Goal: Task Accomplishment & Management: Use online tool/utility

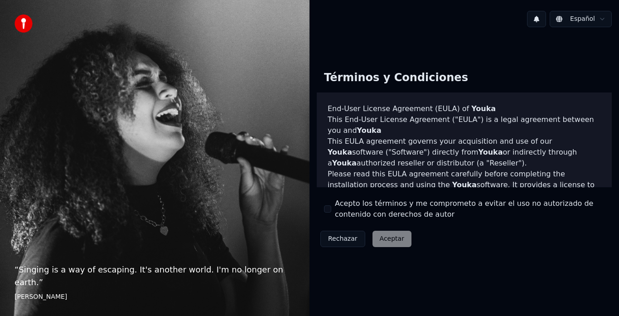
click at [330, 206] on button "Acepto los términos y me comprometo a evitar el uso no autorizado de contenido …" at bounding box center [327, 208] width 7 height 7
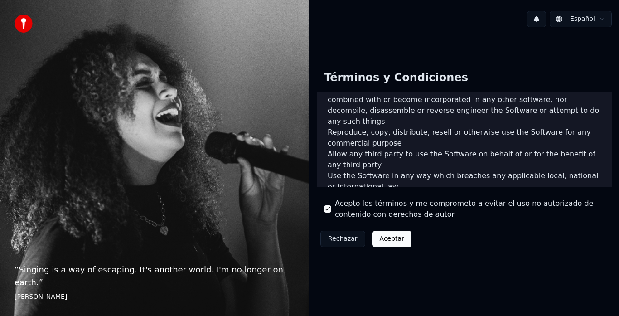
scroll to position [623, 0]
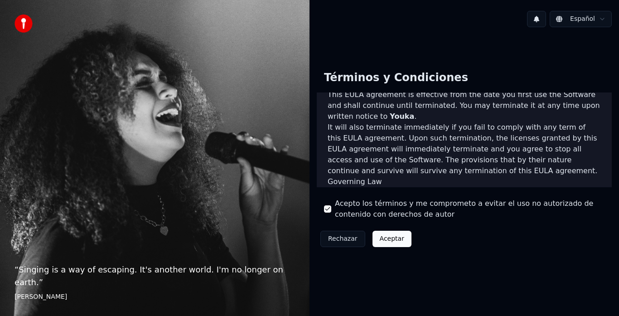
click at [389, 245] on button "Aceptar" at bounding box center [391, 239] width 39 height 16
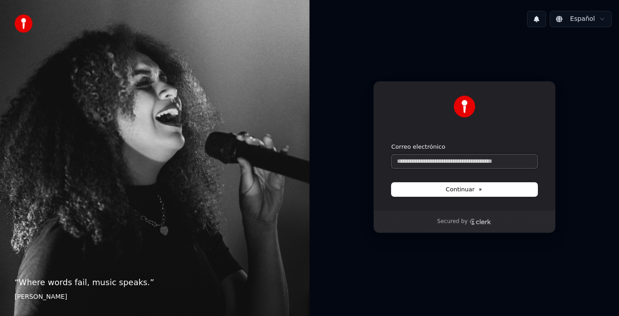
click at [465, 164] on input "Correo electrónico" at bounding box center [464, 161] width 146 height 14
click at [422, 148] on label "Correo electrónico" at bounding box center [418, 147] width 54 height 8
click at [422, 154] on input "Correo electrónico" at bounding box center [464, 161] width 146 height 14
type input "*"
click at [444, 159] on input "Correo electrónico" at bounding box center [464, 161] width 146 height 14
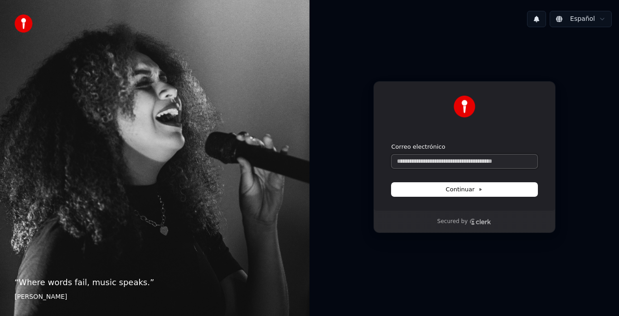
paste input "**********"
click at [450, 188] on span "Continuar" at bounding box center [464, 189] width 37 height 8
type input "**********"
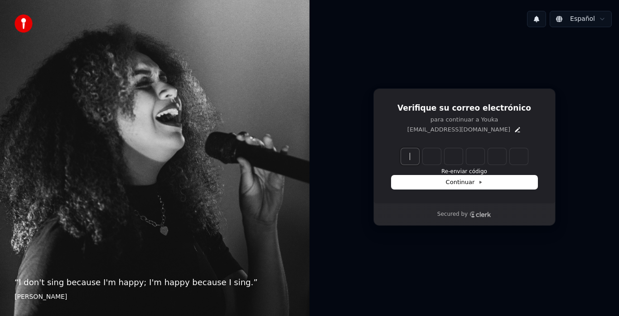
paste input "******"
type input "******"
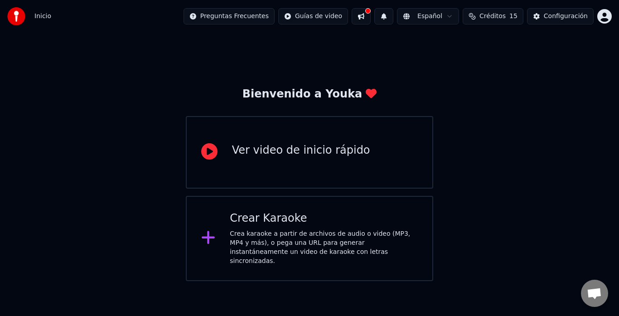
click at [279, 234] on div "Crea karaoke a partir de archivos de audio o video (MP3, MP4 y más), o pega una…" at bounding box center [324, 247] width 188 height 36
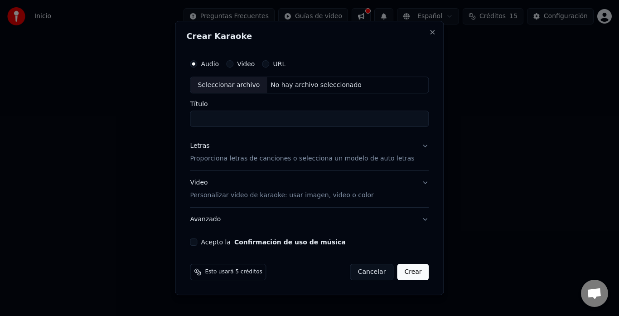
click at [254, 120] on input "Título" at bounding box center [309, 119] width 239 height 16
click at [260, 87] on div "Seleccionar archivo" at bounding box center [228, 85] width 77 height 16
type input "**********"
click at [257, 159] on p "Proporciona letras de canciones o selecciona un modelo de auto letras" at bounding box center [302, 158] width 224 height 9
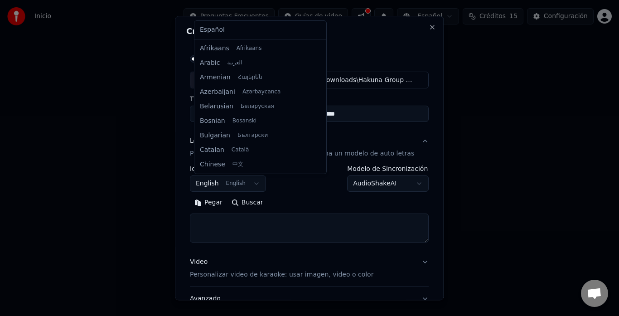
click at [253, 186] on body "**********" at bounding box center [309, 140] width 619 height 281
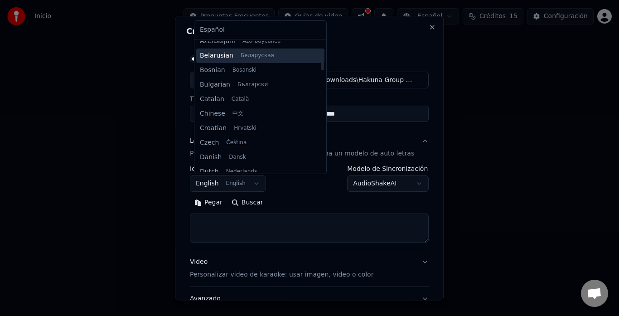
scroll to position [50, 0]
select select "**"
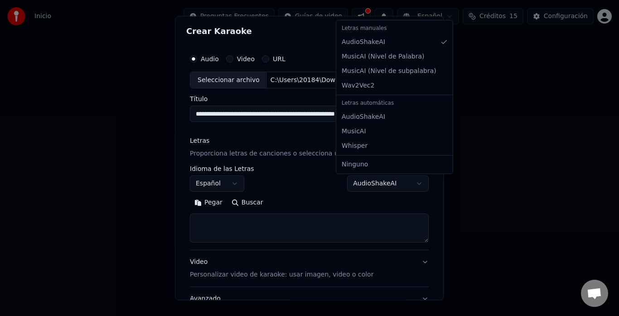
click at [403, 184] on body "**********" at bounding box center [309, 140] width 619 height 281
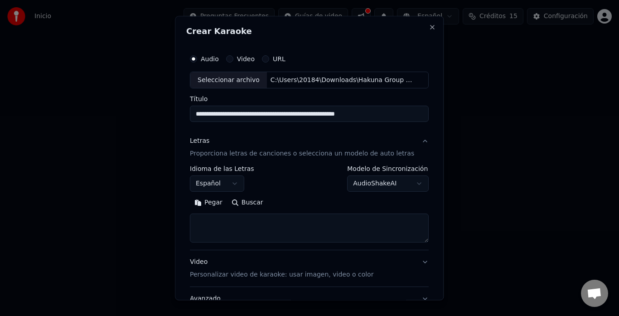
click at [295, 185] on body "**********" at bounding box center [309, 140] width 619 height 281
click at [231, 233] on textarea at bounding box center [309, 228] width 239 height 29
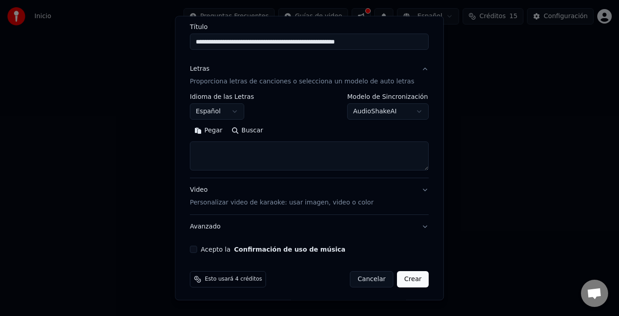
scroll to position [74, 0]
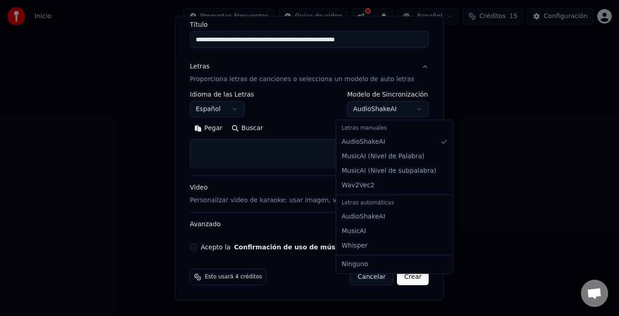
click at [401, 111] on body "**********" at bounding box center [309, 140] width 619 height 281
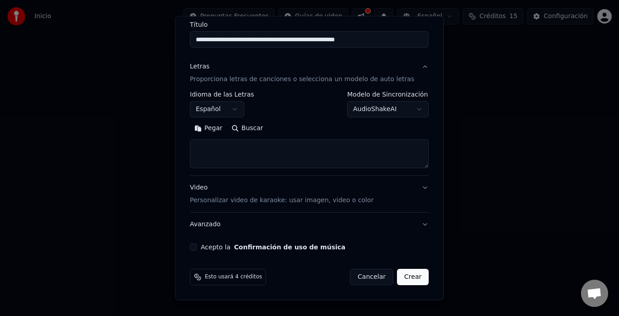
click at [294, 133] on body "**********" at bounding box center [309, 140] width 619 height 281
click at [197, 246] on button "Acepto la Confirmación de uso de música" at bounding box center [193, 247] width 7 height 7
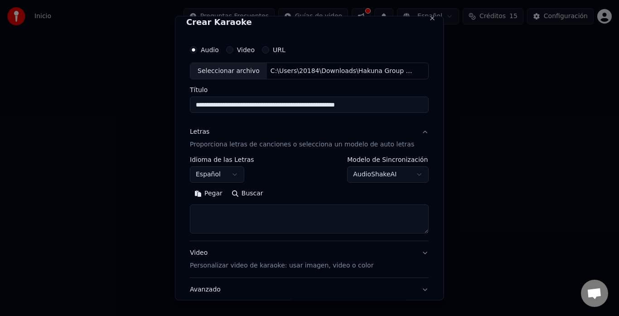
scroll to position [0, 0]
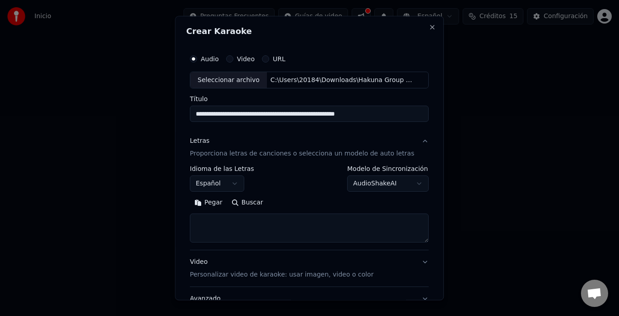
click at [245, 60] on label "Video" at bounding box center [246, 59] width 18 height 6
click at [233, 60] on button "Video" at bounding box center [229, 58] width 7 height 7
click at [287, 83] on div "No hay archivo seleccionado" at bounding box center [316, 80] width 98 height 9
click at [286, 118] on input "**********" at bounding box center [309, 114] width 239 height 16
type input "*"
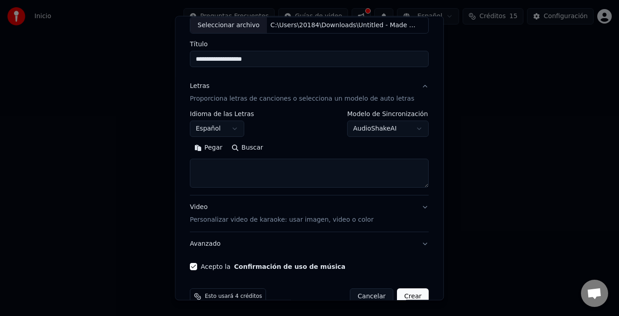
scroll to position [74, 0]
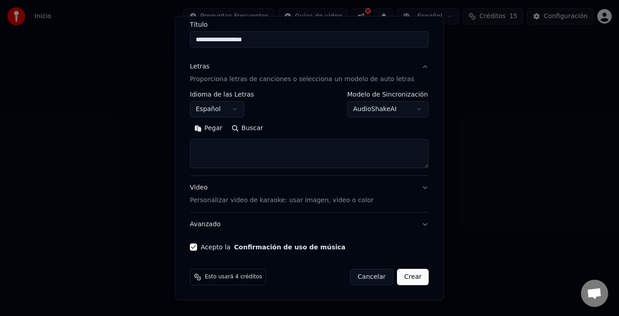
type input "**********"
click at [402, 276] on button "Crear" at bounding box center [413, 277] width 32 height 16
select select "**"
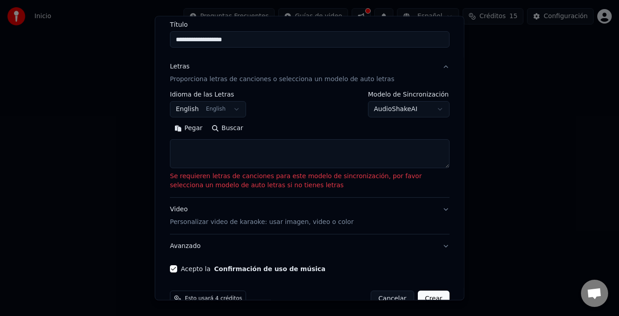
click at [226, 151] on textarea at bounding box center [310, 154] width 280 height 29
paste textarea "**********"
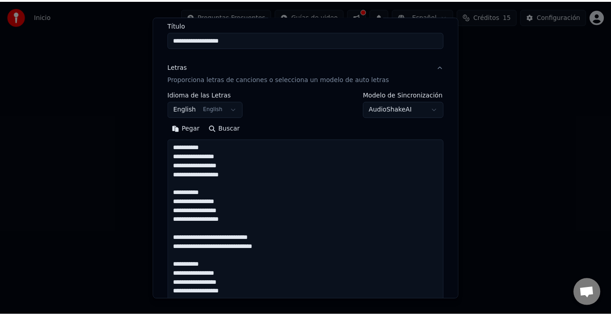
scroll to position [573, 0]
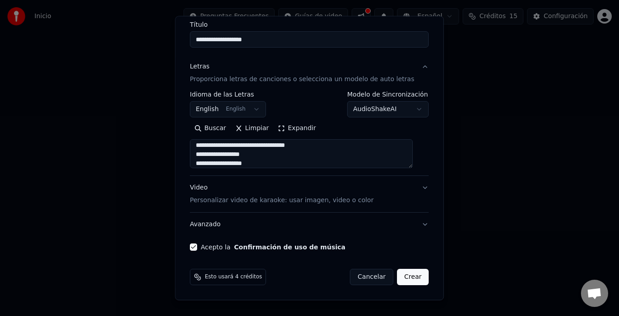
type textarea "**********"
click at [400, 276] on button "Crear" at bounding box center [413, 277] width 32 height 16
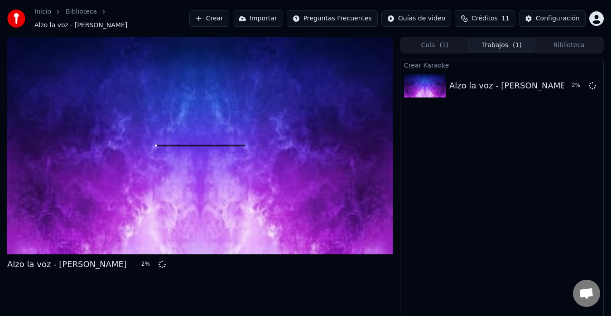
click at [498, 19] on span "Créditos" at bounding box center [485, 18] width 26 height 9
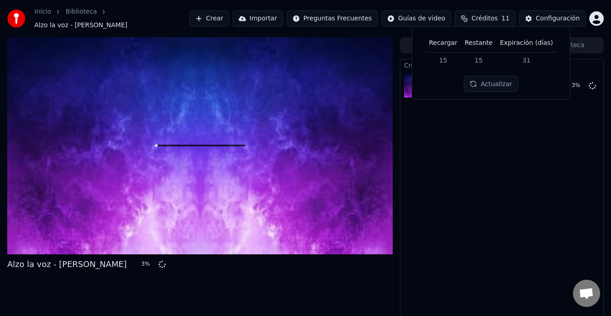
click at [445, 45] on th "Recargar" at bounding box center [443, 43] width 36 height 18
click at [486, 15] on span "Créditos" at bounding box center [485, 18] width 26 height 9
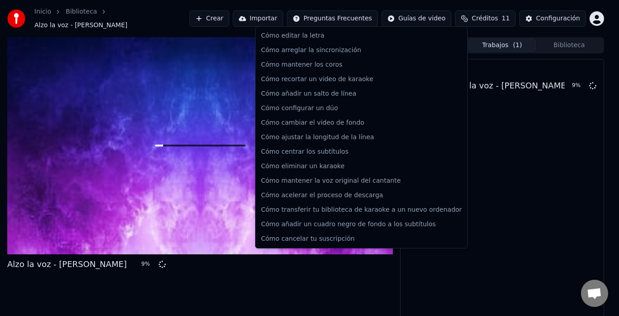
click at [340, 11] on html "Inicio Biblioteca Alzo la voz - Hakuna Crear Importar Preguntas Frecuentes Guía…" at bounding box center [309, 158] width 619 height 316
click at [352, 288] on html "Inicio Biblioteca Alzo la voz - Hakuna Crear Importar Preguntas Frecuentes Guía…" at bounding box center [309, 158] width 619 height 316
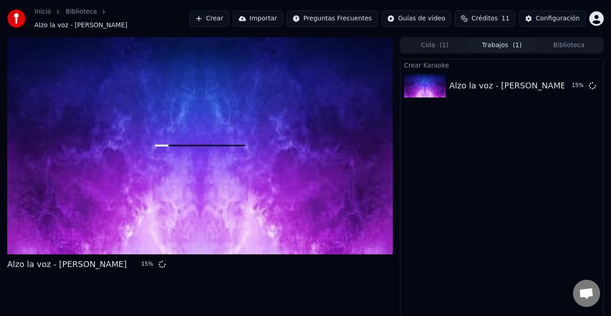
click at [482, 19] on span "Créditos" at bounding box center [485, 18] width 26 height 9
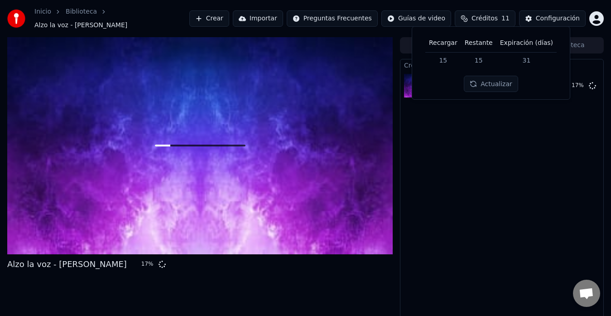
click at [452, 57] on td "15" at bounding box center [443, 60] width 36 height 16
click at [478, 84] on button "Actualizar" at bounding box center [491, 84] width 54 height 16
click at [493, 133] on div "Crear Karaoke Alzo la voz - Hakuna 19 %" at bounding box center [502, 193] width 204 height 268
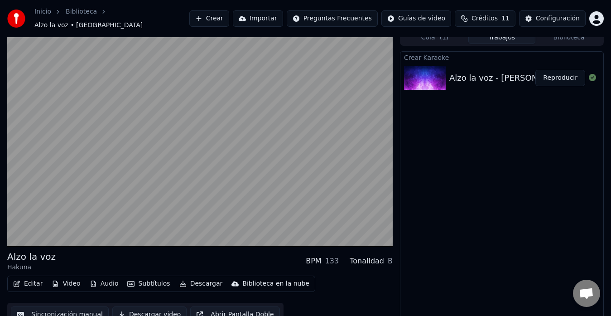
scroll to position [14, 0]
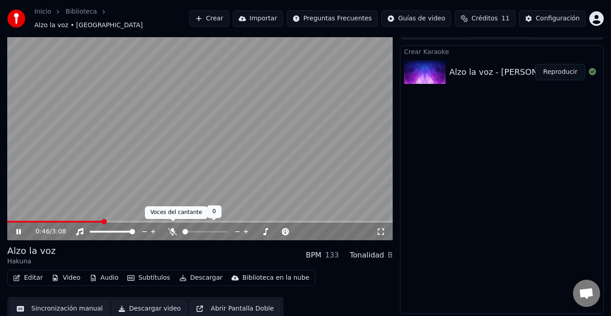
click at [169, 228] on icon at bounding box center [172, 231] width 9 height 7
click at [197, 231] on span at bounding box center [190, 232] width 14 height 2
click at [188, 231] on span at bounding box center [185, 232] width 5 height 2
click at [193, 231] on span at bounding box center [205, 232] width 45 height 2
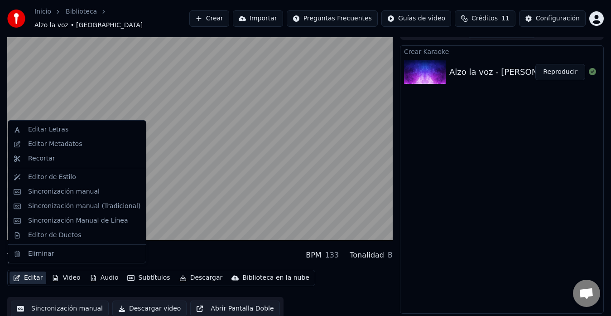
click at [32, 274] on button "Editar" at bounding box center [28, 277] width 37 height 13
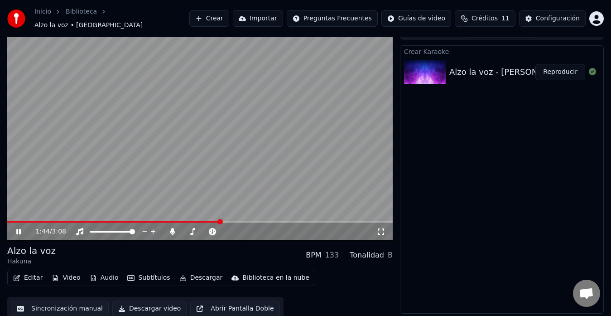
click at [174, 251] on div "Alzo la voz Hakuna BPM 133 Tonalidad B" at bounding box center [200, 255] width 386 height 22
click at [206, 227] on div at bounding box center [213, 231] width 73 height 9
click at [207, 231] on span at bounding box center [205, 232] width 45 height 2
click at [229, 231] on span at bounding box center [225, 232] width 45 height 2
click at [185, 231] on span at bounding box center [184, 232] width 2 height 2
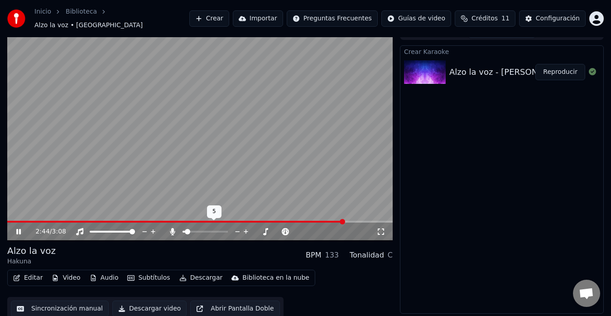
click at [182, 227] on div at bounding box center [213, 231] width 73 height 9
click at [183, 231] on span at bounding box center [184, 232] width 2 height 2
click at [191, 227] on div at bounding box center [213, 231] width 73 height 9
click at [235, 227] on div at bounding box center [233, 231] width 73 height 9
click at [237, 231] on span at bounding box center [225, 232] width 45 height 2
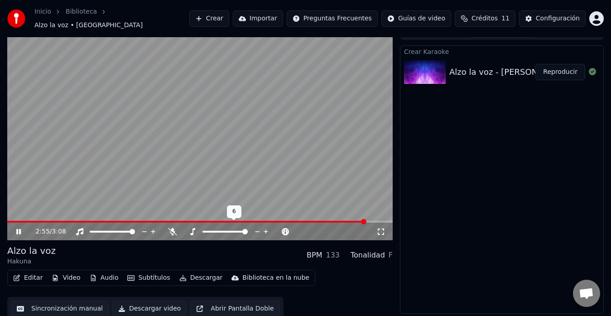
click at [248, 229] on span at bounding box center [244, 231] width 5 height 5
click at [203, 232] on span at bounding box center [203, 232] width 0 height 2
click at [193, 228] on icon at bounding box center [192, 231] width 5 height 7
click at [21, 228] on icon at bounding box center [24, 231] width 21 height 7
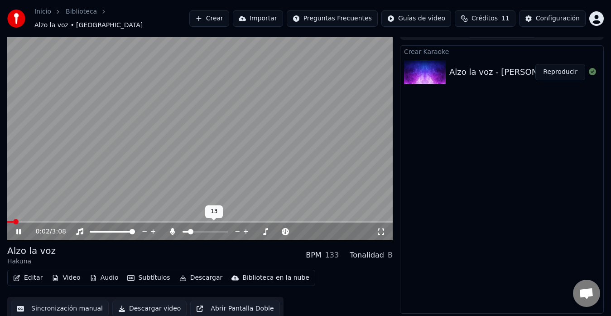
click at [188, 231] on span at bounding box center [205, 232] width 45 height 2
click at [187, 231] on span at bounding box center [185, 232] width 5 height 2
click at [186, 229] on div at bounding box center [213, 231] width 73 height 9
click at [186, 231] on span at bounding box center [184, 232] width 3 height 2
click at [185, 231] on span at bounding box center [184, 232] width 2 height 2
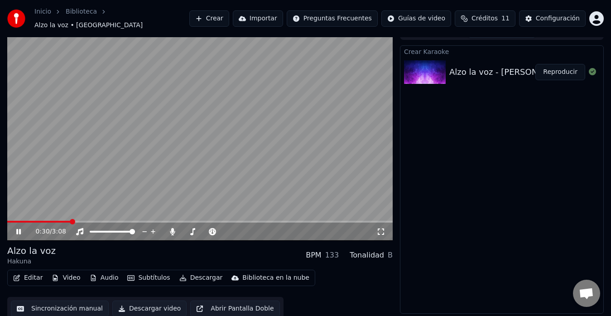
click at [197, 247] on div "Alzo la voz Hakuna BPM 133 Tonalidad B" at bounding box center [200, 255] width 386 height 22
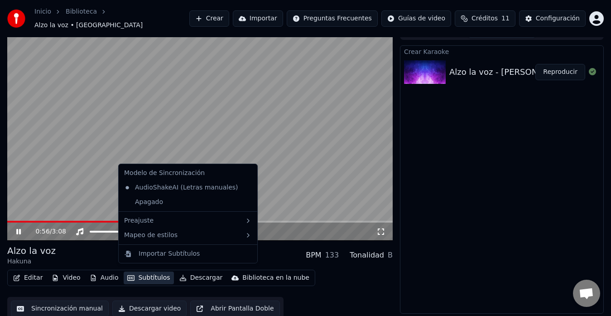
click at [141, 272] on button "Subtítulos" at bounding box center [149, 277] width 50 height 13
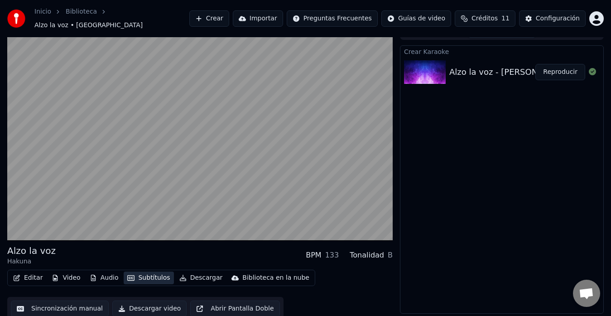
click at [141, 272] on button "Subtítulos" at bounding box center [149, 277] width 50 height 13
click at [164, 251] on div "Alzo la voz Hakuna BPM 133 Tonalidad B" at bounding box center [200, 255] width 386 height 22
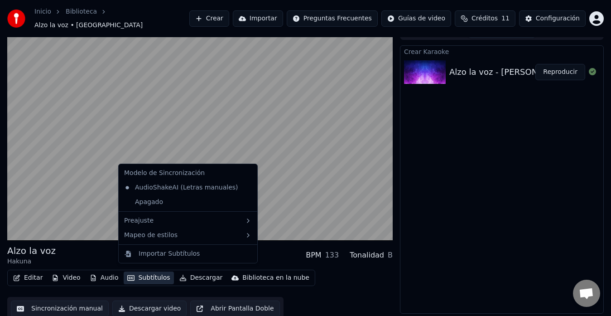
click at [138, 274] on button "Subtítulos" at bounding box center [149, 277] width 50 height 13
click at [175, 253] on div "Importar Subtítulos" at bounding box center [169, 253] width 61 height 9
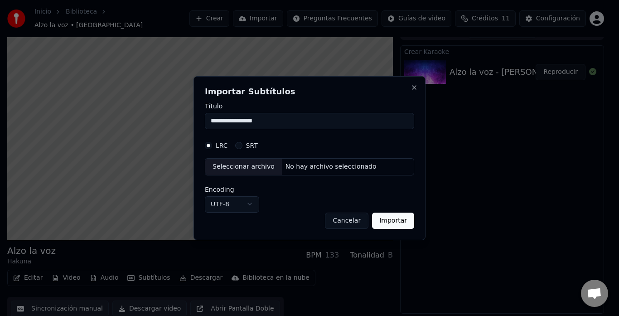
click at [324, 165] on div "No hay archivo seleccionado" at bounding box center [331, 166] width 98 height 9
click at [412, 90] on button "Close" at bounding box center [413, 87] width 7 height 7
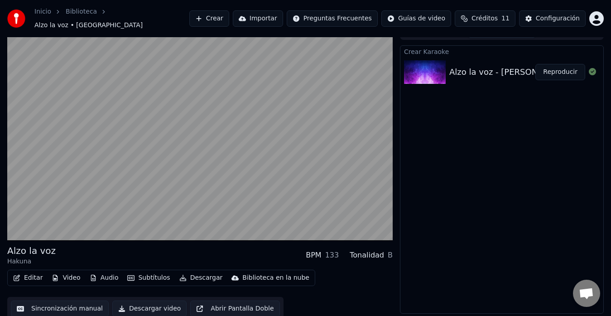
click at [560, 69] on button "Reproducir" at bounding box center [560, 72] width 50 height 16
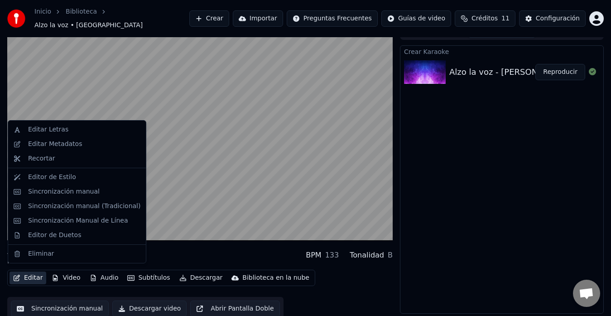
click at [35, 275] on button "Editar" at bounding box center [28, 277] width 37 height 13
click at [71, 177] on div "Editor de Estilo" at bounding box center [84, 177] width 112 height 9
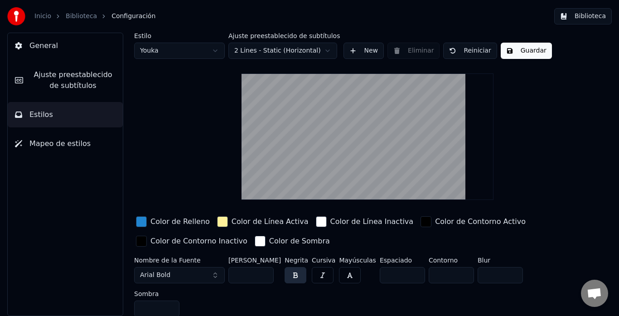
drag, startPoint x: 344, startPoint y: 182, endPoint x: 350, endPoint y: 154, distance: 28.3
click at [350, 154] on video at bounding box center [367, 136] width 252 height 126
click at [214, 116] on div "Estilo Youka Ajuste preestablecido de subtítulos 2 Lines - Static (Horizontal) …" at bounding box center [367, 177] width 467 height 288
click at [78, 113] on button "Estilos" at bounding box center [65, 114] width 115 height 25
click at [125, 21] on div "Inicio Biblioteca Configuración" at bounding box center [81, 16] width 148 height 18
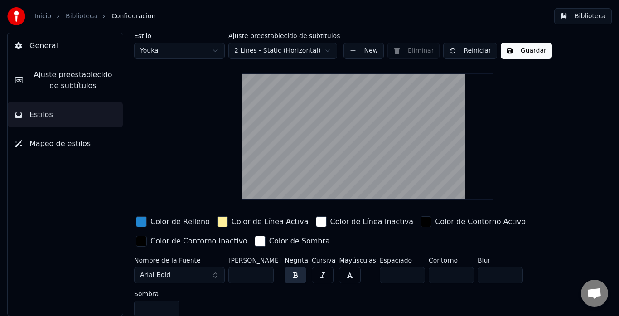
click at [78, 17] on link "Biblioteca" at bounding box center [81, 16] width 31 height 9
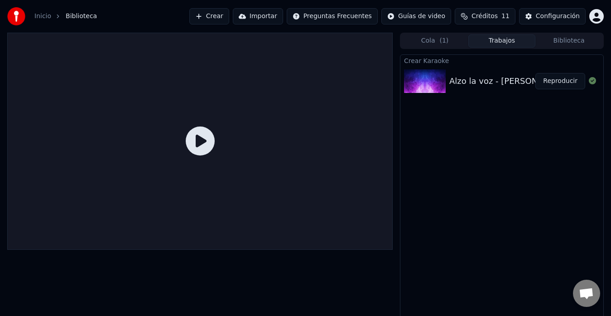
click at [404, 83] on img at bounding box center [425, 81] width 42 height 24
click at [563, 84] on button "Reproducir" at bounding box center [560, 81] width 50 height 16
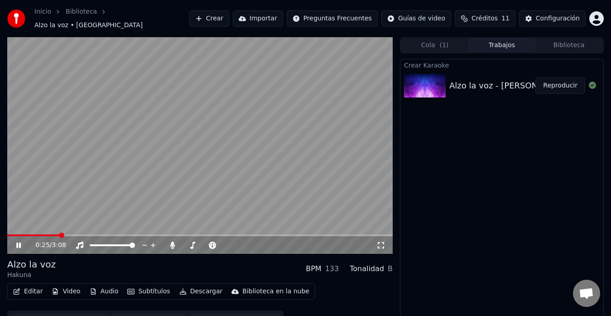
scroll to position [14, 0]
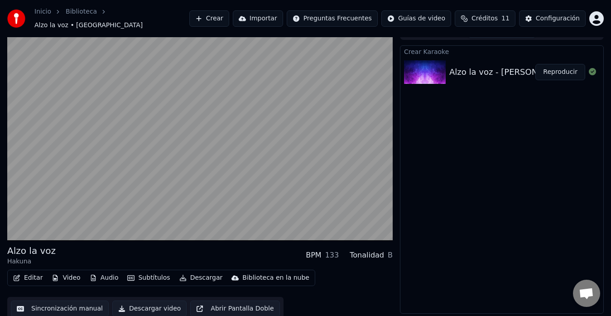
click at [77, 300] on button "Sincronización manual" at bounding box center [60, 308] width 98 height 16
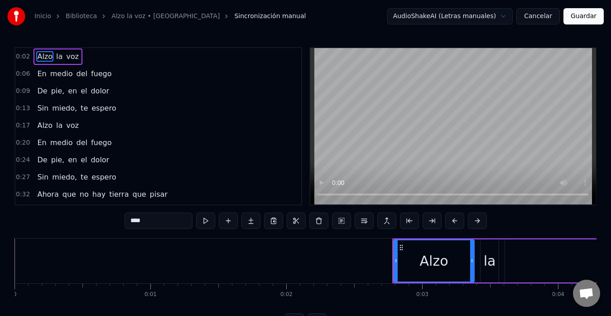
click at [413, 78] on video at bounding box center [453, 126] width 286 height 156
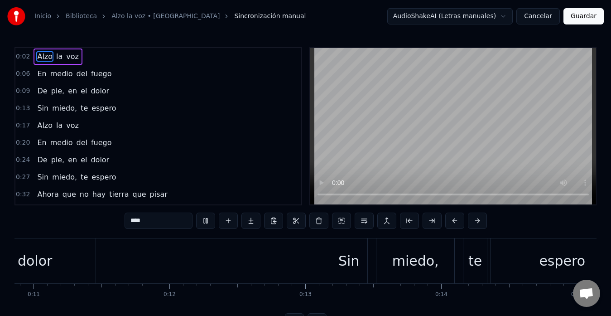
scroll to position [0, 1514]
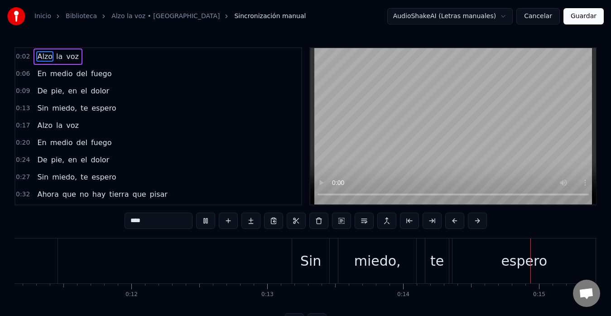
click at [144, 18] on link "Alzo la voz • [GEOGRAPHIC_DATA]" at bounding box center [165, 16] width 108 height 9
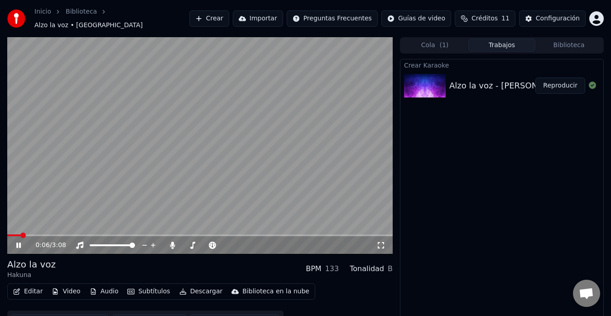
click at [324, 286] on div "Editar Video Audio Subtítulos Descargar Biblioteca en la nube Sincronización ma…" at bounding box center [200, 308] width 386 height 51
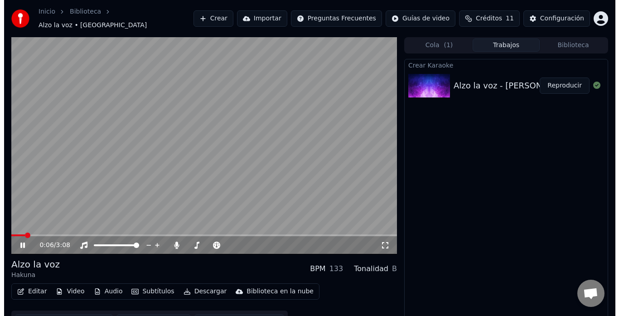
scroll to position [14, 0]
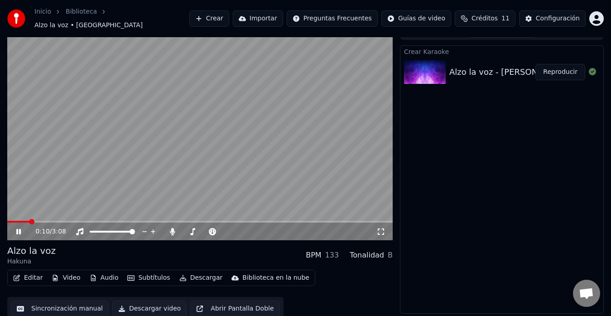
click at [155, 274] on button "Subtítulos" at bounding box center [149, 277] width 50 height 13
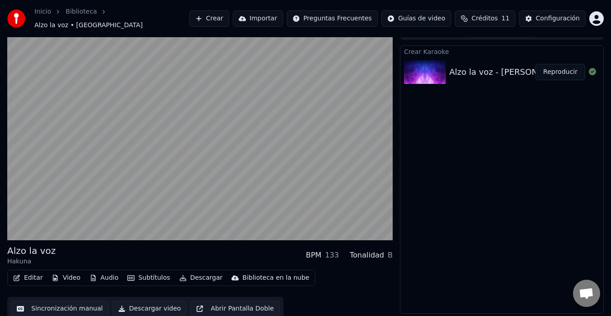
click at [94, 256] on div "Alzo la voz Hakuna BPM 133 Tonalidad B" at bounding box center [200, 255] width 386 height 22
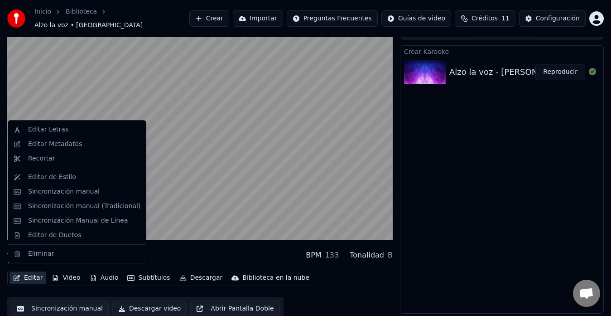
click at [35, 275] on button "Editar" at bounding box center [28, 277] width 37 height 13
click at [51, 135] on div "Editar Letras" at bounding box center [77, 129] width 134 height 14
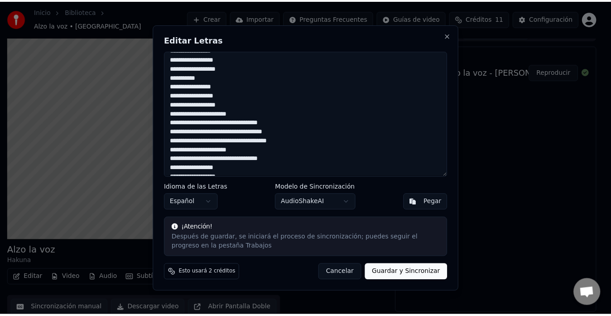
scroll to position [371, 0]
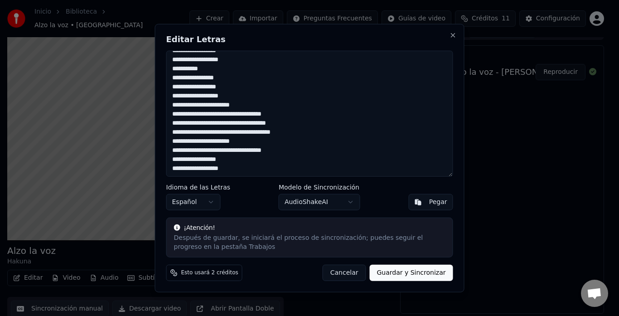
click at [351, 275] on button "Cancelar" at bounding box center [344, 273] width 43 height 16
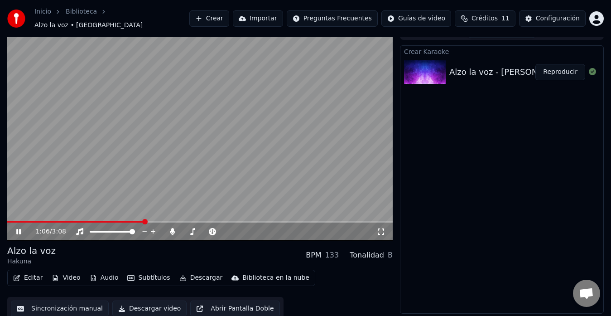
click at [19, 257] on div "Hakuna" at bounding box center [31, 261] width 48 height 9
click at [27, 245] on div "Alzo la voz" at bounding box center [31, 250] width 48 height 13
click at [129, 21] on span "Alzo la voz • [GEOGRAPHIC_DATA]" at bounding box center [88, 25] width 108 height 9
click at [550, 18] on div "Configuración" at bounding box center [558, 18] width 44 height 9
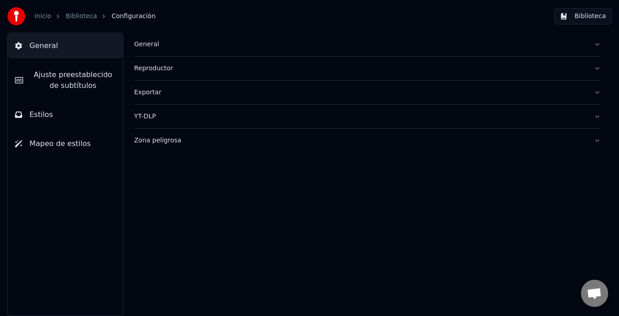
click at [48, 55] on button "General" at bounding box center [65, 45] width 115 height 25
click at [76, 48] on button "General" at bounding box center [65, 45] width 115 height 25
click at [83, 22] on div "Inicio Biblioteca Configuración" at bounding box center [81, 16] width 148 height 18
click at [78, 15] on link "Biblioteca" at bounding box center [81, 16] width 31 height 9
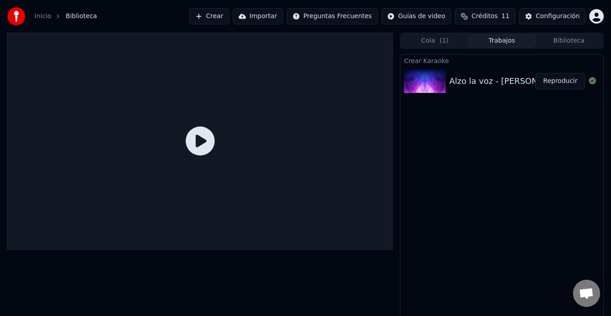
click at [501, 83] on div "Alzo la voz - [PERSON_NAME]" at bounding box center [509, 81] width 120 height 13
click at [551, 82] on button "Reproducir" at bounding box center [560, 81] width 50 height 16
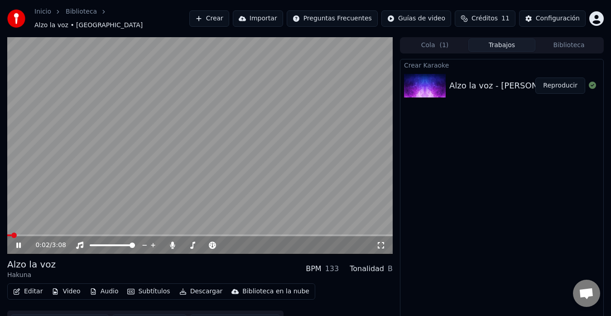
click at [177, 159] on video at bounding box center [200, 145] width 386 height 217
click at [39, 262] on div "Alzo la voz" at bounding box center [31, 264] width 48 height 13
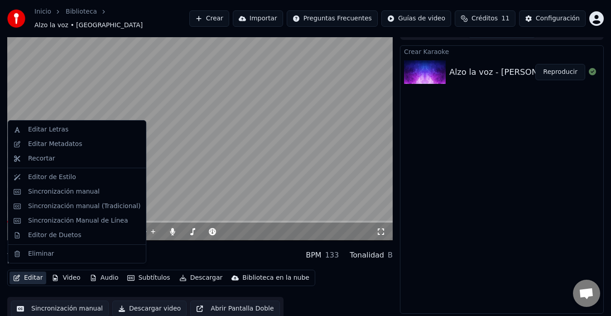
click at [28, 272] on button "Editar" at bounding box center [28, 277] width 37 height 13
click at [57, 144] on div "Editar Metadatos" at bounding box center [55, 144] width 54 height 9
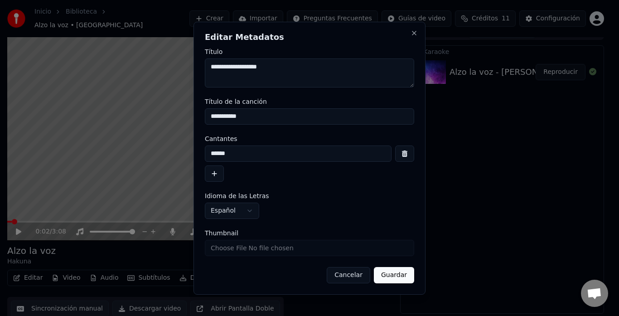
drag, startPoint x: 278, startPoint y: 72, endPoint x: 198, endPoint y: 72, distance: 79.3
click at [198, 72] on div "**********" at bounding box center [309, 158] width 232 height 273
type textarea "**********"
click at [251, 119] on input "**********" at bounding box center [309, 116] width 209 height 16
drag, startPoint x: 251, startPoint y: 119, endPoint x: 192, endPoint y: 119, distance: 58.9
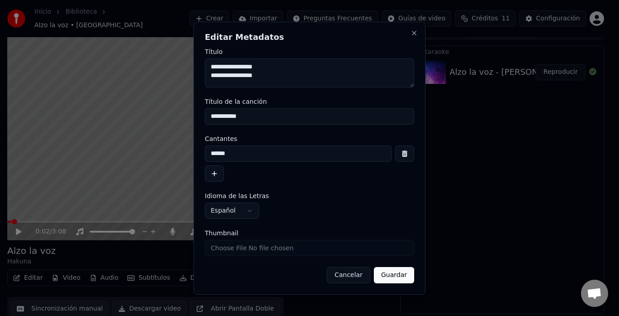
click at [192, 119] on body "**********" at bounding box center [305, 144] width 611 height 316
paste input "**********"
click at [268, 117] on input "**********" at bounding box center [309, 116] width 209 height 16
click at [309, 203] on div "**********" at bounding box center [309, 211] width 209 height 16
drag, startPoint x: 345, startPoint y: 116, endPoint x: 269, endPoint y: 117, distance: 76.6
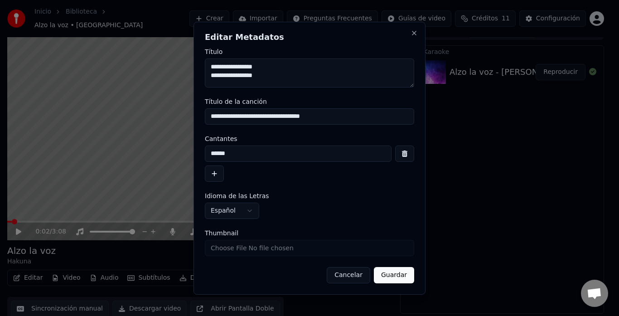
click at [269, 117] on input "**********" at bounding box center [309, 116] width 209 height 16
drag, startPoint x: 269, startPoint y: 117, endPoint x: 278, endPoint y: 117, distance: 9.1
click at [278, 117] on input "**********" at bounding box center [309, 116] width 209 height 16
click at [270, 116] on input "**********" at bounding box center [309, 116] width 209 height 16
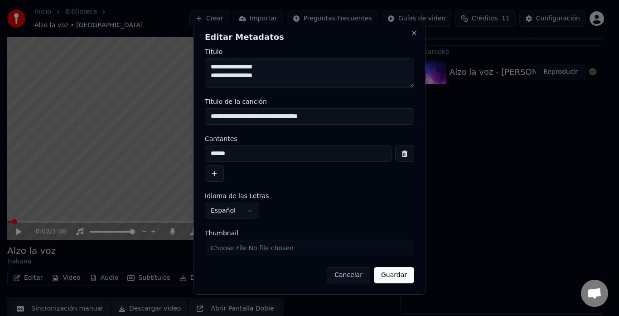
drag, startPoint x: 272, startPoint y: 116, endPoint x: 343, endPoint y: 117, distance: 71.6
click at [343, 117] on input "**********" at bounding box center [309, 116] width 209 height 16
type input "**********"
click at [250, 158] on input "******" at bounding box center [298, 153] width 187 height 16
type input "*"
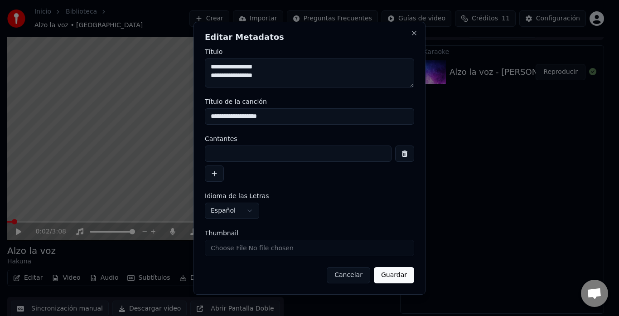
paste input "**********"
type input "**********"
click at [395, 279] on button "Guardar" at bounding box center [394, 275] width 40 height 16
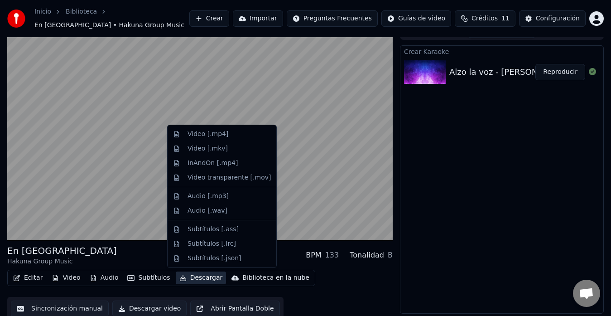
click at [198, 277] on button "Descargar" at bounding box center [201, 277] width 51 height 13
click at [224, 135] on div "Video [.mp4]" at bounding box center [229, 134] width 83 height 9
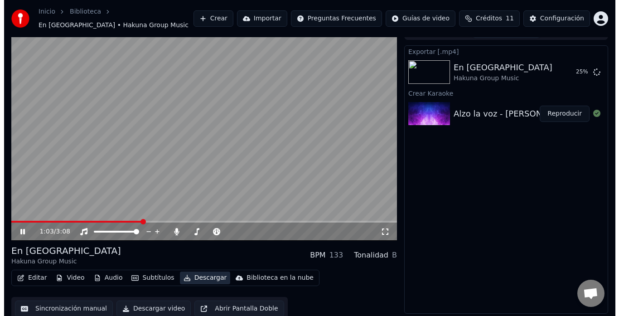
scroll to position [18, 0]
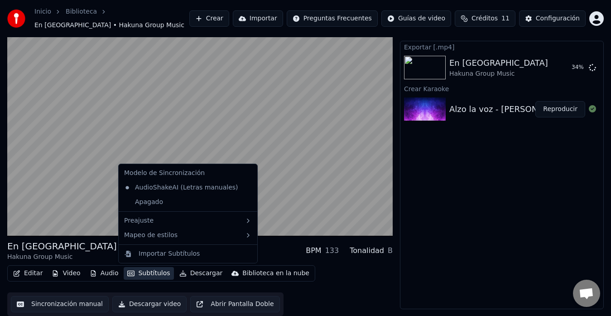
click at [140, 274] on button "Subtítulos" at bounding box center [149, 273] width 50 height 13
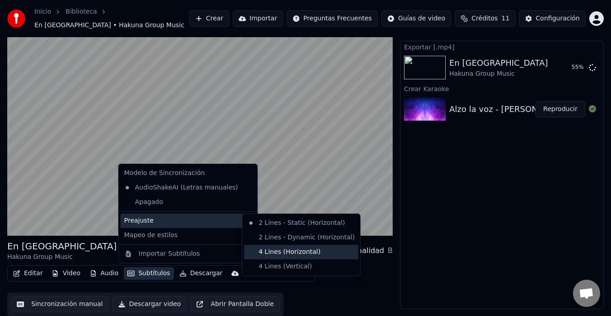
click at [282, 246] on div "4 Lines (Horizontal)" at bounding box center [301, 252] width 114 height 14
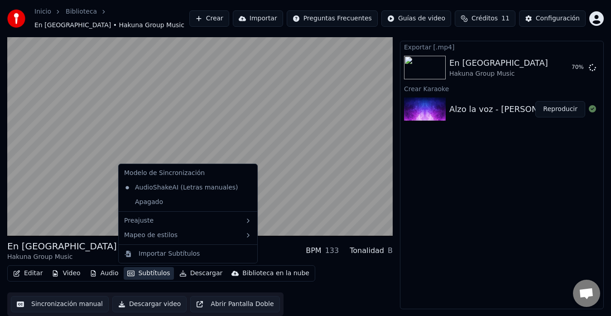
click at [147, 274] on button "Subtítulos" at bounding box center [149, 273] width 50 height 13
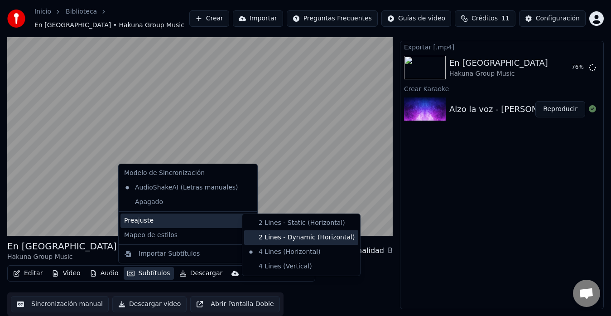
click at [274, 235] on div "2 Lines - Dynamic (Horizontal)" at bounding box center [301, 237] width 114 height 14
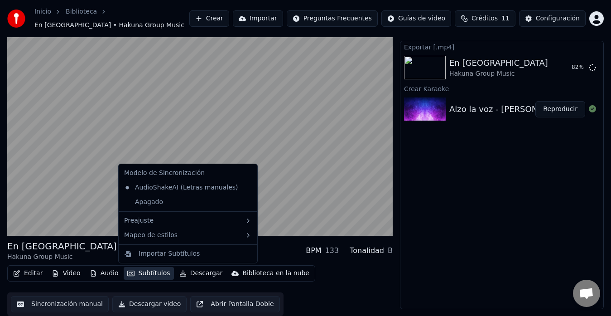
click at [149, 275] on button "Subtítulos" at bounding box center [149, 273] width 50 height 13
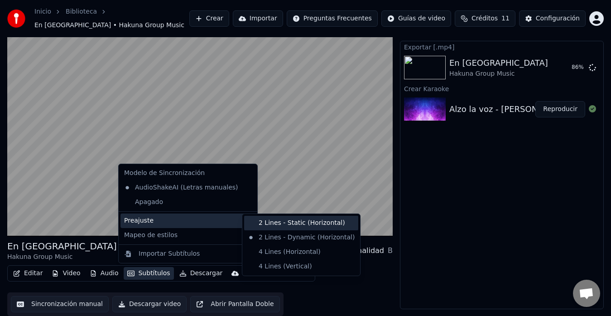
click at [276, 226] on div "2 Lines - Static (Horizontal)" at bounding box center [301, 223] width 114 height 14
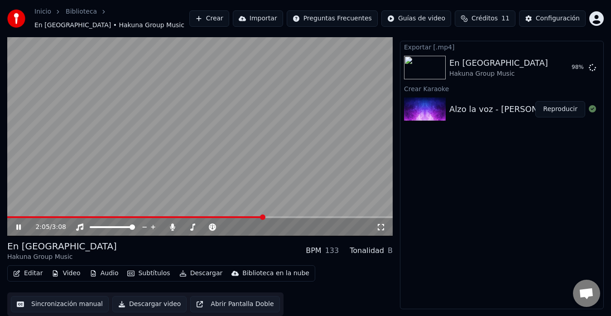
click at [231, 249] on div "En Medio Del Fuego Hakuna Group Music BPM 133 Tonalidad B" at bounding box center [200, 251] width 386 height 22
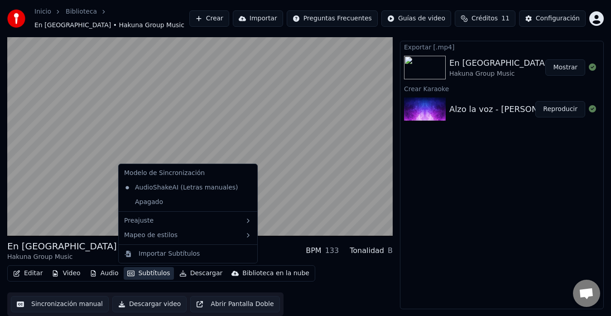
click at [141, 269] on button "Subtítulos" at bounding box center [149, 273] width 50 height 13
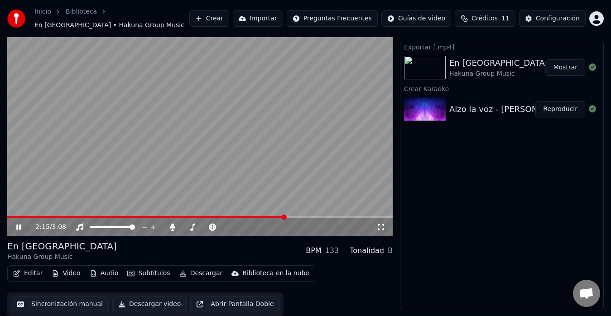
click at [283, 256] on div "En Medio Del Fuego Hakuna Group Music BPM 133 Tonalidad B" at bounding box center [200, 251] width 386 height 22
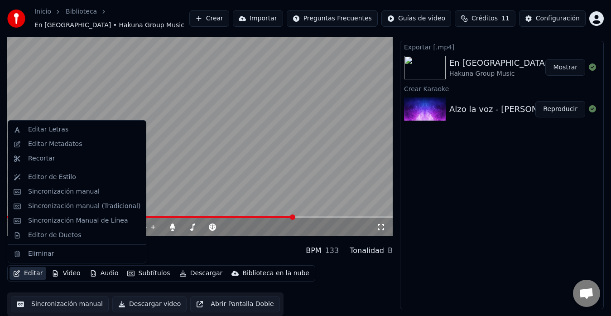
click at [29, 274] on button "Editar" at bounding box center [28, 273] width 37 height 13
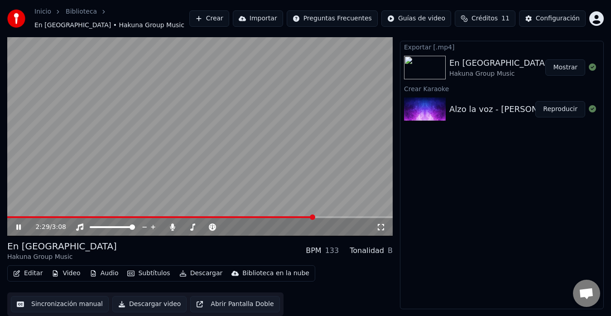
click at [183, 240] on div "En Medio Del Fuego Hakuna Group Music BPM 133 Tonalidad B" at bounding box center [200, 251] width 386 height 22
click at [233, 177] on video at bounding box center [200, 127] width 386 height 217
click at [229, 19] on button "Crear" at bounding box center [209, 18] width 40 height 16
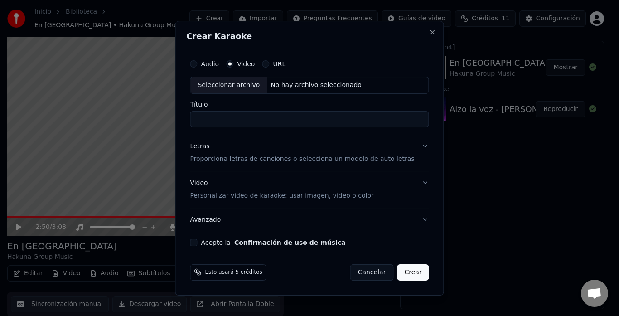
click at [252, 63] on label "Video" at bounding box center [246, 64] width 18 height 6
click at [233, 63] on button "Video" at bounding box center [229, 63] width 7 height 7
click at [270, 84] on div "No hay archivo seleccionado" at bounding box center [316, 85] width 98 height 9
type input "**********"
click at [323, 164] on button "Letras Proporciona letras de canciones o selecciona un modelo de auto letras" at bounding box center [309, 153] width 239 height 36
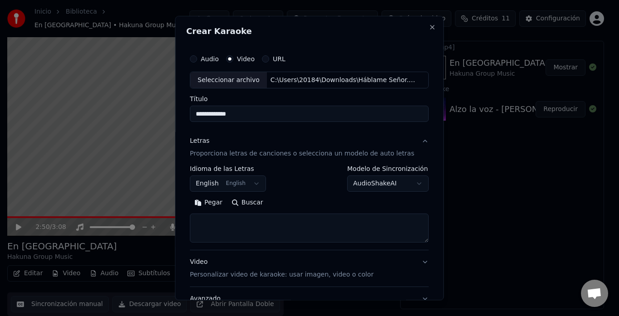
click at [257, 186] on body "**********" at bounding box center [305, 140] width 611 height 316
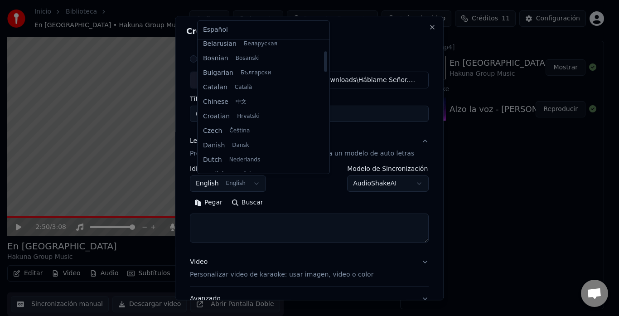
scroll to position [61, 0]
click at [229, 38] on div "Español Afrikaans Afrikaans Arabic العربية Armenian Հայերեն Azerbaijani Azərbay…" at bounding box center [264, 97] width 132 height 153
select select "**"
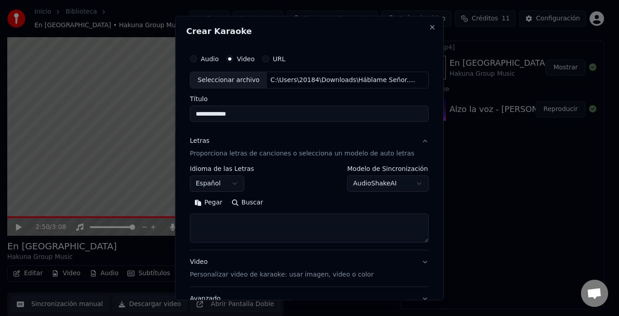
click at [216, 236] on textarea at bounding box center [309, 228] width 239 height 29
paste textarea "**********"
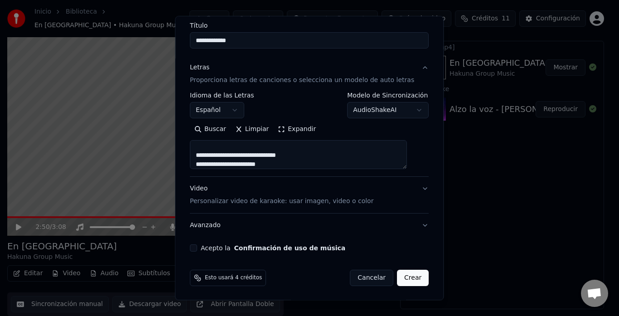
scroll to position [74, 0]
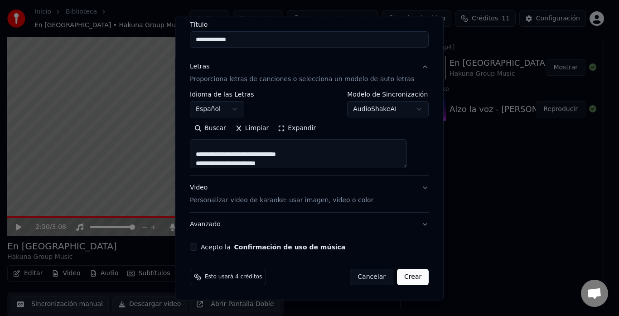
type textarea "**********"
click at [197, 246] on button "Acepto la Confirmación de uso de música" at bounding box center [193, 247] width 7 height 7
click at [397, 276] on button "Crear" at bounding box center [413, 277] width 32 height 16
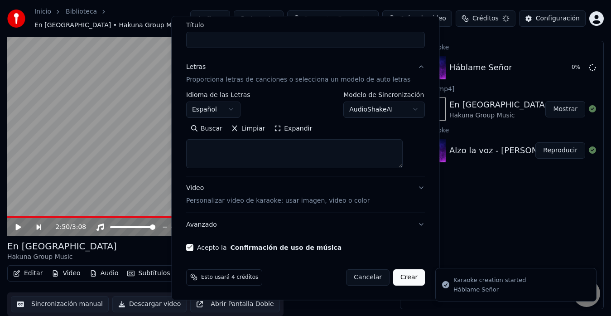
scroll to position [0, 0]
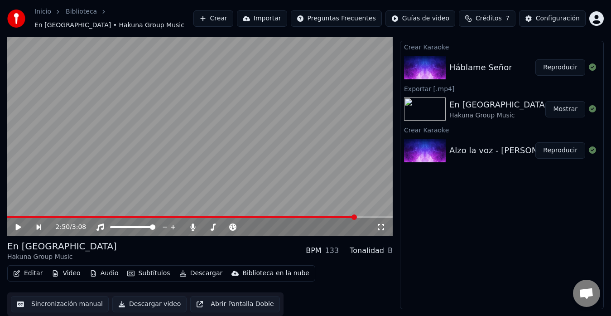
click at [511, 72] on div "Háblame Señor" at bounding box center [492, 67] width 86 height 13
click at [564, 68] on button "Reproducir" at bounding box center [560, 67] width 50 height 16
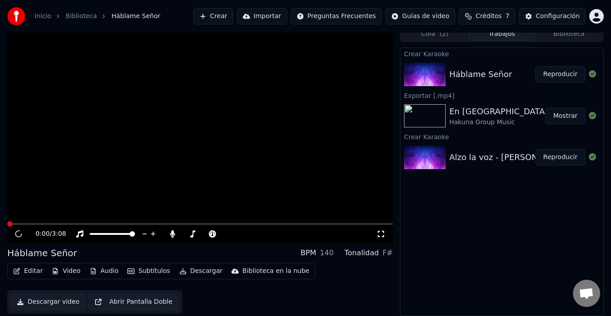
scroll to position [7, 0]
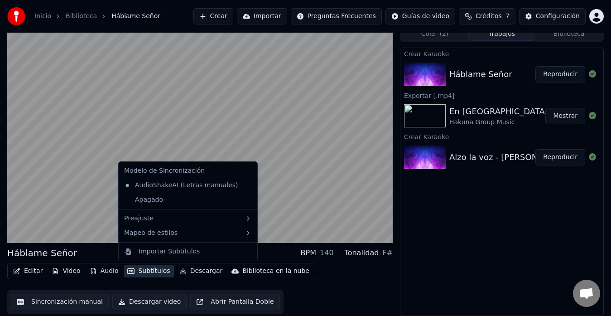
click at [145, 272] on button "Subtítulos" at bounding box center [149, 271] width 50 height 13
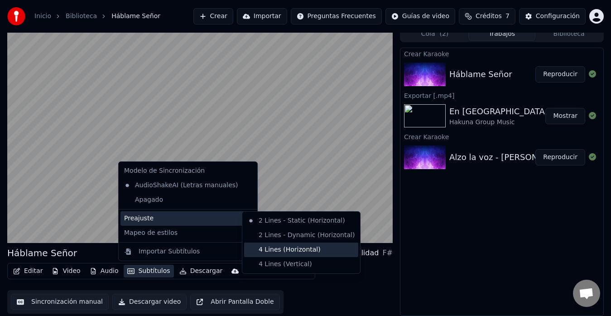
click at [278, 248] on div "4 Lines (Horizontal)" at bounding box center [301, 249] width 114 height 14
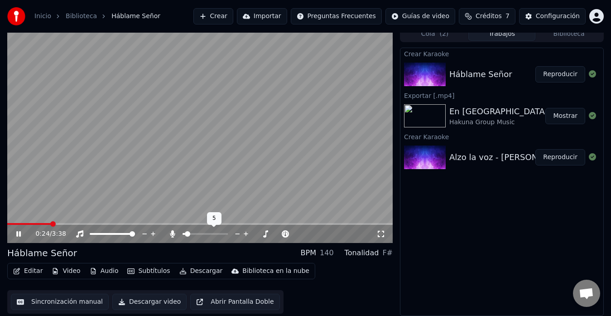
click at [189, 234] on span at bounding box center [187, 233] width 5 height 5
click at [190, 234] on span at bounding box center [187, 233] width 5 height 5
click at [245, 234] on icon at bounding box center [246, 233] width 9 height 9
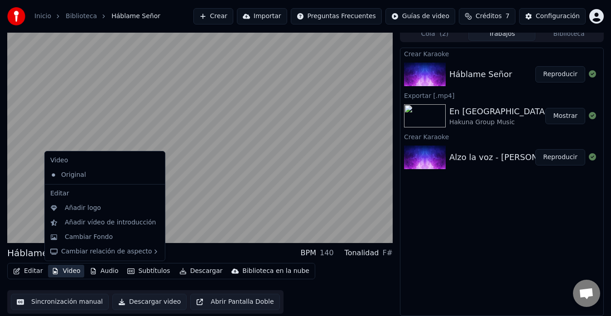
click at [64, 273] on button "Video" at bounding box center [66, 271] width 36 height 13
click at [116, 237] on div "Cambiar Fondo" at bounding box center [112, 236] width 95 height 9
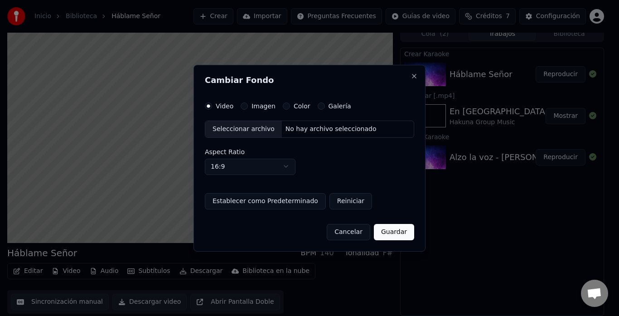
click at [243, 106] on button "Imagen" at bounding box center [244, 105] width 7 height 7
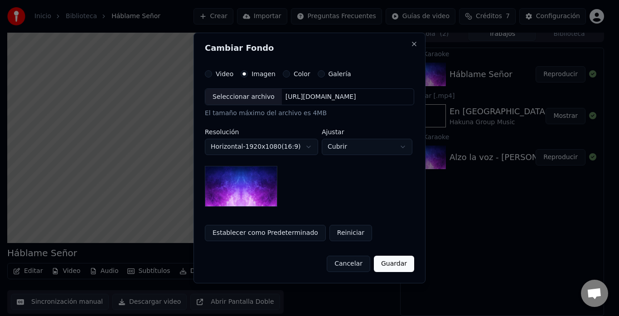
click at [255, 201] on img at bounding box center [241, 186] width 72 height 41
click at [242, 190] on img at bounding box center [241, 186] width 72 height 41
click at [383, 146] on body "**********" at bounding box center [305, 151] width 611 height 316
click at [229, 189] on img at bounding box center [241, 186] width 72 height 41
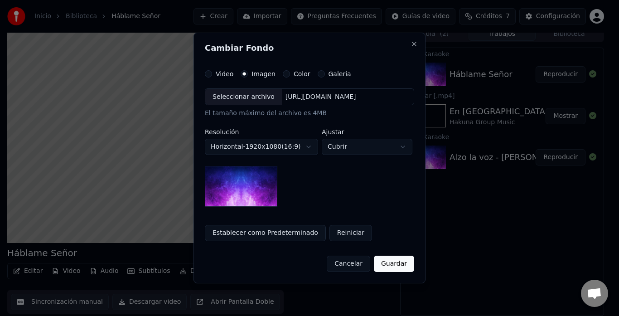
click at [274, 234] on button "Establecer como Predeterminado" at bounding box center [265, 233] width 121 height 16
click at [404, 264] on button "Guardar" at bounding box center [394, 264] width 40 height 16
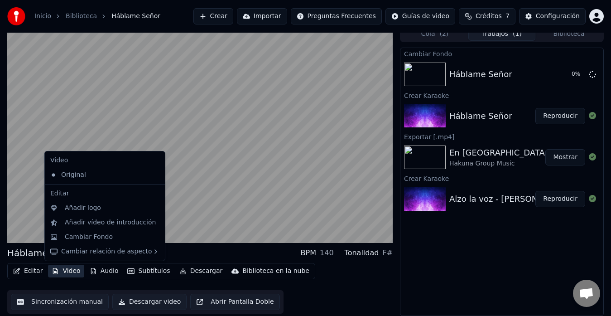
click at [62, 271] on button "Video" at bounding box center [66, 271] width 36 height 13
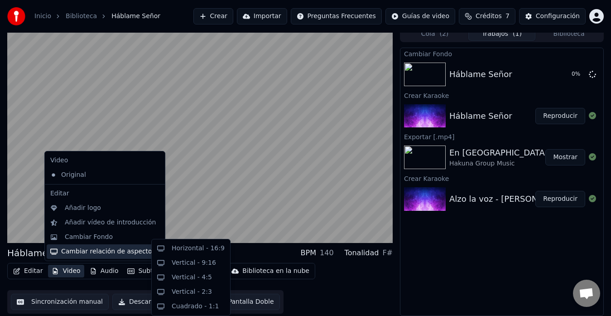
click at [88, 244] on div "Cambiar relación de aspecto" at bounding box center [105, 251] width 116 height 14
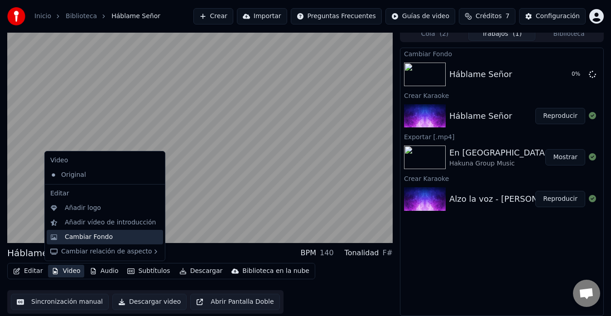
click at [96, 238] on div "Cambiar Fondo" at bounding box center [89, 236] width 48 height 9
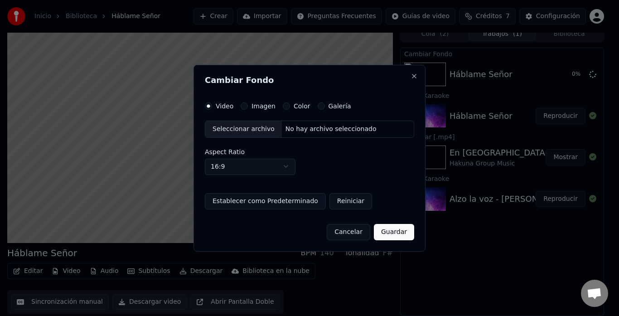
click at [251, 106] on label "Imagen" at bounding box center [263, 106] width 24 height 6
click at [248, 106] on button "Imagen" at bounding box center [244, 105] width 7 height 7
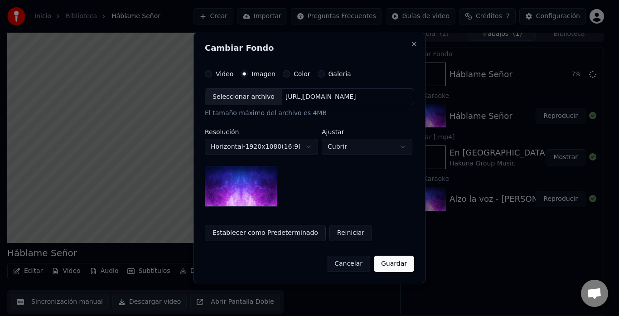
click at [249, 97] on div "Seleccionar archivo" at bounding box center [243, 97] width 77 height 16
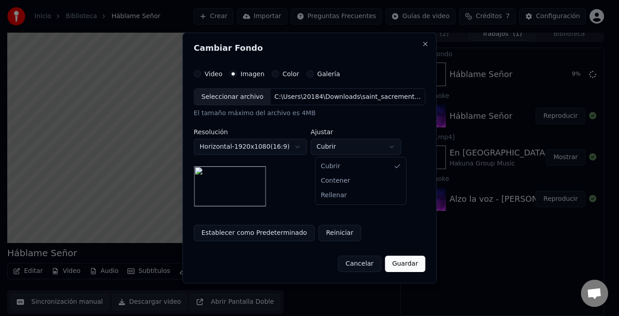
click at [352, 151] on body "**********" at bounding box center [305, 151] width 611 height 316
click at [404, 266] on button "Guardar" at bounding box center [405, 264] width 40 height 16
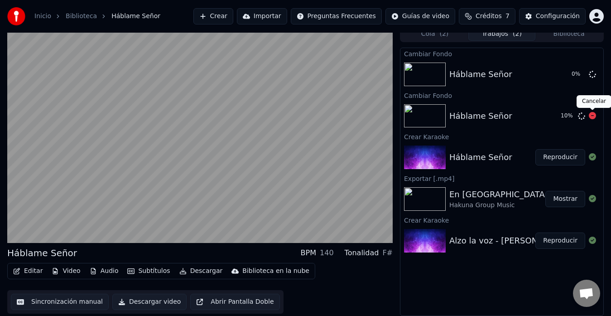
click at [594, 116] on icon at bounding box center [592, 115] width 7 height 7
click at [593, 117] on icon at bounding box center [592, 115] width 7 height 7
click at [592, 117] on icon at bounding box center [592, 115] width 7 height 7
click at [592, 116] on icon at bounding box center [592, 115] width 7 height 7
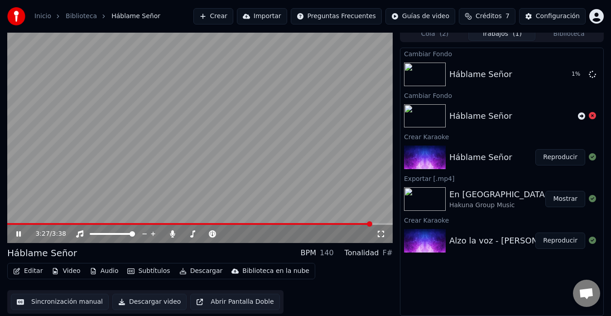
click at [371, 279] on div "Editar Video Audio Subtítulos Descargar Biblioteca en la nube Sincronización ma…" at bounding box center [200, 288] width 386 height 51
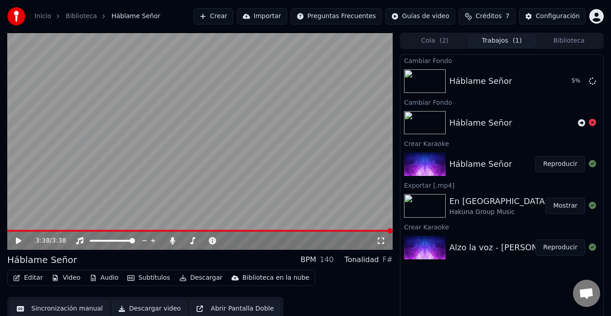
click at [167, 261] on div "Háblame Señor BPM 140 Tonalidad F#" at bounding box center [200, 259] width 386 height 13
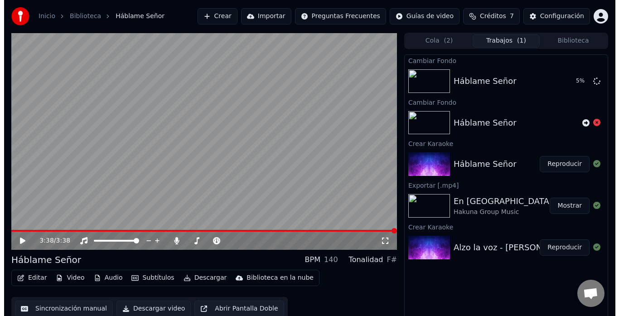
scroll to position [7, 0]
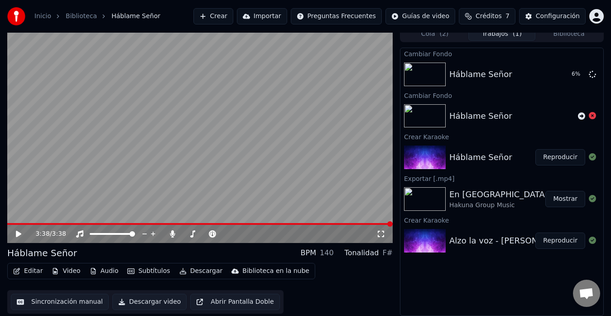
click at [172, 258] on div "Háblame Señor BPM 140 Tonalidad F#" at bounding box center [200, 252] width 386 height 13
click at [187, 235] on span at bounding box center [188, 233] width 5 height 5
click at [186, 234] on span at bounding box center [188, 233] width 5 height 5
click at [237, 233] on icon at bounding box center [237, 233] width 9 height 9
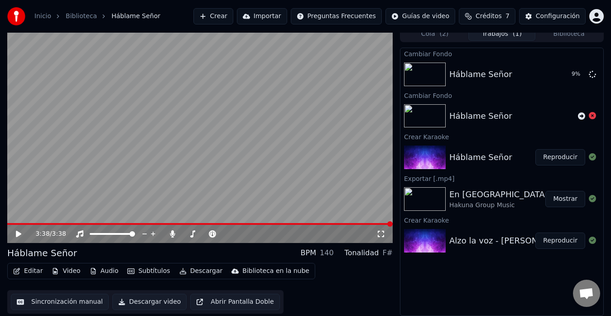
click at [236, 254] on div "Háblame Señor BPM 140 Tonalidad F#" at bounding box center [200, 252] width 386 height 13
click at [16, 236] on icon at bounding box center [18, 234] width 5 height 6
click at [19, 235] on icon at bounding box center [24, 233] width 21 height 7
click at [337, 277] on div "Editar Video Audio Subtítulos Descargar Biblioteca en la nube Sincronización ma…" at bounding box center [200, 288] width 386 height 51
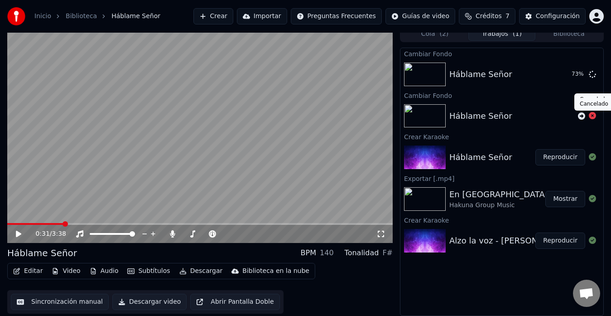
click at [591, 118] on icon at bounding box center [592, 115] width 7 height 7
click at [497, 291] on div "Cambiar Fondo Háblame Señor 83 % Cambiar Fondo Háblame Señor Crear Karaoke Hábl…" at bounding box center [502, 182] width 204 height 268
click at [555, 77] on button "Reproducir" at bounding box center [560, 74] width 50 height 16
click at [36, 222] on video at bounding box center [200, 134] width 386 height 217
click at [30, 224] on span at bounding box center [18, 224] width 23 height 2
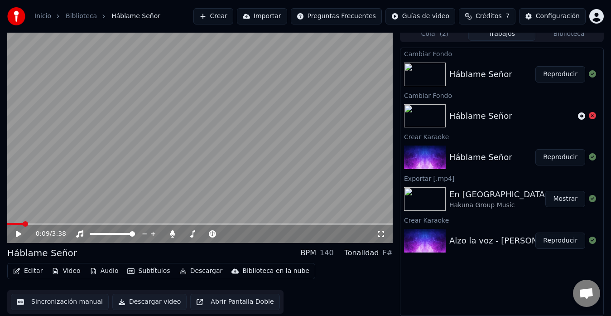
click at [23, 224] on span at bounding box center [15, 224] width 16 height 2
click at [18, 232] on icon at bounding box center [18, 234] width 5 height 6
click at [157, 304] on button "Descargar video" at bounding box center [149, 302] width 74 height 16
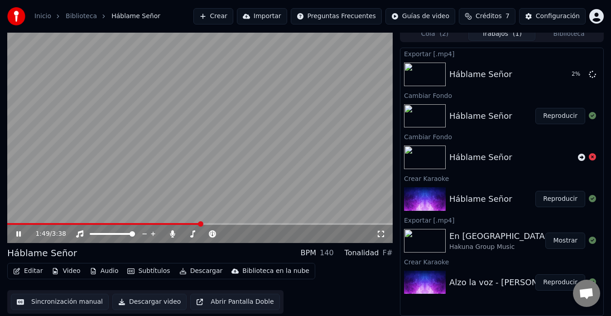
click at [287, 17] on button "Importar" at bounding box center [262, 16] width 50 height 16
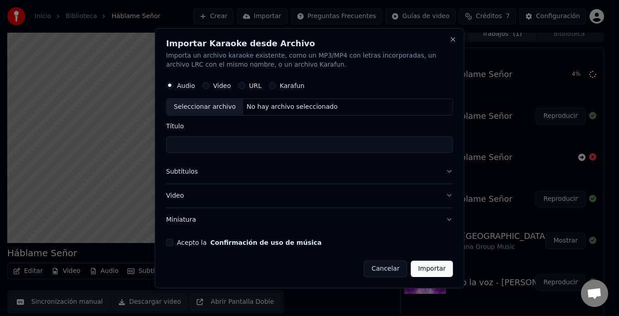
click at [447, 43] on h2 "Importar Karaoke desde Archivo" at bounding box center [309, 43] width 287 height 8
click at [452, 40] on button "Close" at bounding box center [452, 39] width 7 height 7
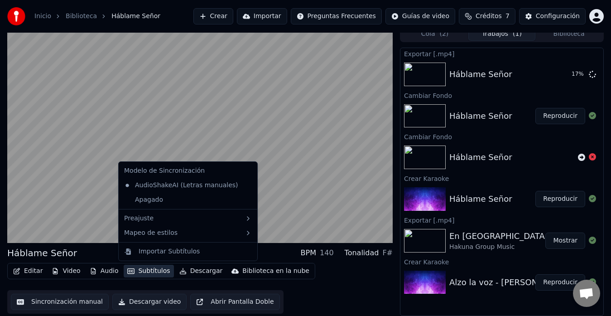
click at [145, 271] on button "Subtítulos" at bounding box center [149, 271] width 50 height 13
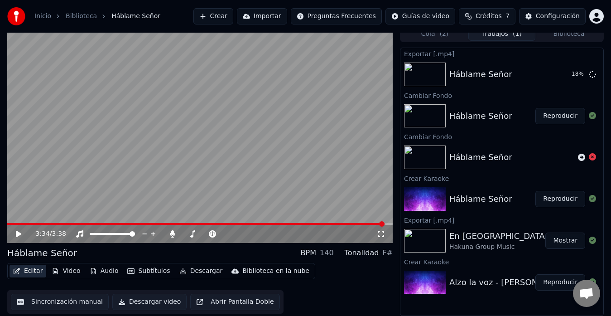
click at [31, 267] on button "Editar" at bounding box center [28, 271] width 37 height 13
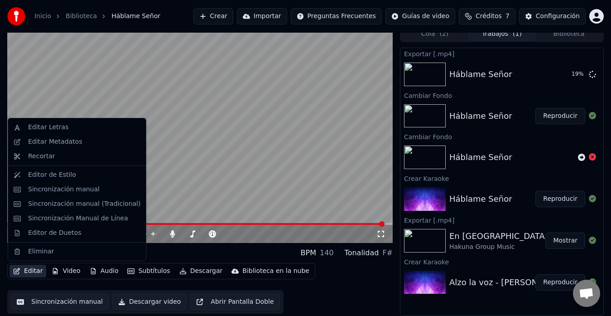
click at [31, 274] on button "Editar" at bounding box center [28, 271] width 37 height 13
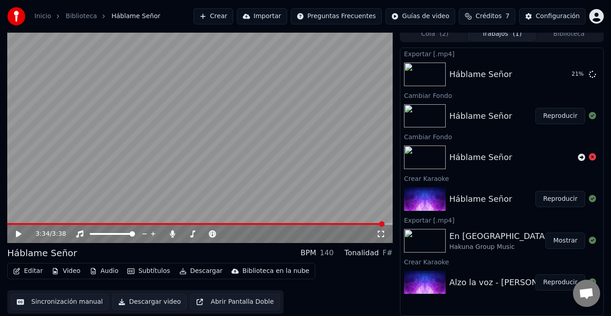
click at [289, 206] on video at bounding box center [200, 134] width 386 height 217
click at [271, 224] on span at bounding box center [200, 224] width 386 height 2
click at [193, 234] on span at bounding box center [205, 234] width 45 height 2
click at [203, 233] on span at bounding box center [205, 234] width 45 height 2
click at [275, 222] on video at bounding box center [200, 134] width 386 height 217
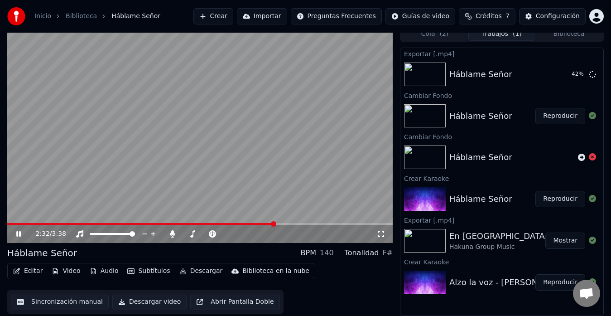
click at [275, 224] on span at bounding box center [200, 224] width 386 height 2
click at [19, 233] on icon at bounding box center [18, 233] width 5 height 5
click at [589, 76] on icon at bounding box center [592, 73] width 7 height 7
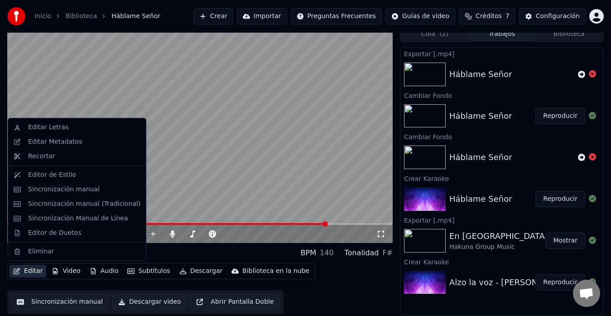
click at [22, 272] on button "Editar" at bounding box center [28, 271] width 37 height 13
click at [71, 122] on div "Editar Letras" at bounding box center [77, 127] width 134 height 14
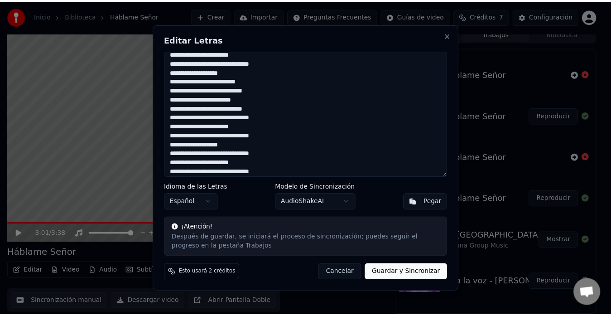
scroll to position [81, 0]
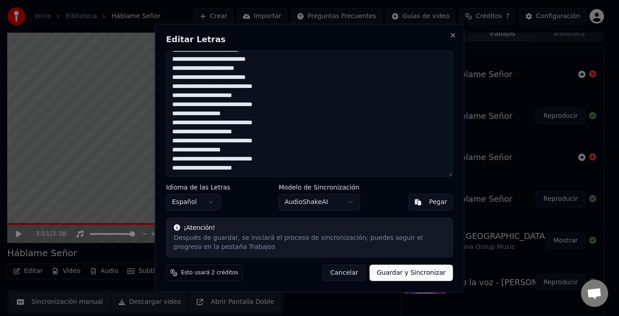
click at [234, 122] on textarea "**********" at bounding box center [309, 113] width 287 height 126
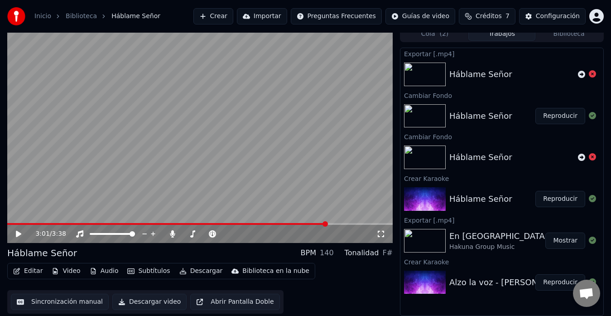
click at [54, 304] on button "Sincronización manual" at bounding box center [60, 302] width 98 height 16
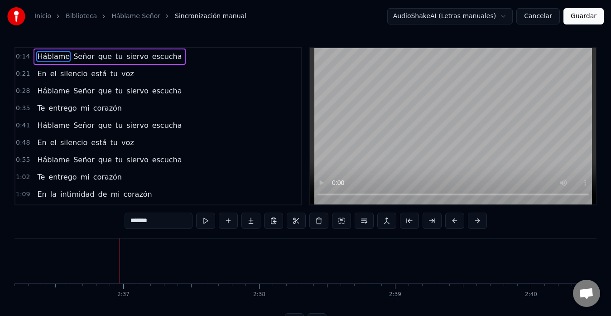
scroll to position [0, 21289]
click at [432, 128] on video at bounding box center [453, 126] width 286 height 156
click at [444, 125] on video at bounding box center [453, 126] width 286 height 156
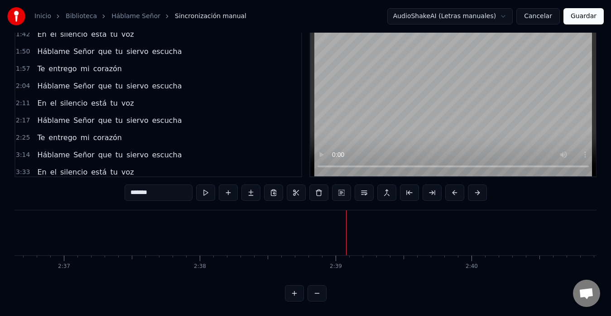
scroll to position [222, 0]
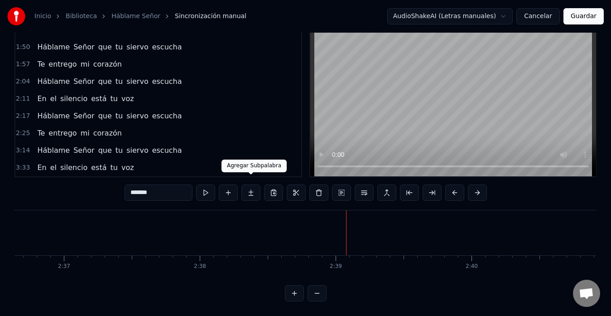
click at [248, 184] on button at bounding box center [250, 192] width 19 height 16
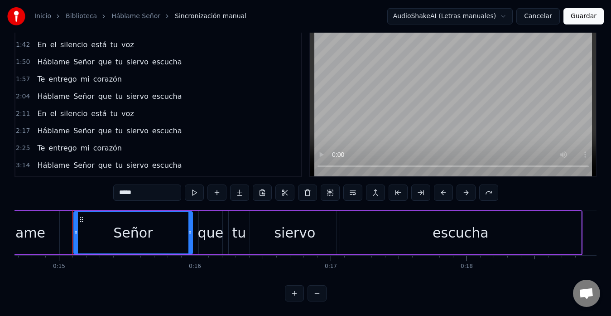
scroll to position [207, 0]
click at [49, 109] on span "el" at bounding box center [53, 114] width 8 height 10
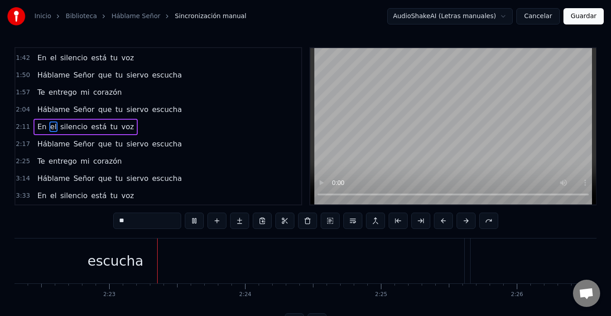
scroll to position [0, 19341]
click at [48, 162] on span "entrego" at bounding box center [63, 161] width 30 height 10
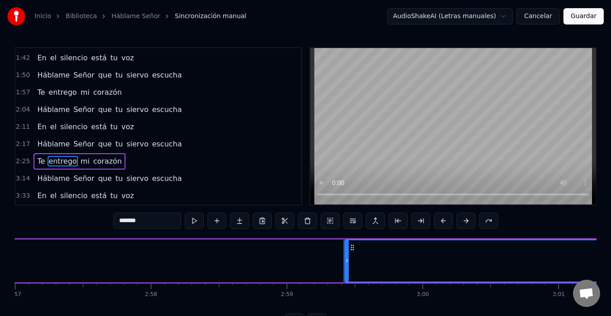
scroll to position [0, 24339]
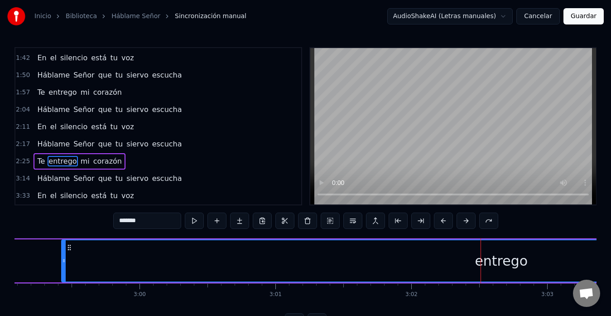
click at [72, 148] on span "Señor" at bounding box center [83, 144] width 23 height 10
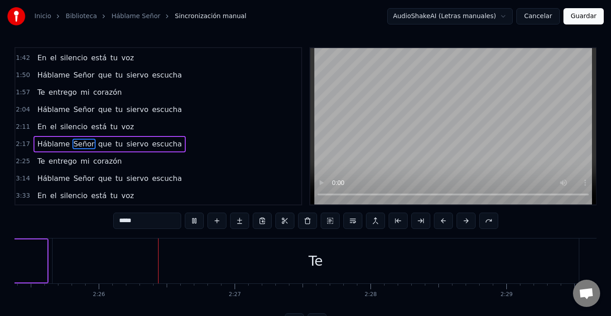
scroll to position [0, 19798]
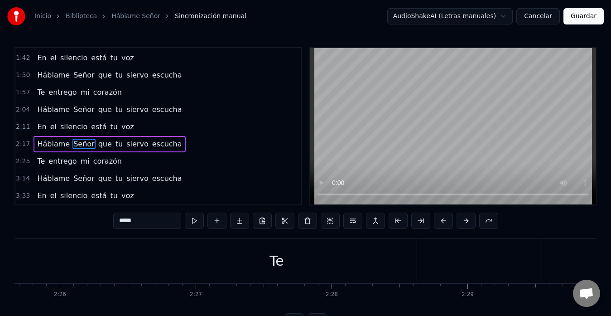
click at [161, 144] on span "escucha" at bounding box center [167, 144] width 32 height 10
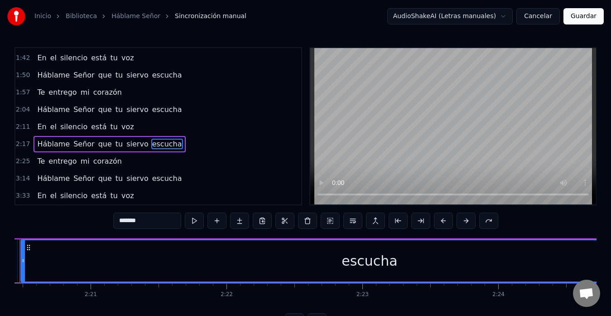
scroll to position [0, 19047]
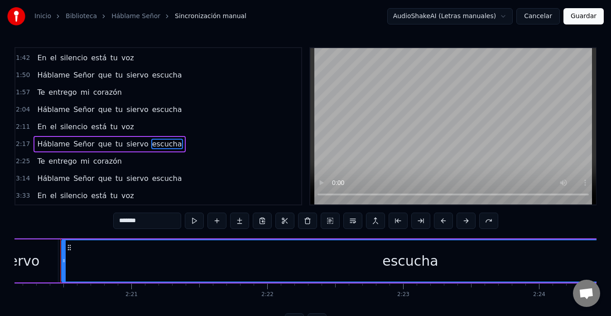
click at [163, 146] on span "escucha" at bounding box center [167, 144] width 32 height 10
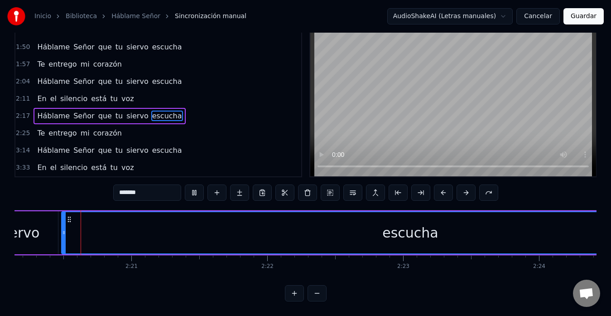
scroll to position [36, 0]
click at [80, 111] on span "Señor" at bounding box center [83, 116] width 23 height 10
type input "*****"
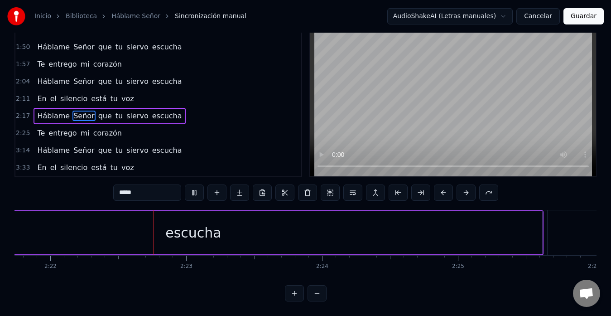
scroll to position [0, 19288]
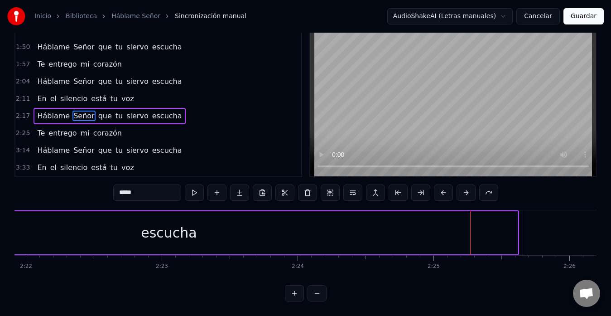
click at [23, 129] on span "2:25" at bounding box center [23, 133] width 14 height 9
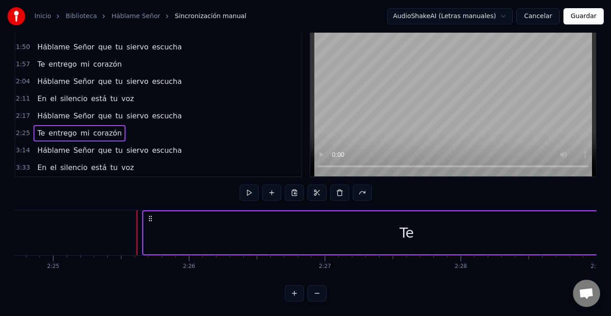
scroll to position [0, 19670]
drag, startPoint x: 238, startPoint y: 230, endPoint x: 209, endPoint y: 233, distance: 29.6
click at [209, 233] on div "Te" at bounding box center [406, 232] width 526 height 43
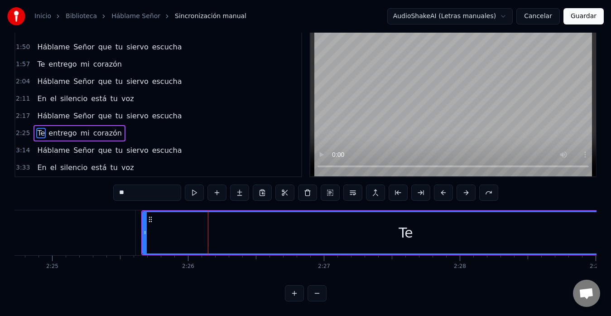
scroll to position [3, 0]
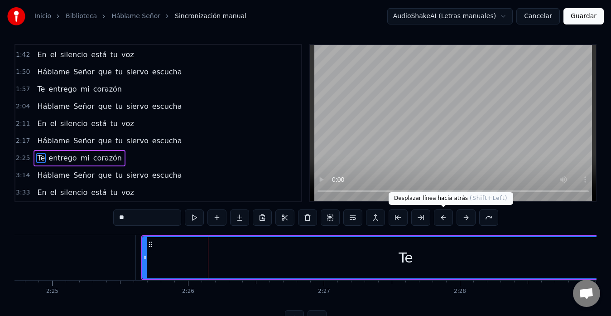
click at [439, 220] on button at bounding box center [443, 217] width 19 height 16
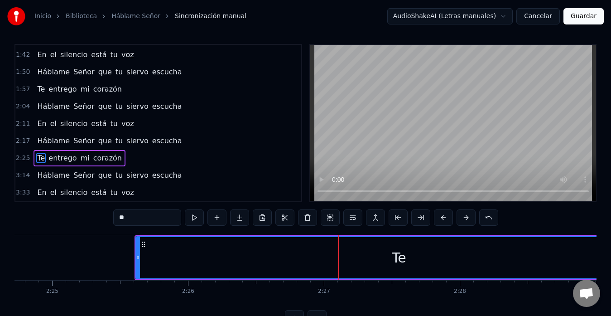
click at [394, 221] on button at bounding box center [398, 217] width 19 height 16
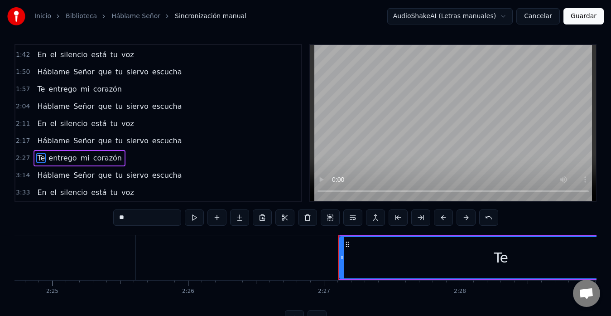
click at [394, 221] on button at bounding box center [398, 217] width 19 height 16
click at [399, 219] on button at bounding box center [398, 217] width 19 height 16
click at [388, 255] on div "Te" at bounding box center [501, 257] width 322 height 41
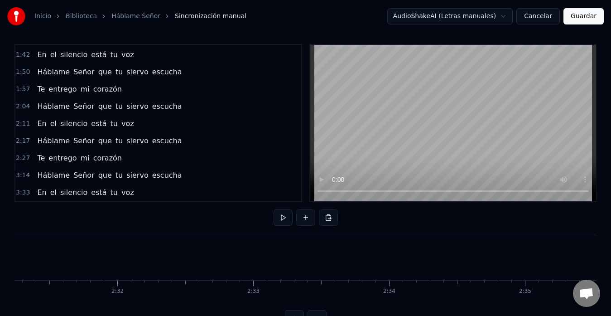
scroll to position [0, 20527]
click at [452, 140] on video at bounding box center [453, 123] width 286 height 156
click at [373, 257] on div "Te" at bounding box center [399, 257] width 323 height 45
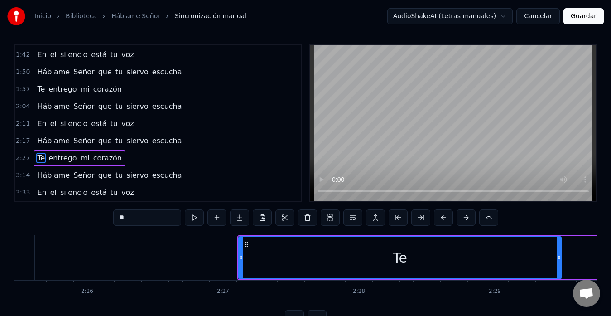
click at [64, 159] on span "entrego" at bounding box center [63, 158] width 30 height 10
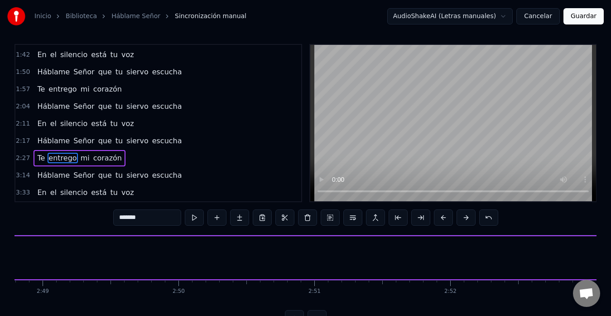
scroll to position [0, 22925]
click at [160, 141] on span "escucha" at bounding box center [167, 140] width 32 height 10
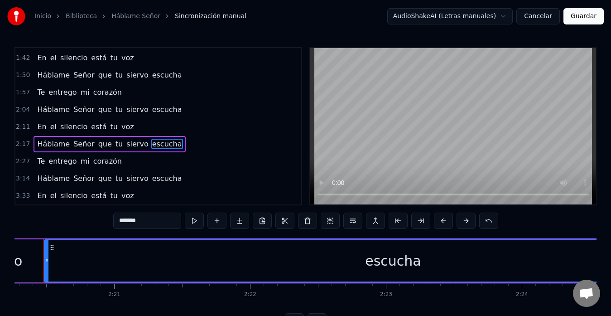
scroll to position [0, 19047]
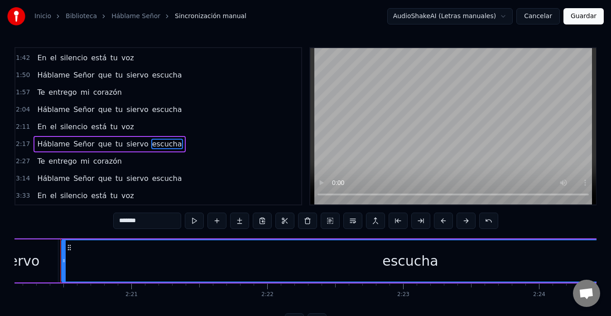
click at [164, 144] on span "escucha" at bounding box center [167, 144] width 32 height 10
click at [151, 223] on input "*******" at bounding box center [147, 220] width 68 height 16
click at [41, 162] on span "Te" at bounding box center [41, 161] width 10 height 10
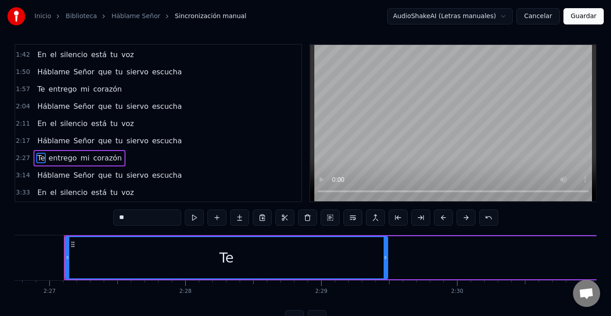
scroll to position [0, 19948]
click at [138, 221] on input "**" at bounding box center [147, 217] width 68 height 16
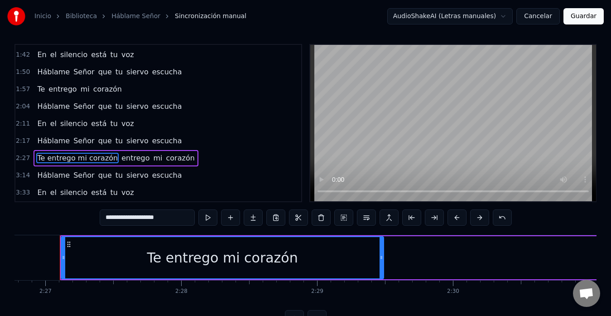
click at [175, 159] on span "corazón" at bounding box center [180, 158] width 30 height 10
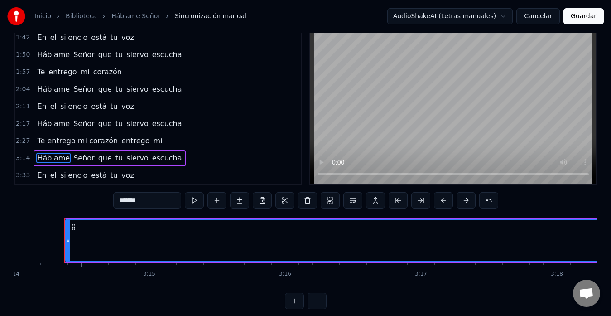
scroll to position [0, 26373]
click at [153, 139] on span "mi" at bounding box center [158, 140] width 11 height 10
click at [121, 145] on span "entrego" at bounding box center [136, 140] width 30 height 10
click at [50, 129] on span "Háblame" at bounding box center [53, 123] width 34 height 10
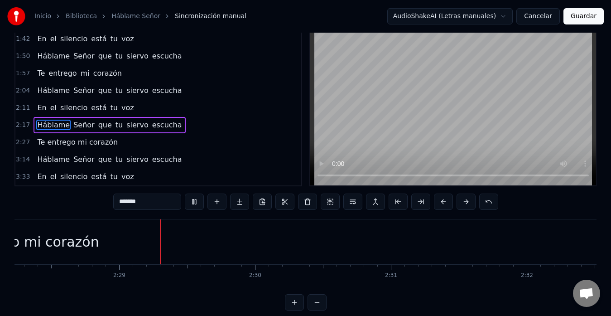
scroll to position [0, 20188]
click at [51, 126] on span "Háblame" at bounding box center [53, 125] width 34 height 10
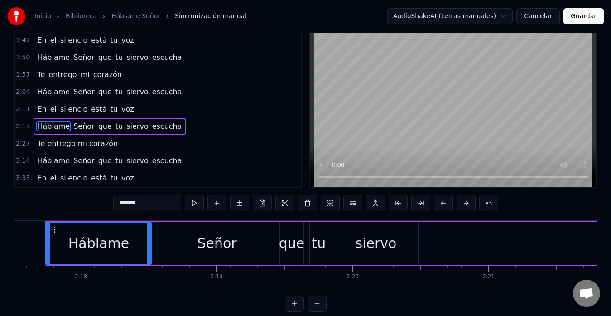
scroll to position [0, 18675]
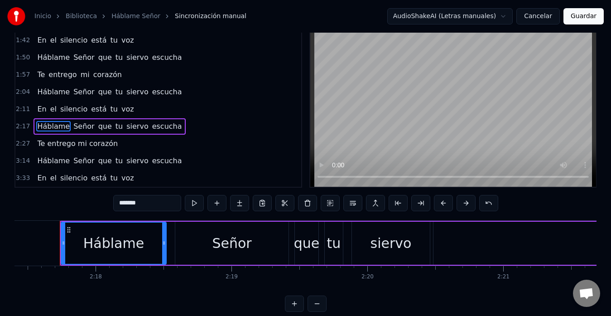
click at [43, 145] on span "Te entrego mi corazón" at bounding box center [77, 143] width 82 height 10
type input "**********"
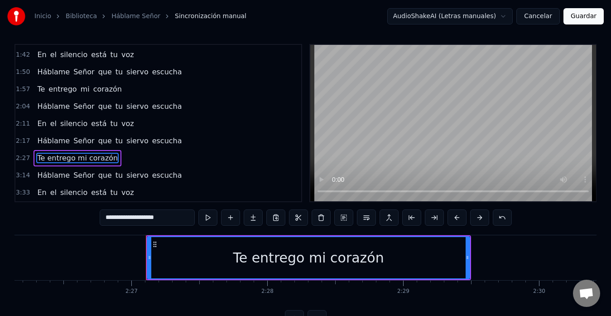
scroll to position [0, 19862]
click at [454, 218] on button at bounding box center [457, 217] width 19 height 16
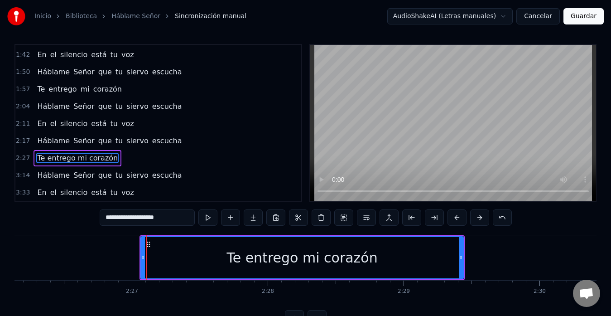
click at [454, 218] on button at bounding box center [457, 217] width 19 height 16
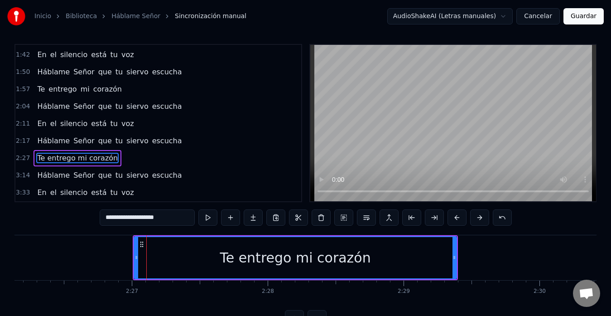
click at [454, 218] on button at bounding box center [457, 217] width 19 height 16
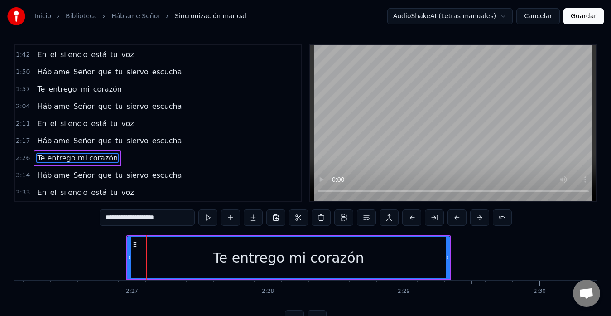
click at [454, 218] on button at bounding box center [457, 217] width 19 height 16
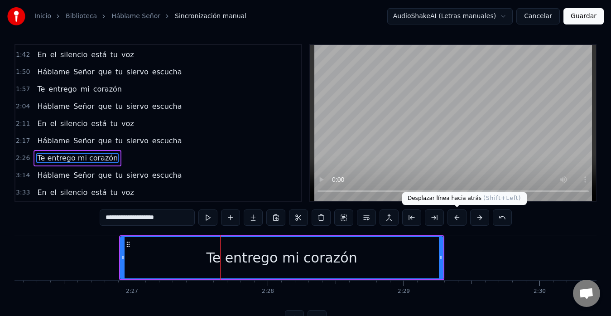
click at [459, 221] on button at bounding box center [457, 217] width 19 height 16
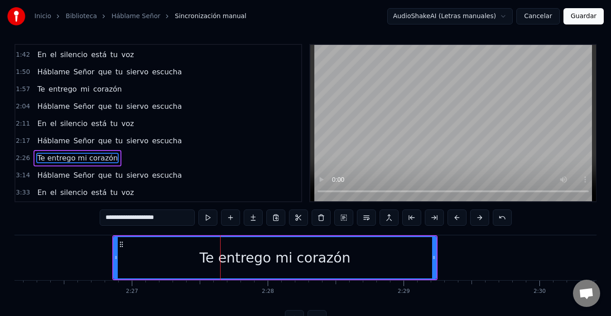
click at [459, 221] on button at bounding box center [457, 217] width 19 height 16
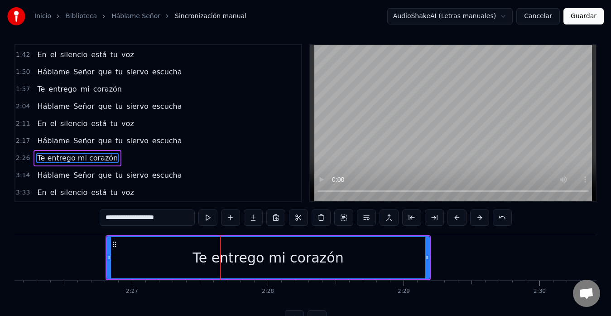
click at [459, 221] on button at bounding box center [457, 217] width 19 height 16
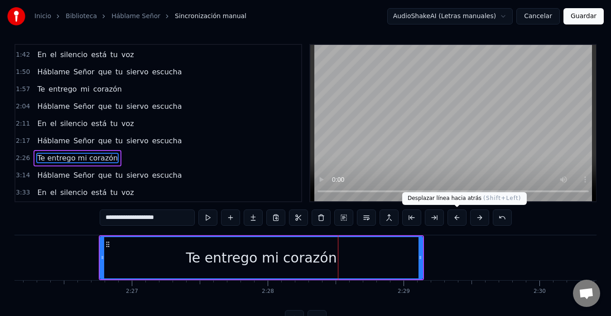
click at [453, 221] on button at bounding box center [457, 217] width 19 height 16
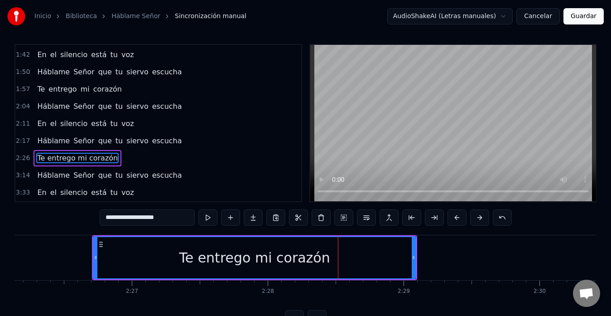
click at [453, 221] on button at bounding box center [457, 217] width 19 height 16
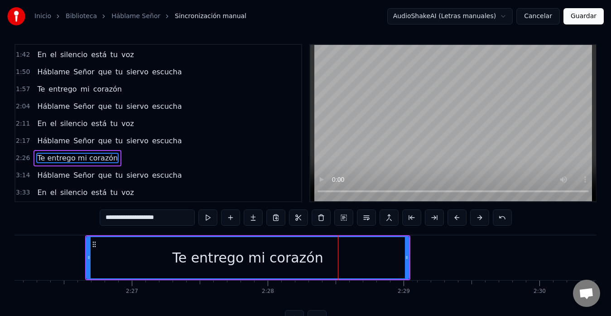
click at [453, 221] on button at bounding box center [457, 217] width 19 height 16
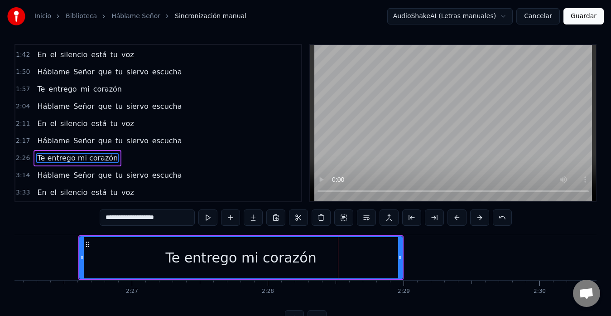
click at [165, 257] on div "Te entrego mi corazón" at bounding box center [241, 257] width 322 height 41
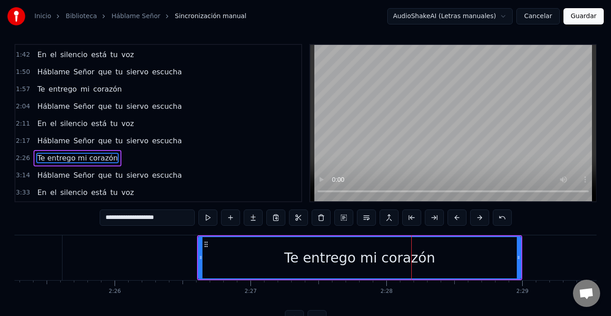
scroll to position [0, 19741]
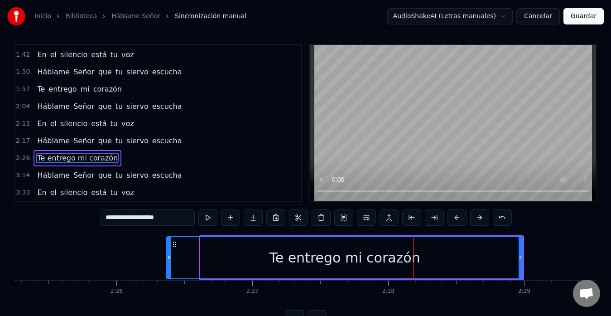
drag, startPoint x: 202, startPoint y: 261, endPoint x: 169, endPoint y: 265, distance: 33.9
click at [169, 265] on div at bounding box center [169, 257] width 4 height 41
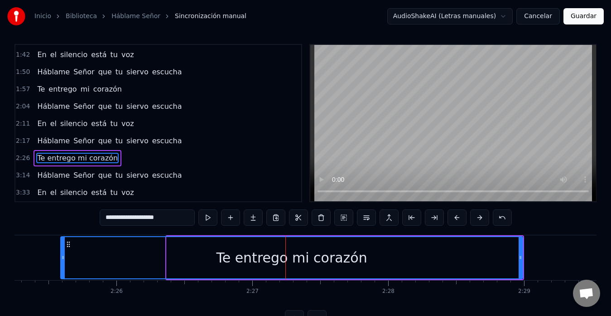
drag, startPoint x: 169, startPoint y: 260, endPoint x: 62, endPoint y: 255, distance: 106.6
click at [62, 255] on icon at bounding box center [63, 257] width 4 height 7
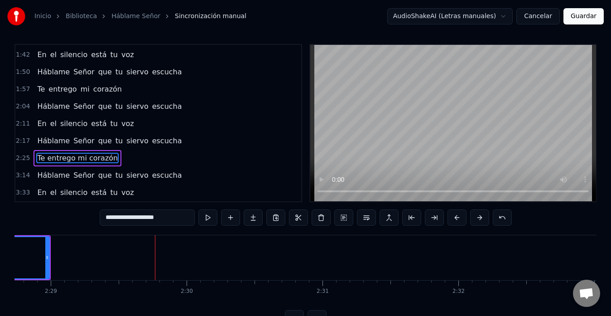
scroll to position [0, 20239]
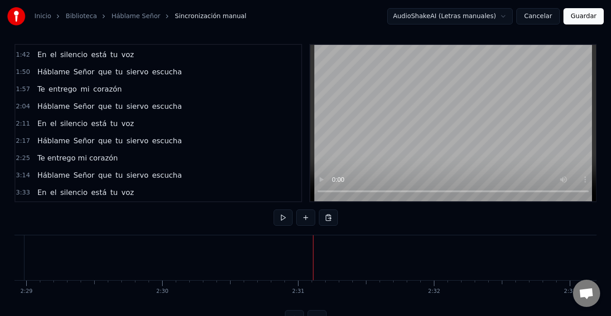
click at [311, 222] on button at bounding box center [305, 217] width 19 height 16
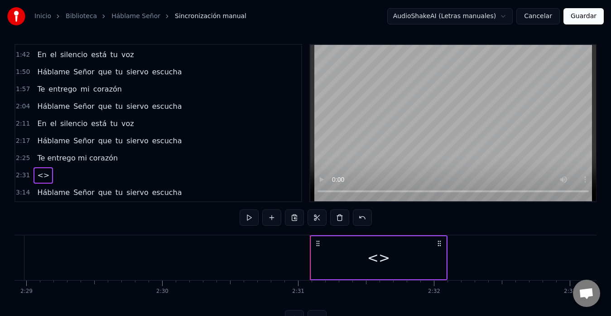
click at [42, 172] on span "<>" at bounding box center [43, 175] width 14 height 10
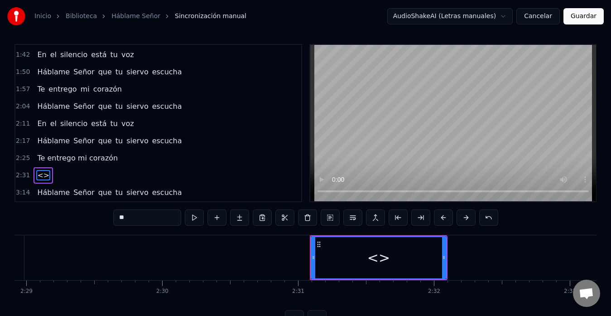
scroll to position [240, 0]
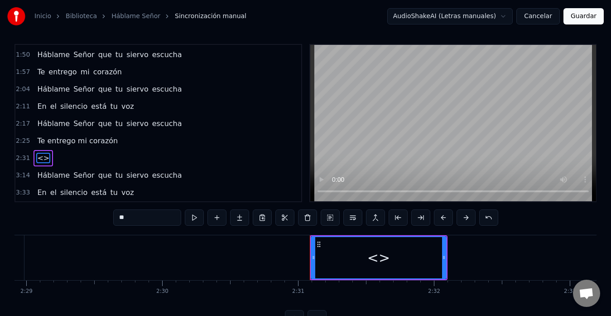
click at [41, 156] on span "<>" at bounding box center [43, 158] width 14 height 10
click at [132, 218] on input "**" at bounding box center [147, 217] width 68 height 16
type input "*"
type input "*******"
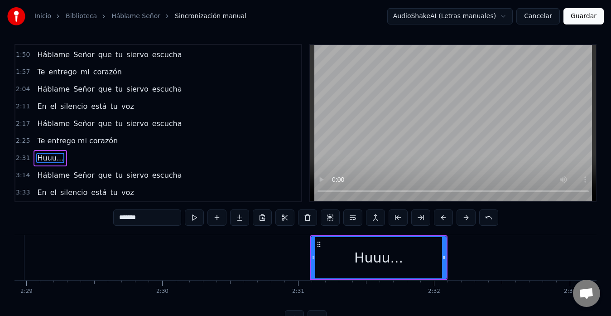
click at [240, 179] on div "3:14 Háblame Señor que tu siervo escucha" at bounding box center [158, 175] width 286 height 17
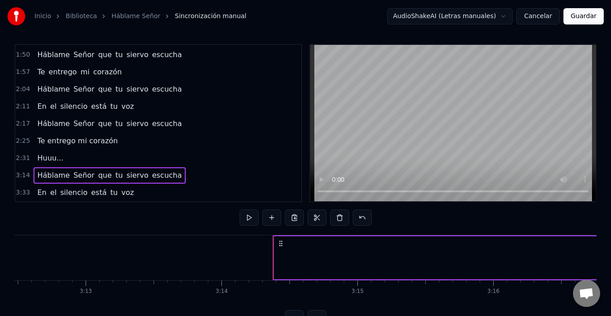
scroll to position [0, 26131]
click at [43, 157] on span "Huuu..." at bounding box center [50, 158] width 28 height 10
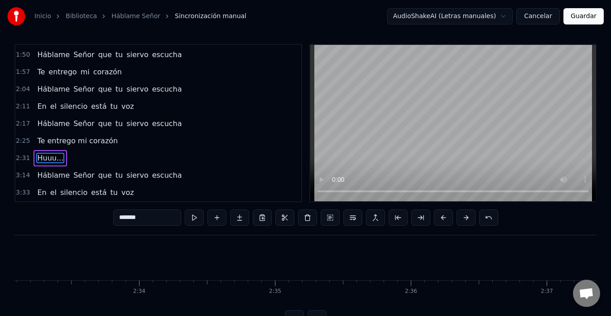
scroll to position [0, 20489]
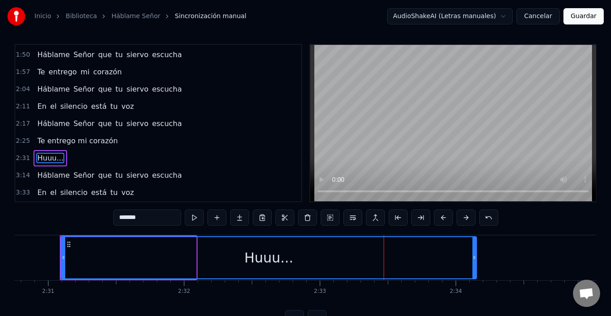
drag, startPoint x: 193, startPoint y: 259, endPoint x: 474, endPoint y: 263, distance: 280.5
click at [474, 263] on div at bounding box center [475, 257] width 4 height 41
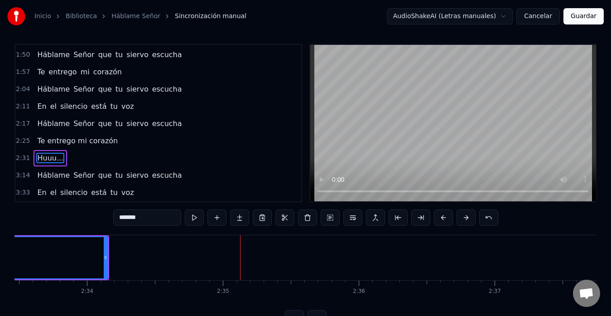
scroll to position [0, 20855]
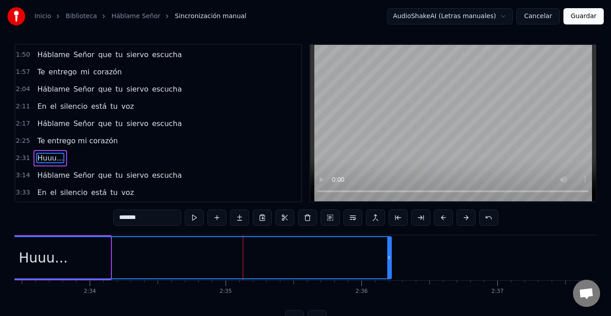
drag, startPoint x: 108, startPoint y: 259, endPoint x: 389, endPoint y: 262, distance: 280.9
click at [389, 262] on div at bounding box center [389, 257] width 4 height 41
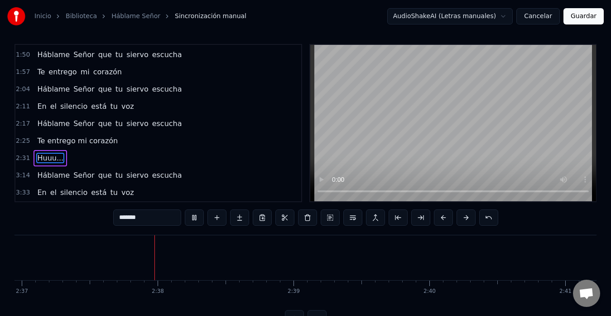
scroll to position [0, 21357]
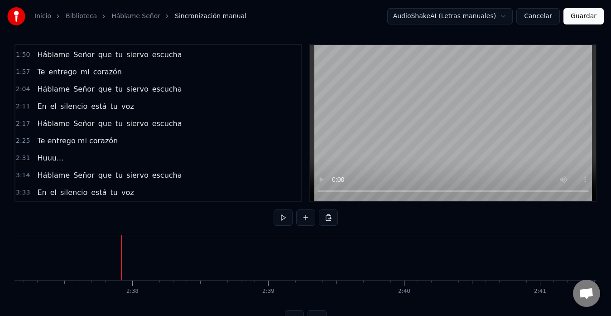
click at [73, 160] on div "2:31 Huuu..." at bounding box center [158, 158] width 286 height 17
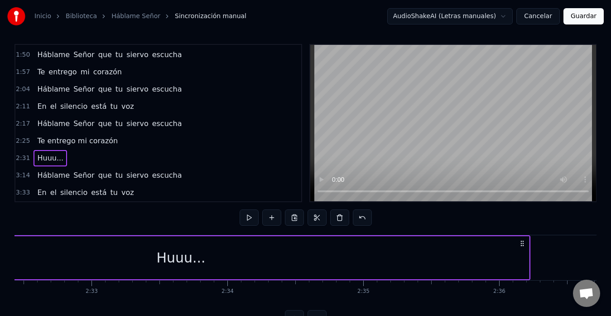
scroll to position [0, 20722]
click at [251, 220] on button at bounding box center [249, 217] width 19 height 16
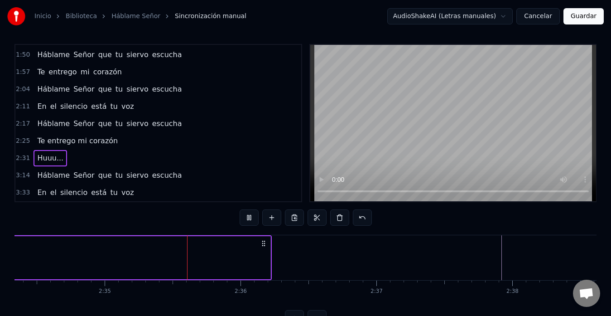
scroll to position [0, 21027]
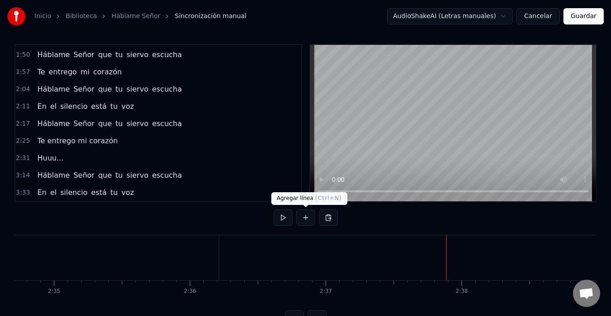
click at [309, 217] on button at bounding box center [305, 217] width 19 height 16
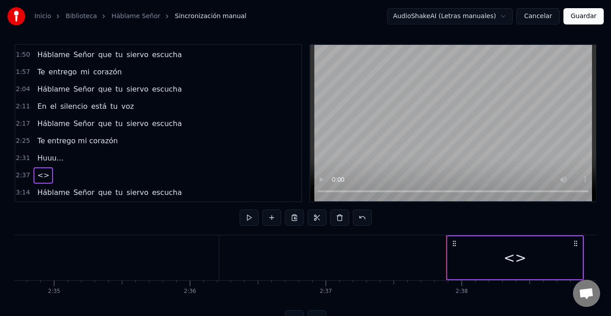
click at [40, 173] on span "<>" at bounding box center [43, 175] width 14 height 10
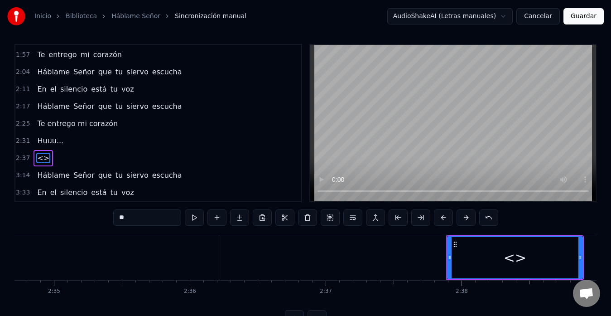
click at [134, 220] on input "**" at bounding box center [147, 217] width 68 height 16
type input "*"
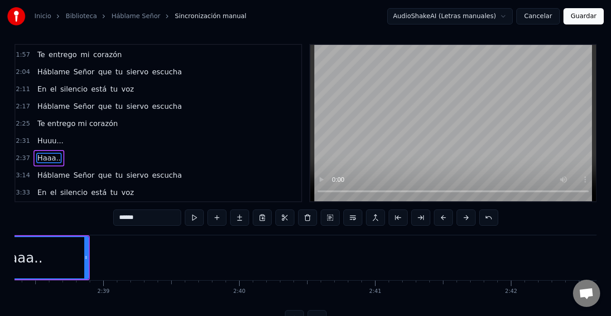
scroll to position [0, 21522]
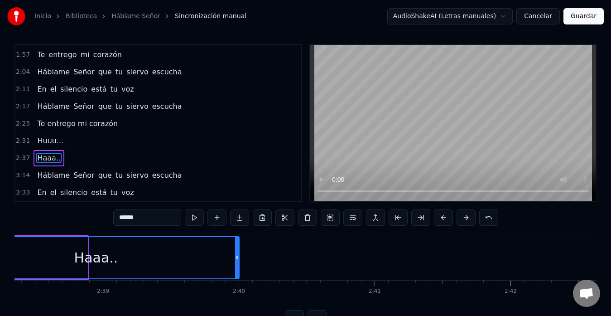
drag, startPoint x: 86, startPoint y: 255, endPoint x: 249, endPoint y: 265, distance: 163.4
click at [239, 265] on div at bounding box center [237, 257] width 4 height 41
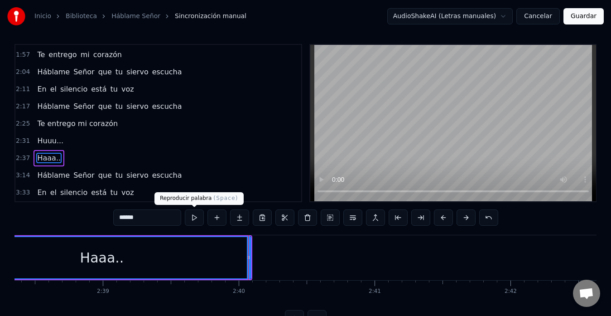
type input "******"
click at [188, 220] on button at bounding box center [194, 217] width 19 height 16
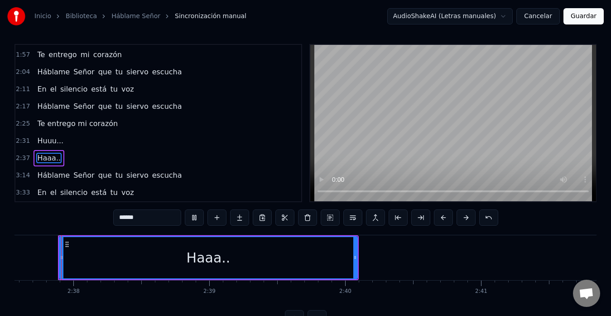
scroll to position [0, 21416]
click at [197, 219] on button at bounding box center [194, 217] width 19 height 16
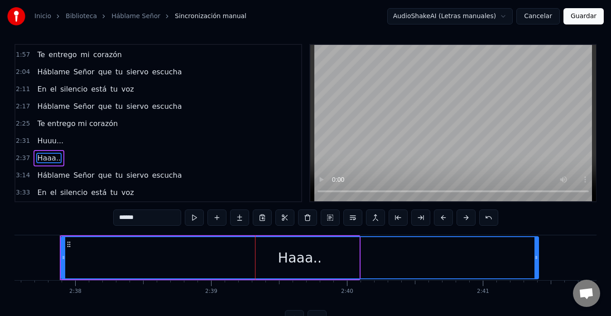
drag, startPoint x: 356, startPoint y: 258, endPoint x: 553, endPoint y: 259, distance: 197.5
click at [538, 259] on icon at bounding box center [537, 257] width 4 height 7
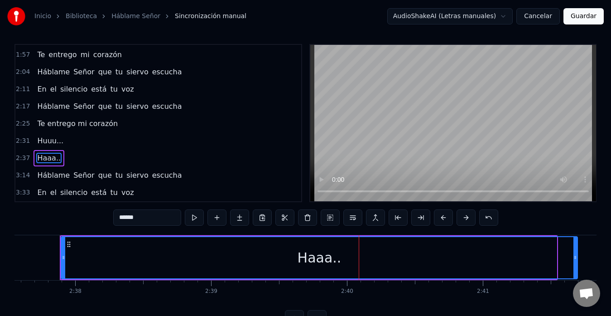
drag, startPoint x: 553, startPoint y: 259, endPoint x: 574, endPoint y: 258, distance: 21.3
click at [574, 258] on icon at bounding box center [576, 257] width 4 height 7
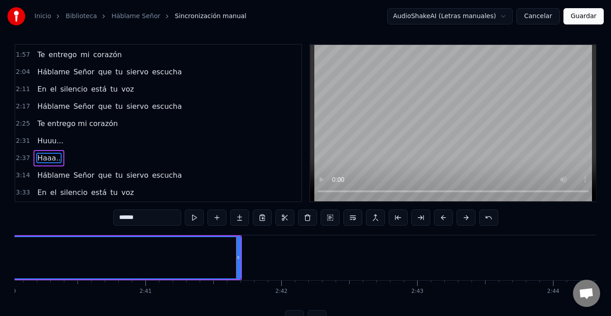
scroll to position [0, 21751]
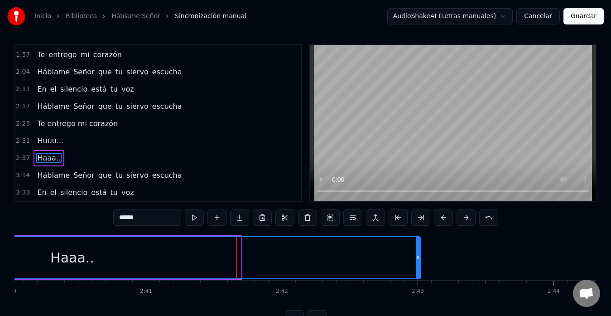
drag, startPoint x: 238, startPoint y: 256, endPoint x: 418, endPoint y: 259, distance: 179.4
click at [418, 259] on icon at bounding box center [418, 257] width 4 height 7
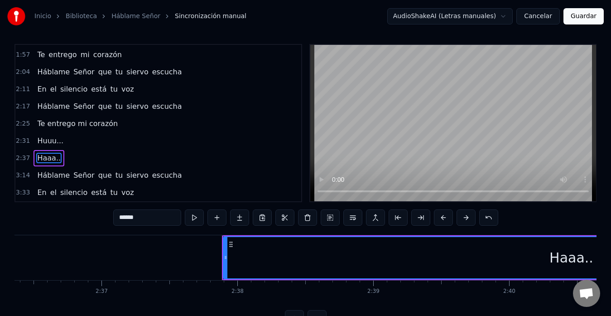
scroll to position [0, 21250]
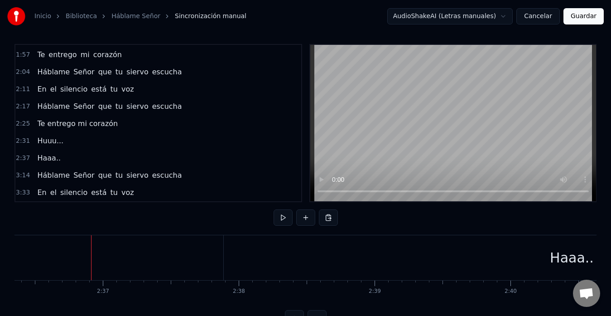
click at [281, 215] on button at bounding box center [283, 217] width 19 height 16
click at [288, 217] on button at bounding box center [283, 217] width 19 height 16
click at [56, 163] on div "Haaa.." at bounding box center [49, 158] width 31 height 16
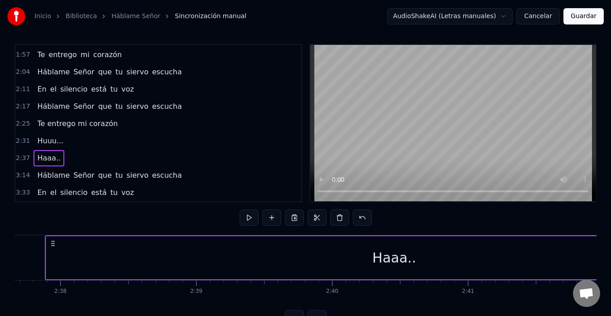
scroll to position [0, 21414]
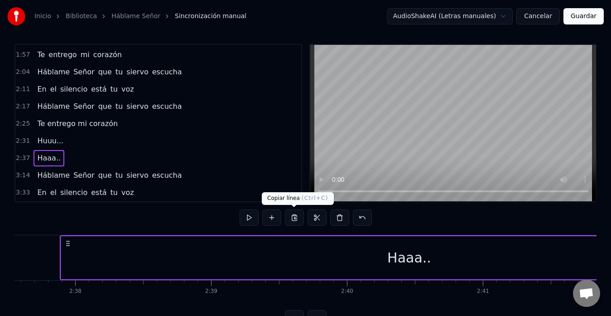
click at [293, 218] on button at bounding box center [294, 217] width 19 height 16
click at [59, 168] on div "Háblame Señor que tu siervo escucha" at bounding box center [110, 175] width 152 height 16
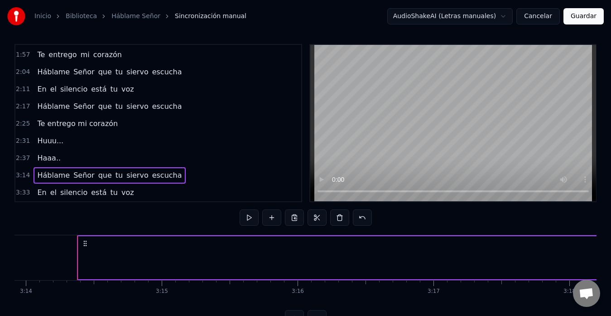
click at [45, 162] on span "Haaa.." at bounding box center [48, 158] width 25 height 10
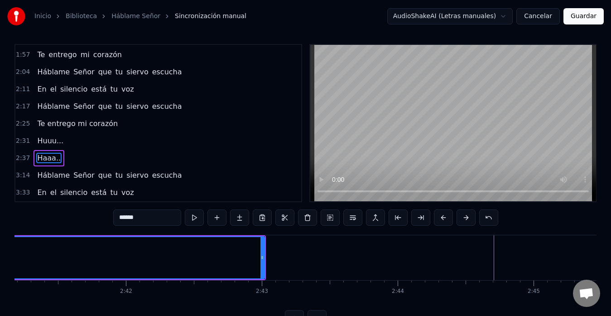
scroll to position [0, 21907]
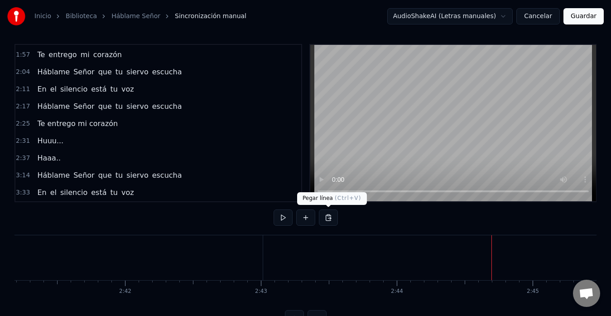
click at [333, 215] on button at bounding box center [328, 217] width 19 height 16
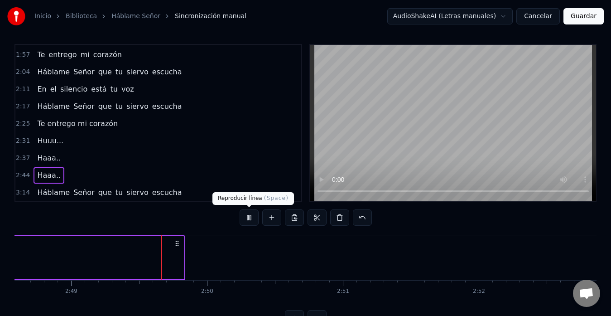
scroll to position [0, 22942]
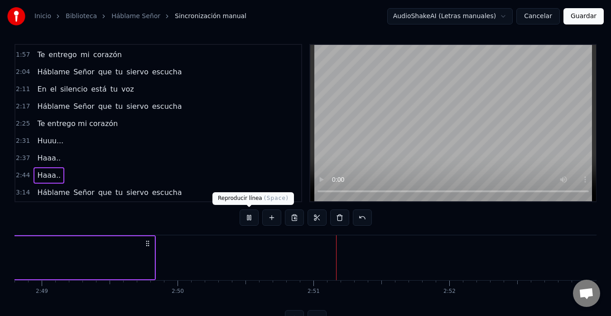
click at [249, 219] on button at bounding box center [249, 217] width 19 height 16
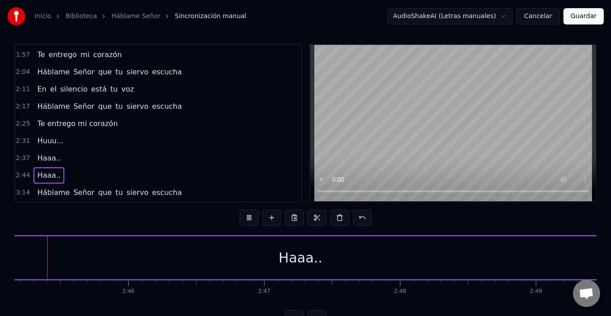
scroll to position [0, 22409]
click at [249, 219] on button at bounding box center [249, 217] width 19 height 16
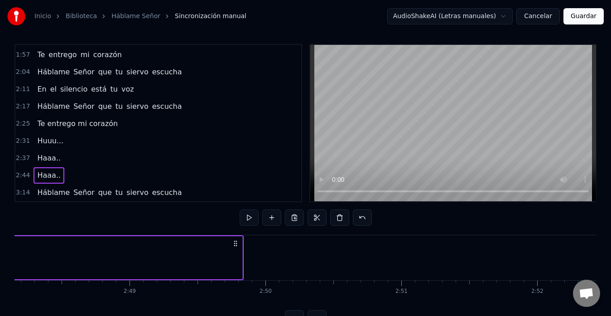
scroll to position [0, 22855]
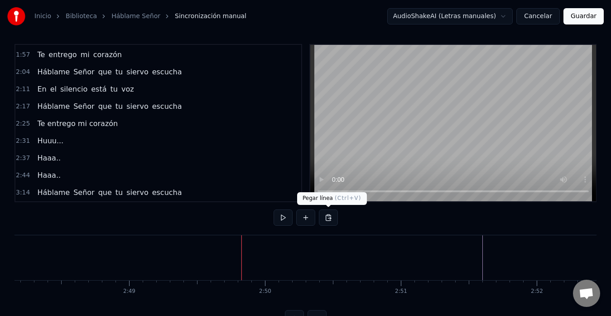
click at [331, 219] on button at bounding box center [328, 217] width 19 height 16
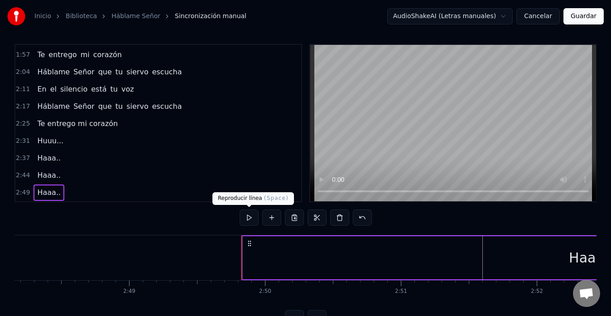
click at [250, 219] on button at bounding box center [249, 217] width 19 height 16
click at [248, 252] on div "Haaa.." at bounding box center [591, 257] width 696 height 43
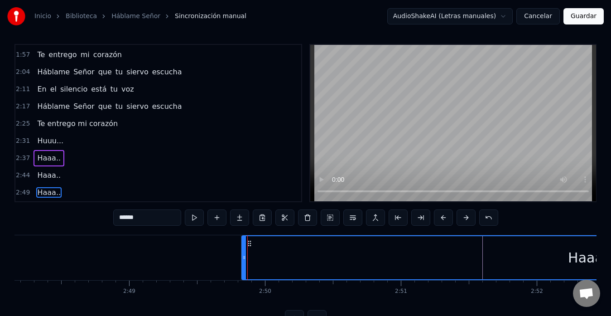
scroll to position [291, 0]
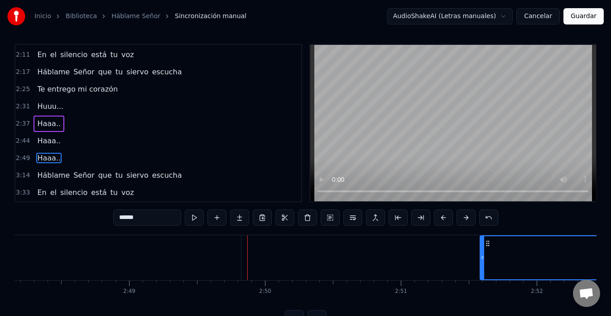
drag, startPoint x: 244, startPoint y: 259, endPoint x: 482, endPoint y: 250, distance: 238.5
click at [482, 250] on div at bounding box center [483, 257] width 4 height 43
click at [196, 216] on button at bounding box center [194, 217] width 19 height 16
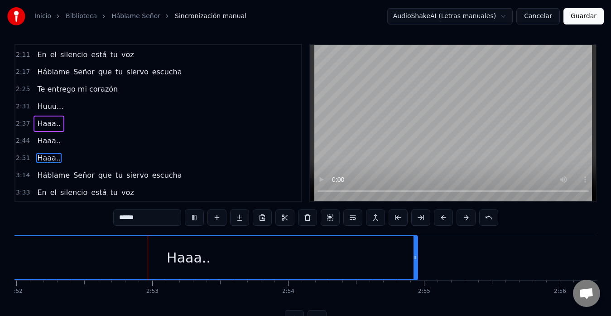
scroll to position [0, 23377]
click at [349, 264] on div "Haaa.." at bounding box center [186, 257] width 457 height 43
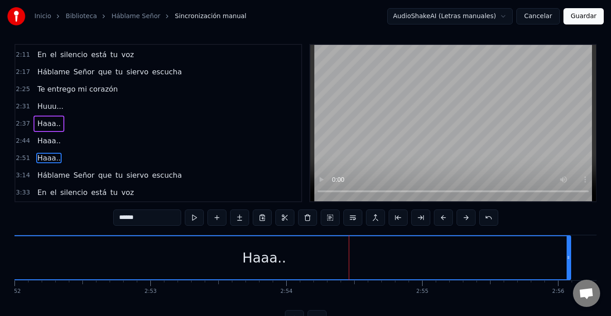
drag, startPoint x: 412, startPoint y: 260, endPoint x: 572, endPoint y: 257, distance: 159.5
click at [570, 257] on icon at bounding box center [569, 257] width 4 height 7
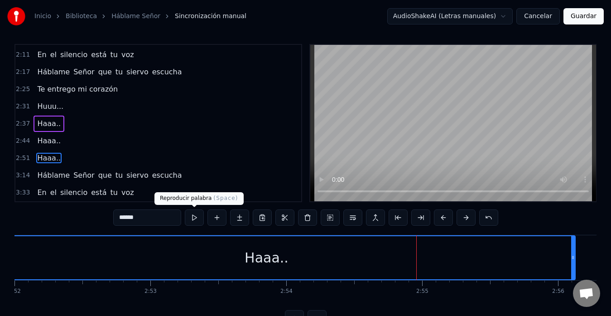
click at [192, 214] on button at bounding box center [194, 217] width 19 height 16
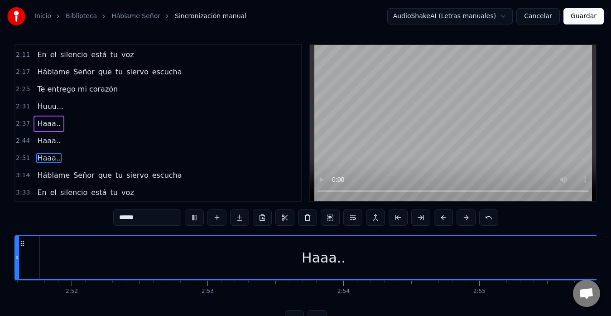
scroll to position [0, 23275]
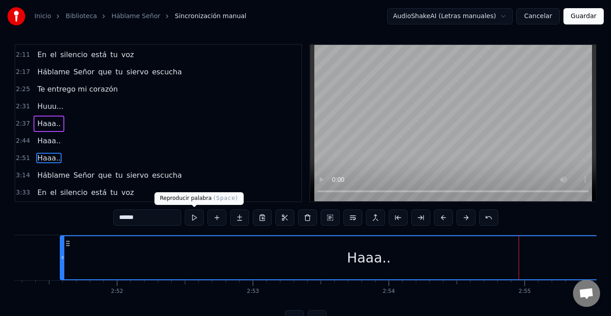
click at [198, 218] on button at bounding box center [194, 217] width 19 height 16
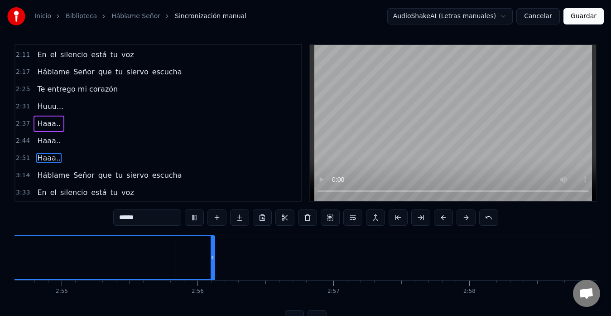
scroll to position [0, 23773]
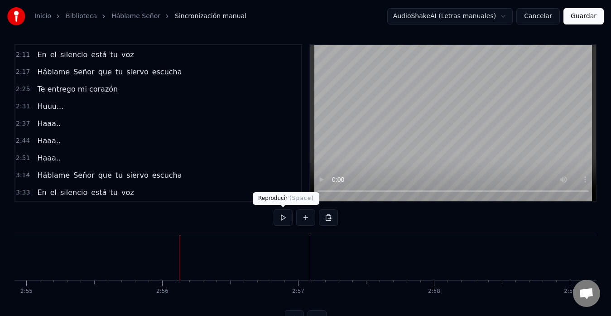
click at [280, 222] on button at bounding box center [283, 217] width 19 height 16
click at [281, 219] on button at bounding box center [283, 217] width 19 height 16
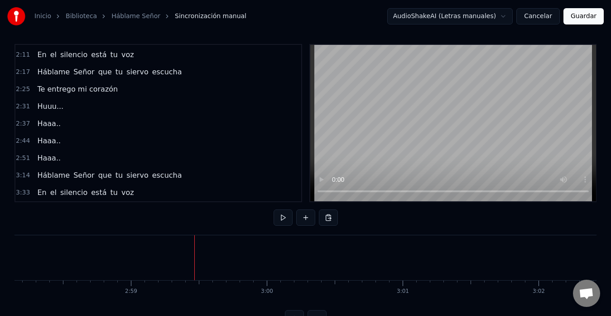
scroll to position [0, 24212]
click at [26, 178] on span "3:14" at bounding box center [23, 175] width 14 height 9
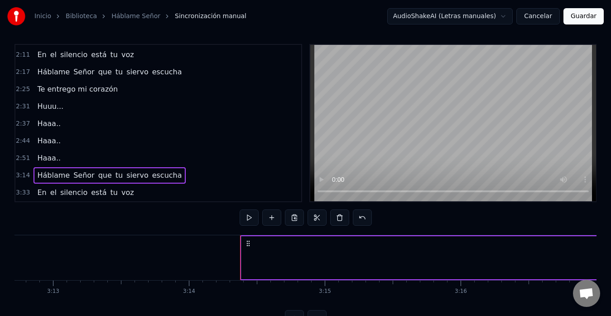
click at [23, 176] on span "3:14" at bounding box center [23, 175] width 14 height 9
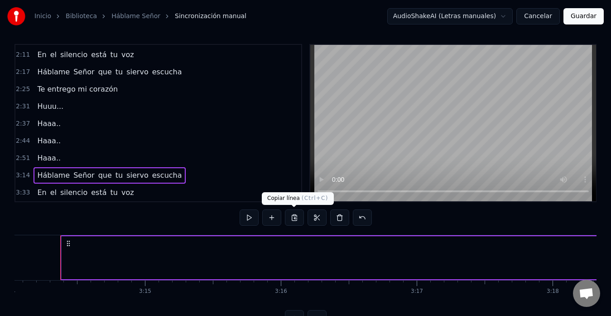
click at [296, 218] on button at bounding box center [294, 217] width 19 height 16
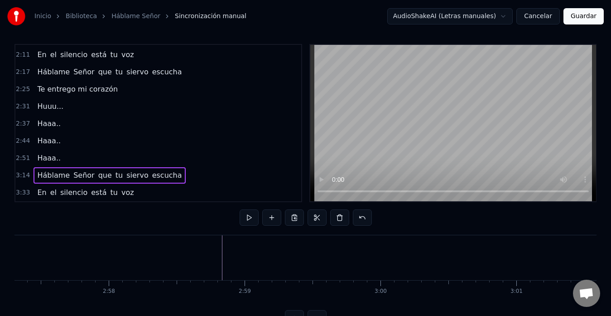
scroll to position [0, 24098]
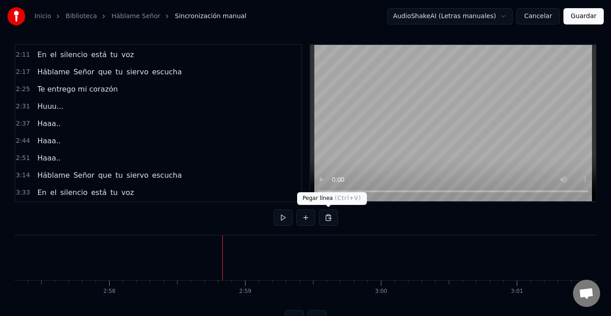
click at [329, 217] on button at bounding box center [328, 217] width 19 height 16
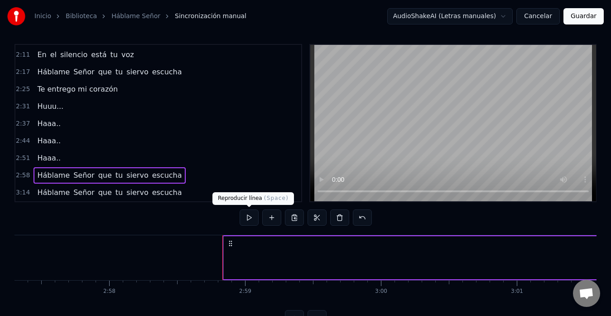
click at [254, 214] on button at bounding box center [249, 217] width 19 height 16
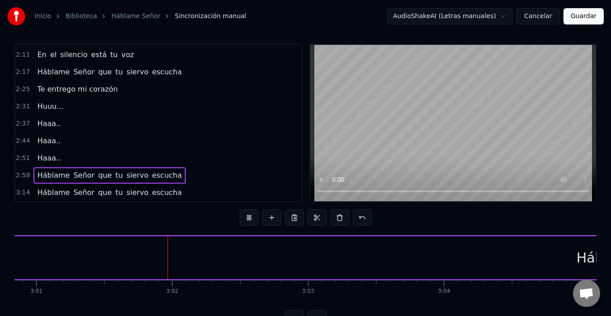
scroll to position [0, 24626]
click at [254, 214] on button at bounding box center [249, 217] width 19 height 16
click at [73, 176] on span "Señor" at bounding box center [83, 175] width 23 height 10
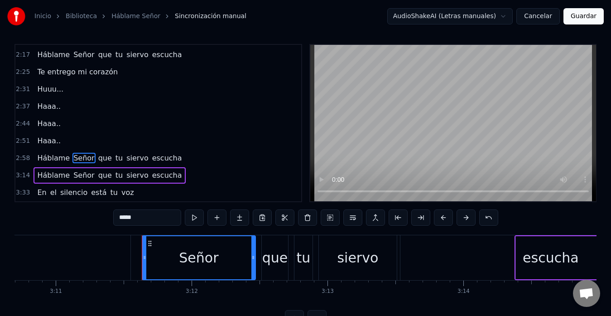
scroll to position [0, 26000]
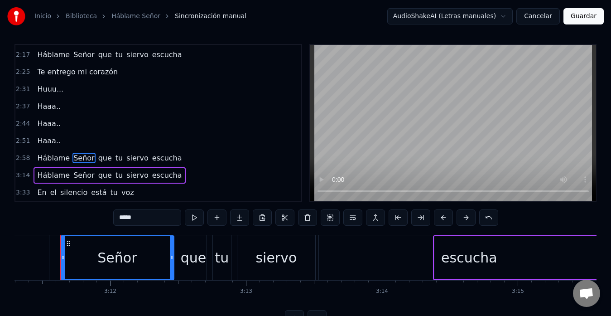
click at [60, 159] on span "Háblame" at bounding box center [53, 158] width 34 height 10
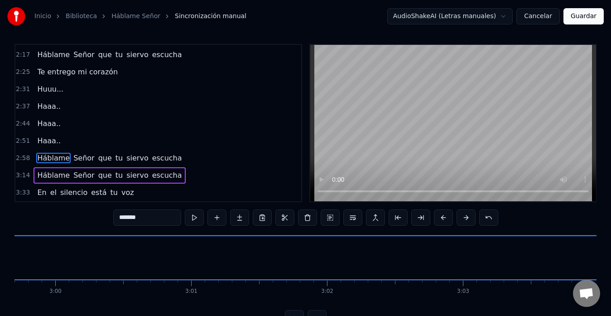
scroll to position [0, 24261]
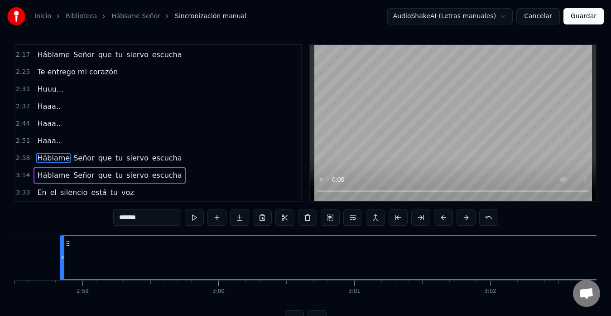
click at [151, 217] on input "*******" at bounding box center [147, 217] width 68 height 16
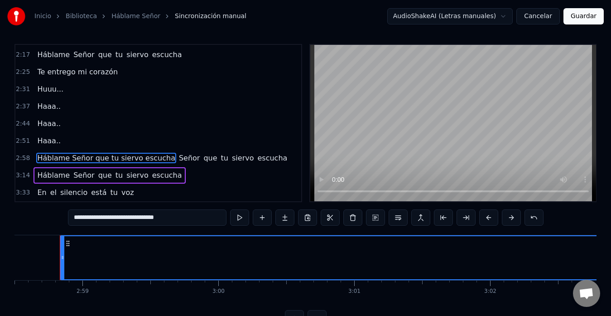
click at [178, 155] on span "Señor" at bounding box center [189, 158] width 23 height 10
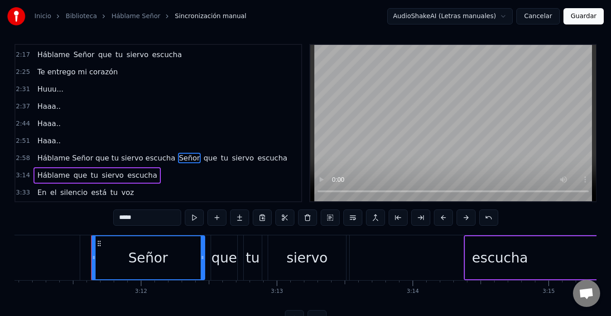
scroll to position [0, 26000]
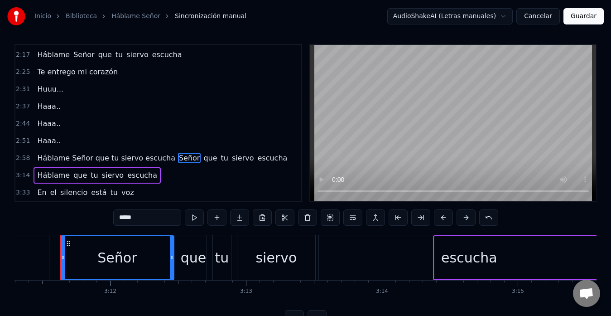
click at [203, 157] on span "que" at bounding box center [210, 158] width 15 height 10
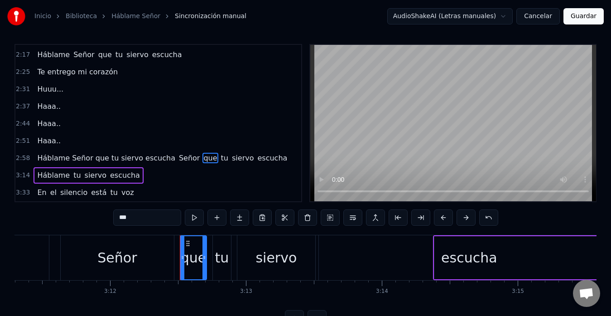
click at [178, 157] on span "Señor" at bounding box center [189, 158] width 23 height 10
click at [203, 157] on span "que" at bounding box center [210, 158] width 15 height 10
click at [178, 158] on span "Señor" at bounding box center [189, 158] width 23 height 10
click at [220, 158] on span "tu" at bounding box center [224, 158] width 9 height 10
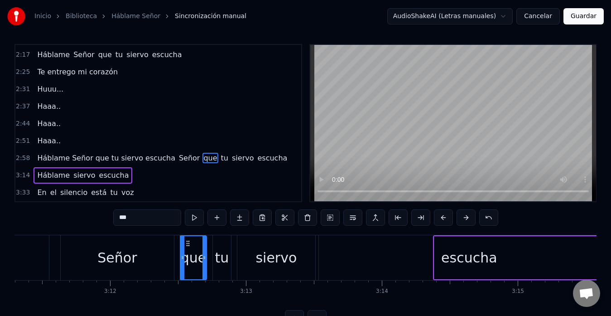
click at [220, 158] on span "tu" at bounding box center [224, 158] width 9 height 10
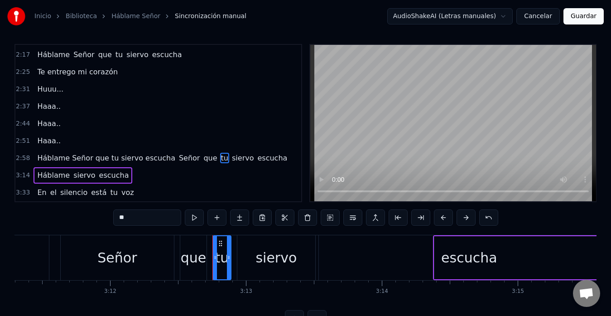
click at [220, 159] on span "tu" at bounding box center [224, 158] width 9 height 10
click at [178, 159] on span "Señor" at bounding box center [189, 158] width 23 height 10
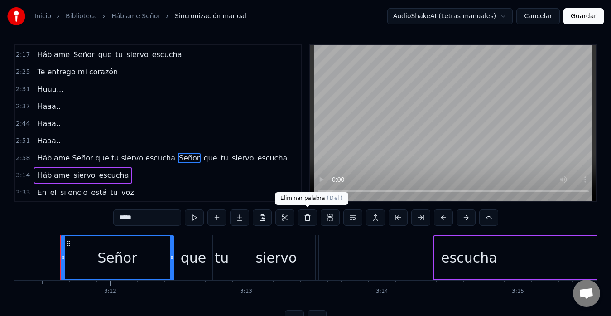
click at [309, 215] on button at bounding box center [307, 217] width 19 height 16
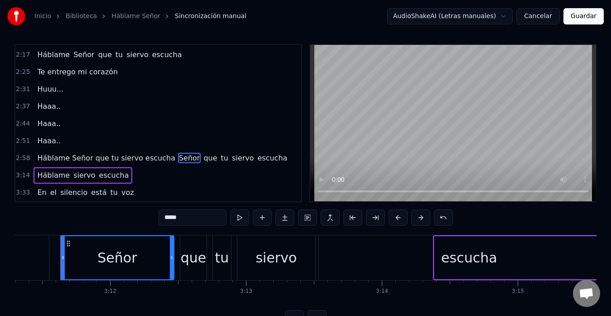
click at [178, 156] on span "Señor" at bounding box center [189, 158] width 23 height 10
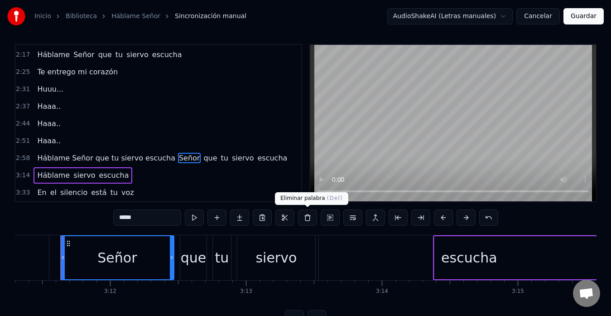
click at [308, 217] on button at bounding box center [307, 217] width 19 height 16
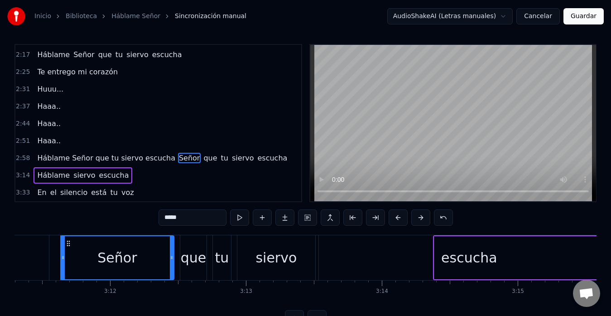
click at [203, 160] on span "que" at bounding box center [210, 158] width 15 height 10
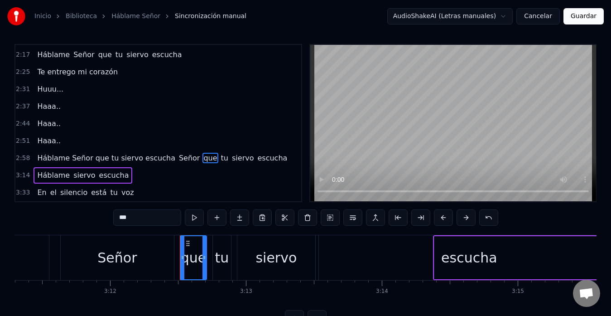
click at [309, 217] on button at bounding box center [307, 217] width 19 height 16
click at [256, 158] on span "escucha" at bounding box center [272, 158] width 32 height 10
type input "*******"
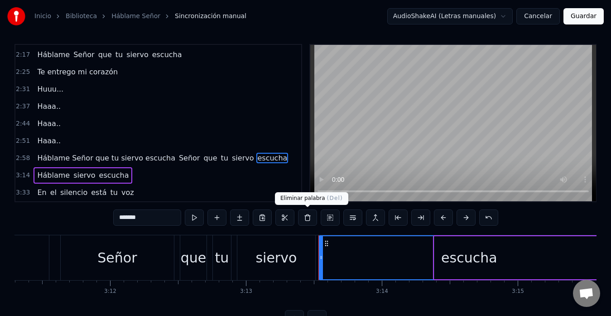
click at [305, 215] on button at bounding box center [307, 217] width 19 height 16
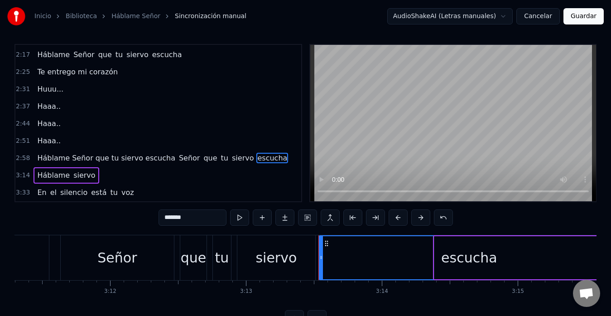
click at [305, 215] on button at bounding box center [307, 217] width 19 height 16
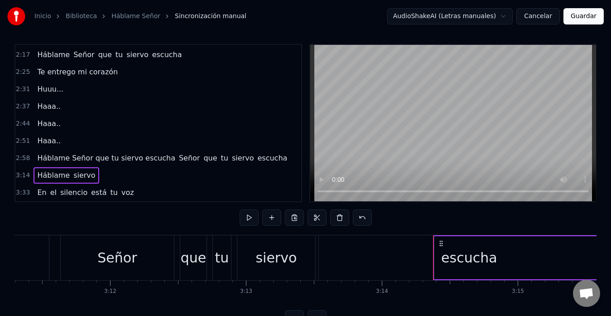
click at [256, 157] on span "escucha" at bounding box center [272, 158] width 32 height 10
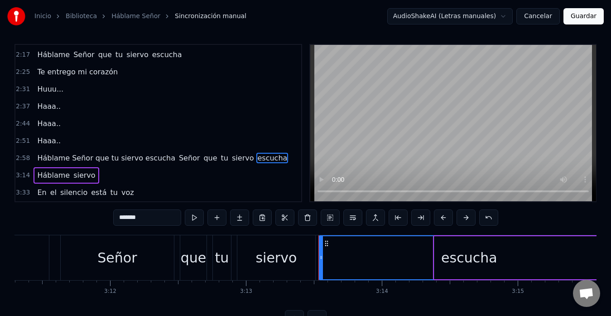
drag, startPoint x: 160, startPoint y: 158, endPoint x: 217, endPoint y: 160, distance: 56.7
click at [217, 160] on div "Háblame Señor que tu siervo escucha Señor que tu siervo escucha" at bounding box center [162, 158] width 257 height 16
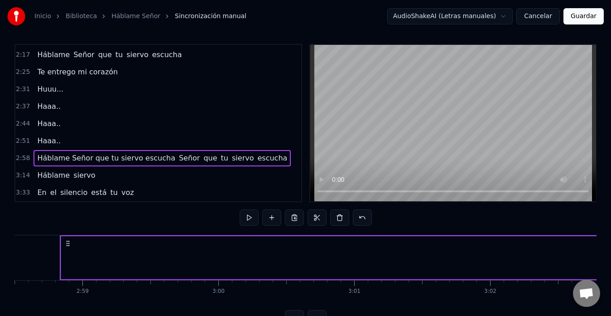
click at [178, 159] on span "Señor" at bounding box center [189, 158] width 23 height 10
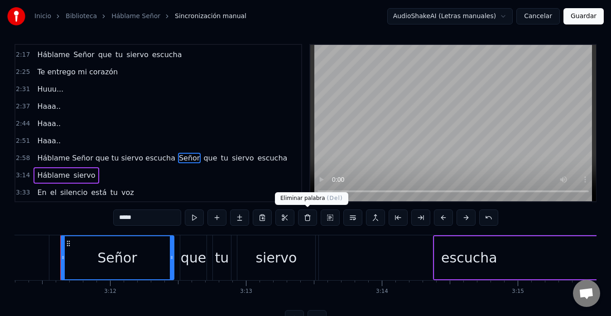
click at [307, 219] on button at bounding box center [307, 217] width 19 height 16
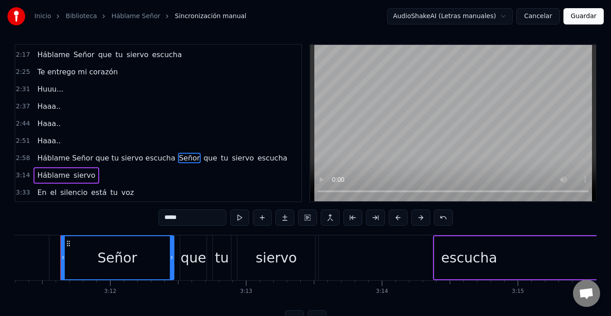
click at [203, 156] on span "que" at bounding box center [210, 158] width 15 height 10
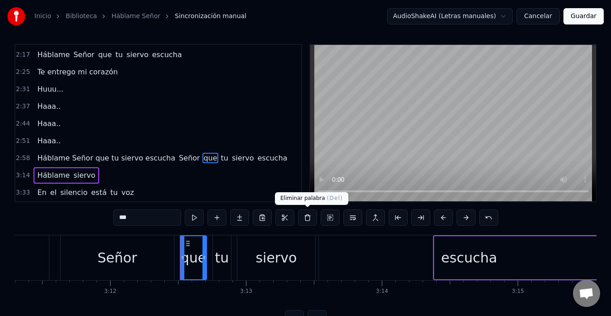
click at [306, 222] on button at bounding box center [307, 217] width 19 height 16
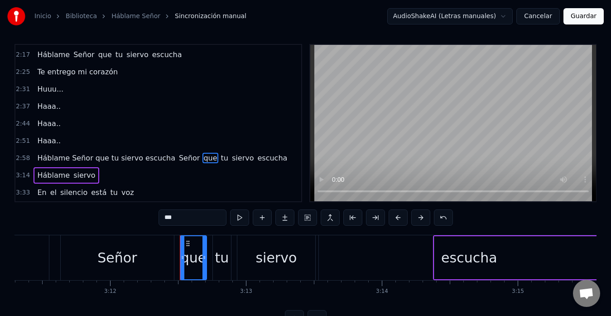
click at [231, 153] on span "siervo" at bounding box center [243, 158] width 24 height 10
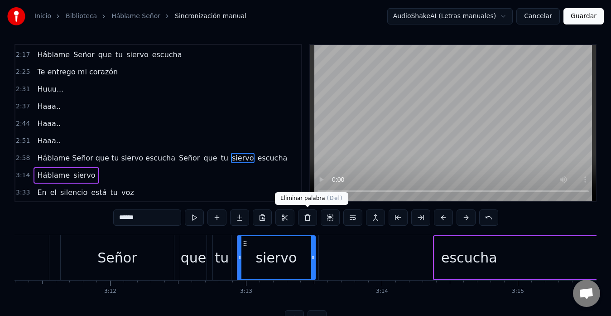
click at [309, 218] on button at bounding box center [307, 217] width 19 height 16
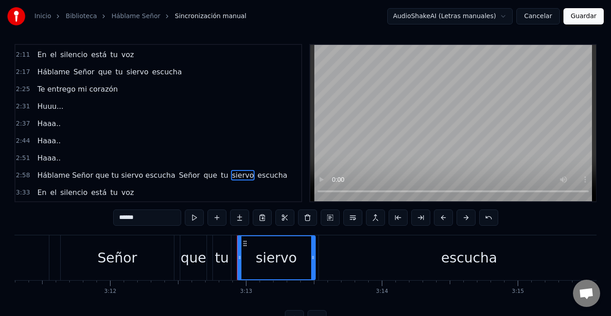
scroll to position [20, 0]
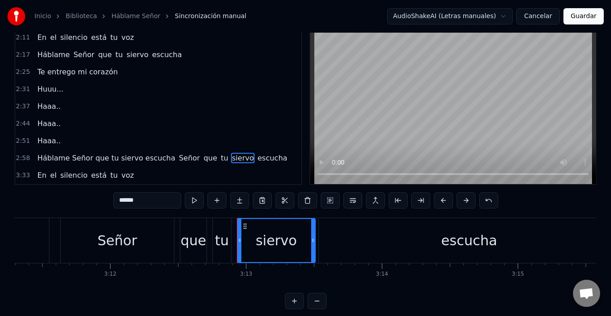
click at [231, 159] on span "siervo" at bounding box center [243, 158] width 24 height 10
click at [302, 199] on button at bounding box center [307, 200] width 19 height 16
click at [256, 156] on span "escucha" at bounding box center [272, 158] width 32 height 10
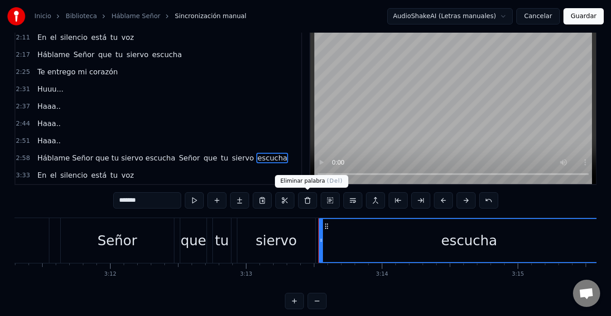
click at [306, 202] on button at bounding box center [307, 200] width 19 height 16
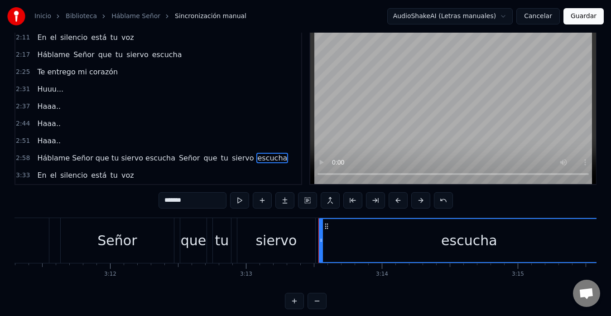
click at [256, 157] on span "escucha" at bounding box center [272, 158] width 32 height 10
click at [231, 156] on span "siervo" at bounding box center [243, 158] width 24 height 10
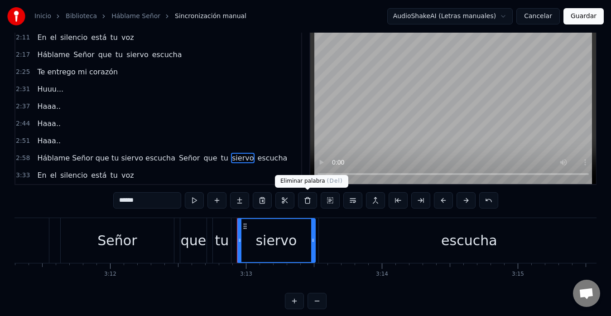
click at [311, 201] on button at bounding box center [307, 200] width 19 height 16
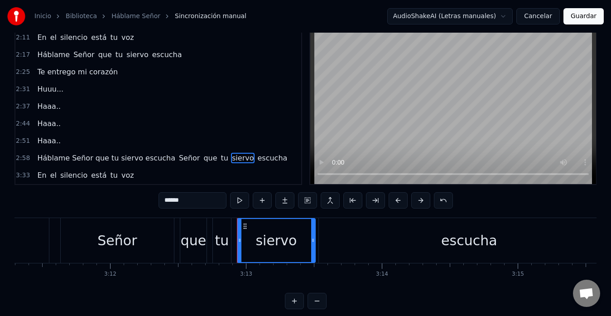
click at [256, 154] on span "escucha" at bounding box center [272, 158] width 32 height 10
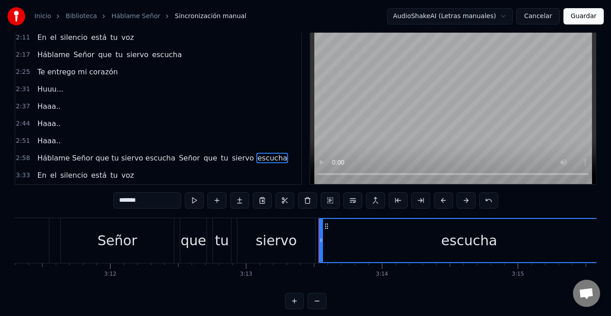
click at [305, 197] on button at bounding box center [307, 200] width 19 height 16
click at [231, 157] on span "siervo" at bounding box center [243, 158] width 24 height 10
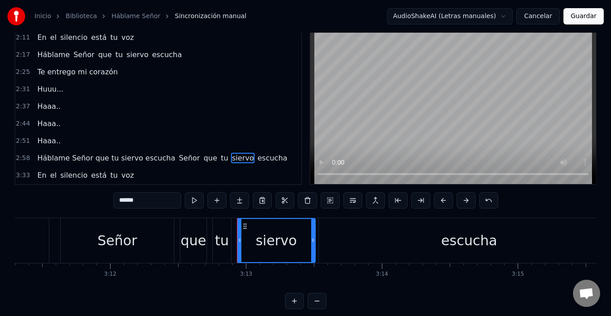
click at [313, 207] on button at bounding box center [307, 200] width 19 height 16
click at [256, 160] on span "escucha" at bounding box center [272, 158] width 32 height 10
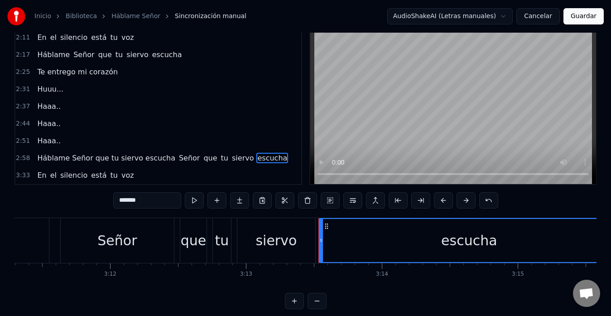
click at [304, 203] on button at bounding box center [307, 200] width 19 height 16
click at [182, 235] on div "que" at bounding box center [194, 240] width 26 height 20
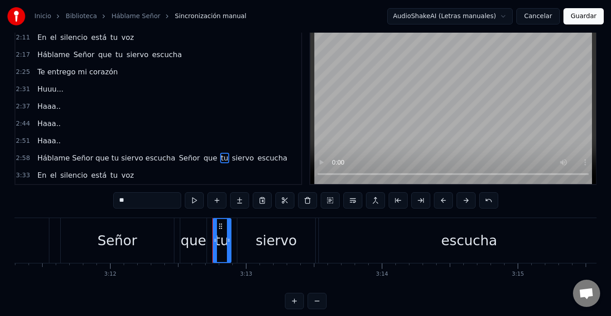
click at [199, 241] on div "que" at bounding box center [194, 240] width 26 height 20
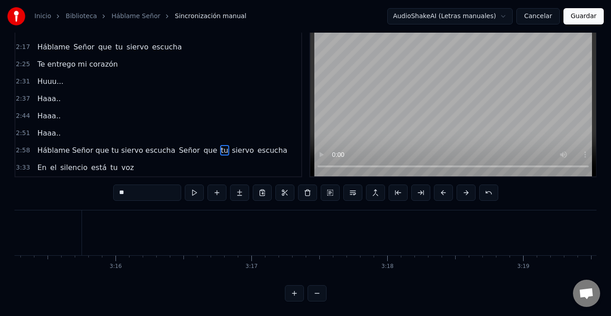
scroll to position [35, 0]
click at [256, 145] on span "escucha" at bounding box center [272, 150] width 32 height 10
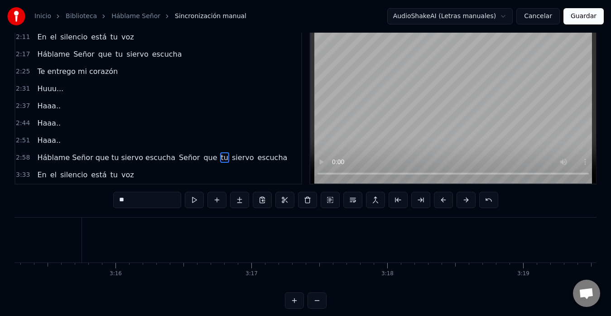
scroll to position [20, 0]
click at [256, 159] on span "escucha" at bounding box center [272, 158] width 32 height 10
click at [231, 158] on span "siervo" at bounding box center [243, 158] width 24 height 10
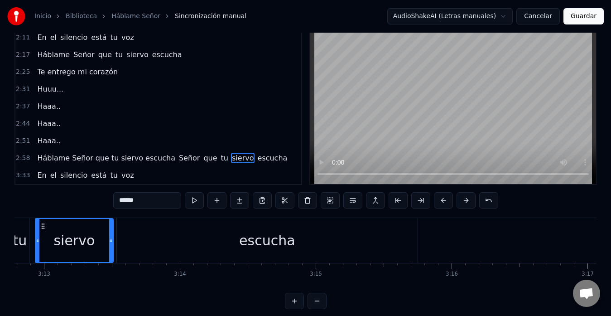
scroll to position [0, 26176]
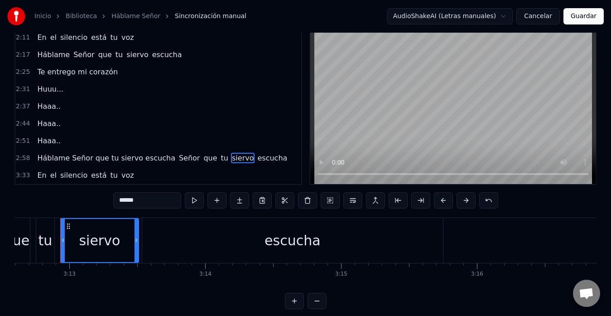
click at [310, 201] on button at bounding box center [307, 200] width 19 height 16
click at [256, 161] on span "escucha" at bounding box center [272, 158] width 32 height 10
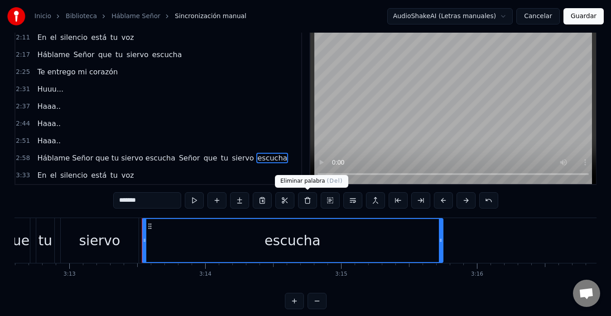
click at [307, 202] on button at bounding box center [307, 200] width 19 height 16
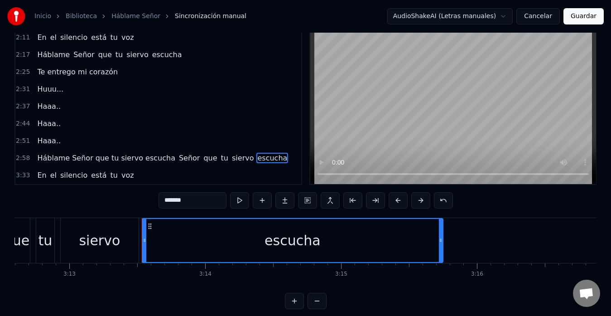
click at [109, 240] on div "siervo" at bounding box center [99, 240] width 41 height 20
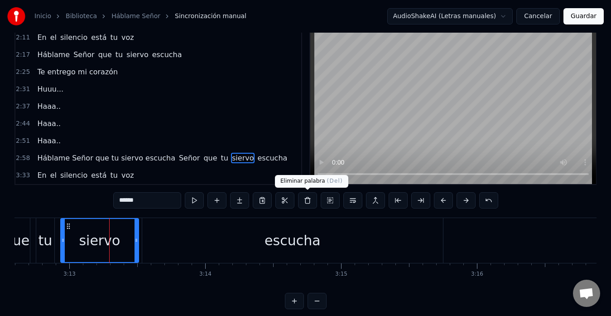
click at [313, 196] on button at bounding box center [307, 200] width 19 height 16
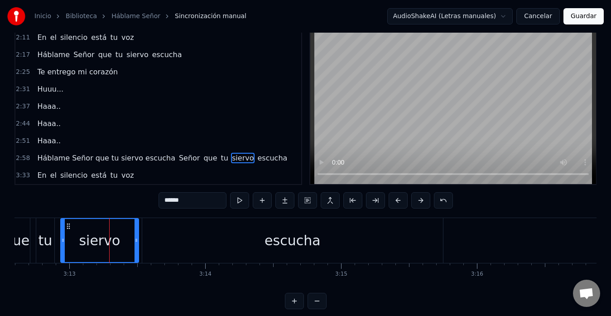
click at [248, 236] on div "escucha" at bounding box center [292, 240] width 301 height 45
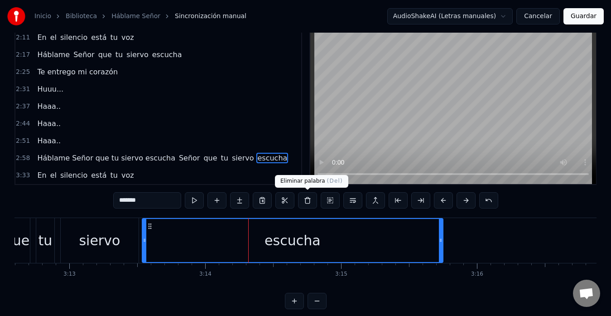
click at [303, 203] on button at bounding box center [307, 200] width 19 height 16
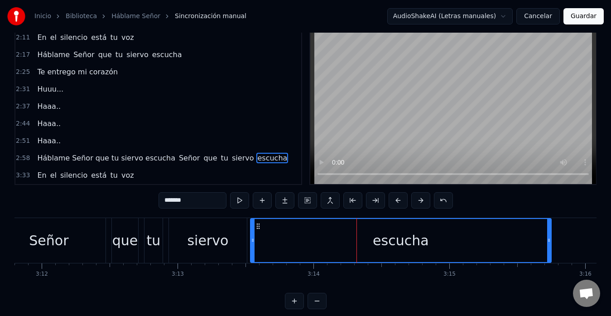
scroll to position [0, 26068]
click at [191, 245] on div "siervo" at bounding box center [208, 240] width 41 height 20
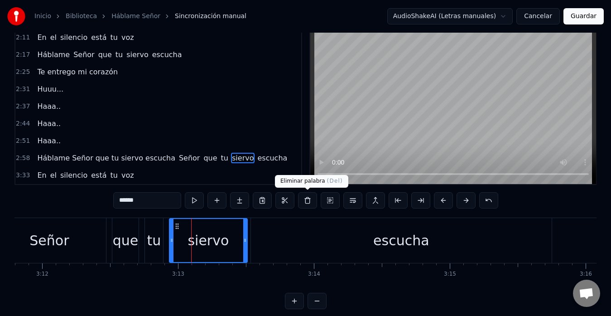
click at [312, 206] on button at bounding box center [307, 200] width 19 height 16
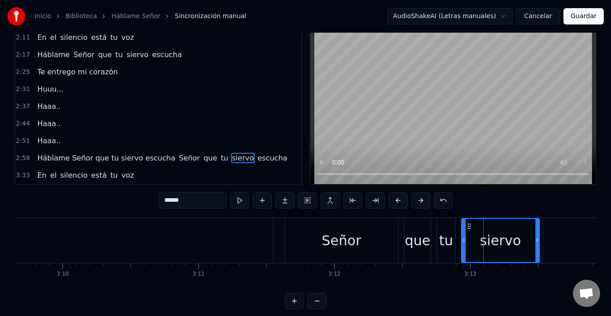
scroll to position [0, 25775]
click at [56, 158] on span "Háblame Señor que tu siervo escucha" at bounding box center [106, 158] width 140 height 10
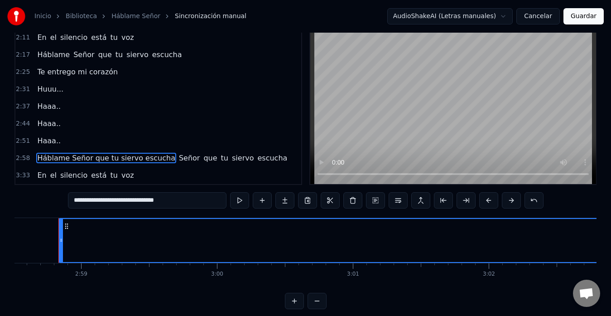
scroll to position [0, 24261]
click at [240, 199] on button at bounding box center [239, 200] width 19 height 16
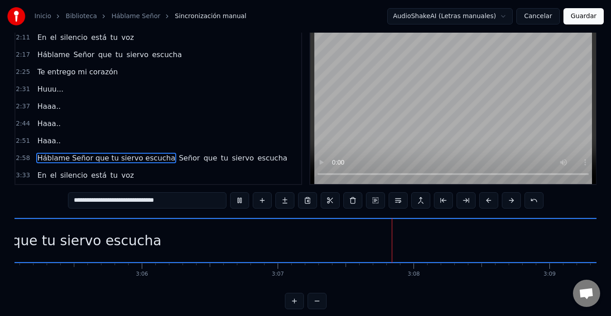
scroll to position [0, 25152]
click at [188, 247] on div "Háblame Señor que tu siervo escucha" at bounding box center [32, 240] width 1727 height 43
click at [178, 158] on span "Señor" at bounding box center [189, 158] width 23 height 10
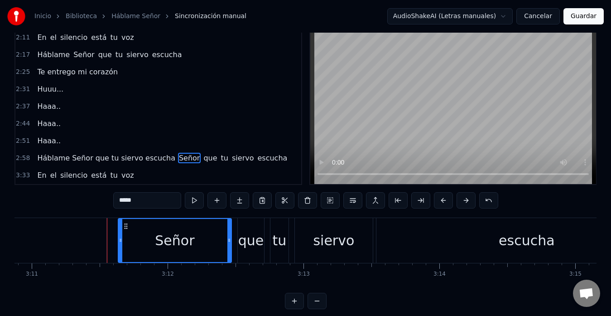
scroll to position [0, 25989]
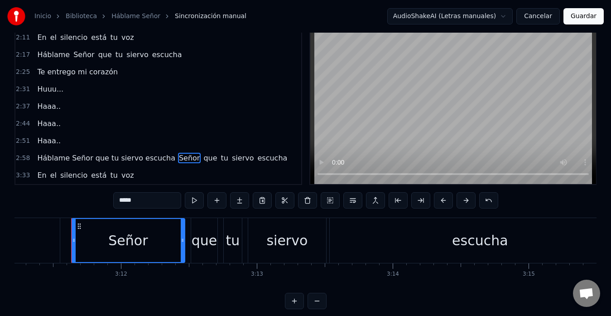
click at [203, 159] on span "que" at bounding box center [210, 158] width 15 height 10
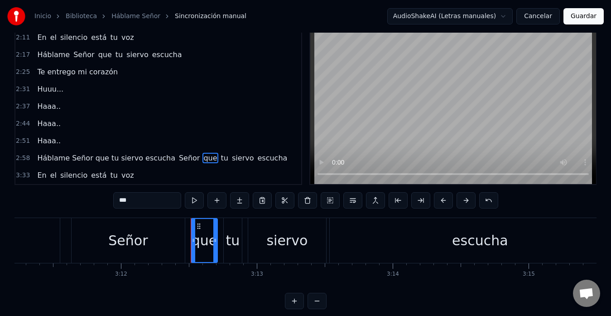
click at [256, 159] on span "escucha" at bounding box center [272, 158] width 32 height 10
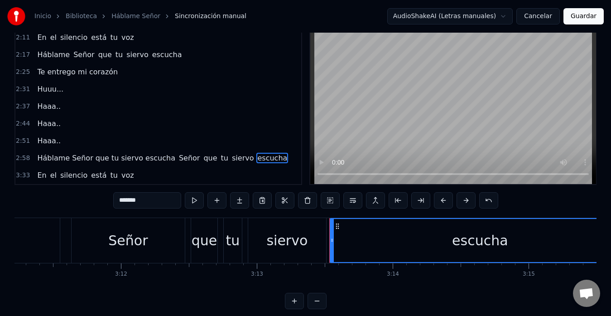
click at [304, 203] on button at bounding box center [307, 200] width 19 height 16
click at [295, 248] on div "siervo" at bounding box center [286, 240] width 41 height 20
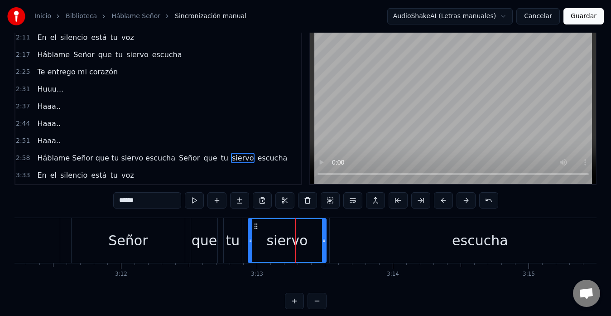
click at [302, 206] on button at bounding box center [307, 200] width 19 height 16
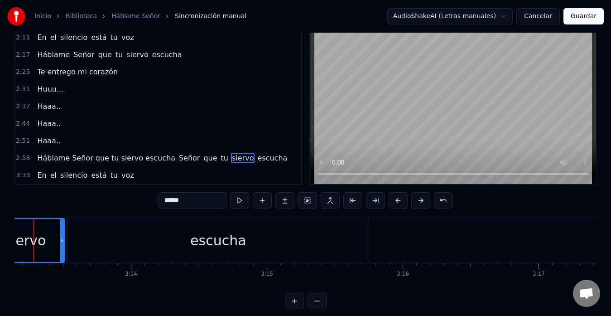
scroll to position [0, 26221]
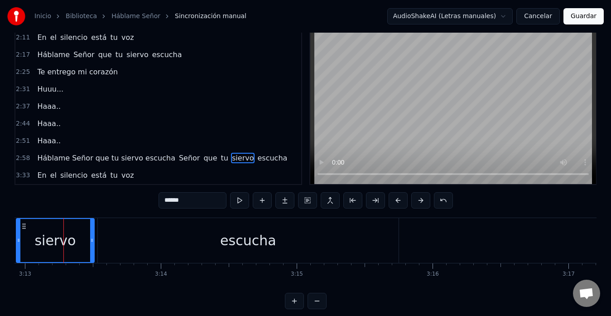
click at [110, 175] on span "tu" at bounding box center [114, 175] width 9 height 10
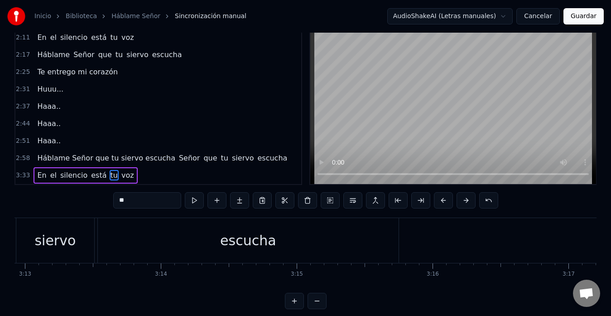
scroll to position [36, 0]
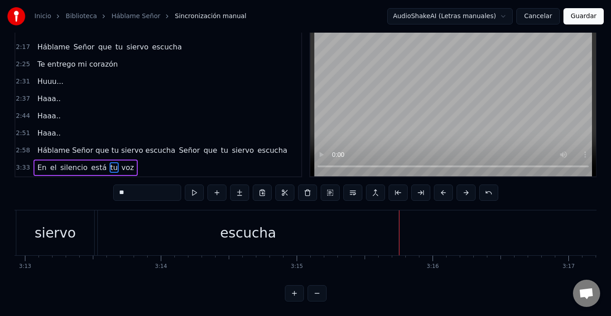
click at [121, 162] on span "voz" at bounding box center [128, 167] width 14 height 10
type input "***"
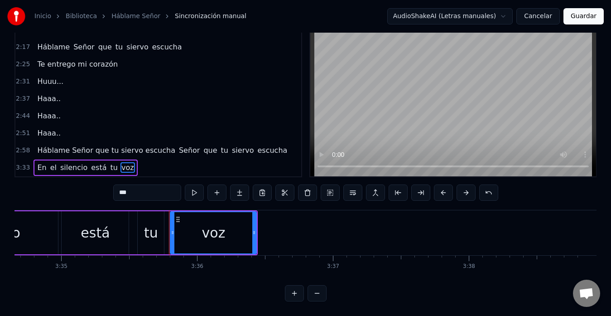
click at [77, 150] on div "Háblame Señor que tu siervo escucha Señor que tu siervo escucha" at bounding box center [162, 150] width 257 height 16
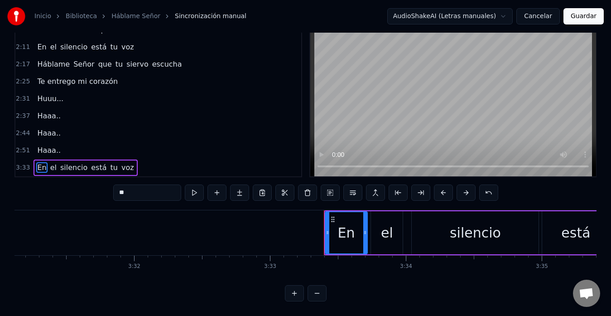
scroll to position [0, 28958]
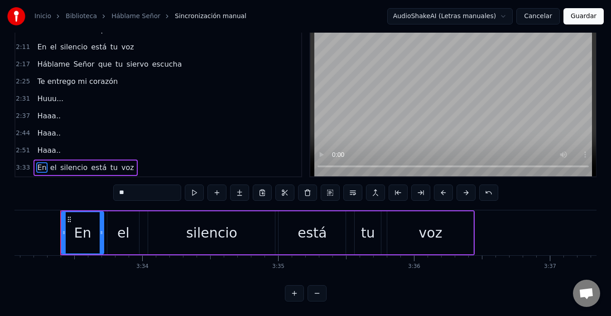
click at [86, 159] on div "3:33 En el silencio está tu voz" at bounding box center [158, 167] width 286 height 17
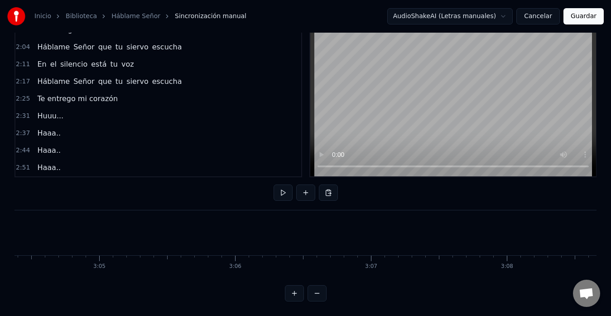
scroll to position [0, 25055]
click at [56, 161] on div "Haaa.." at bounding box center [49, 167] width 31 height 16
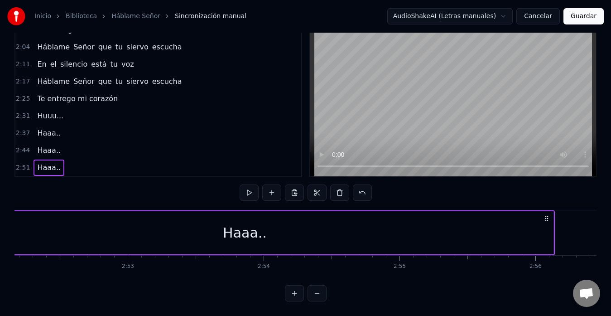
scroll to position [0, 23275]
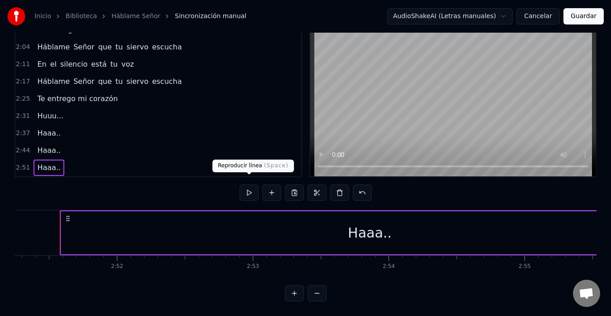
click at [249, 188] on button at bounding box center [249, 192] width 19 height 16
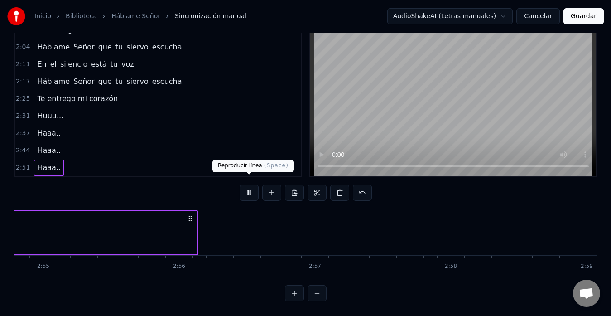
scroll to position [0, 23785]
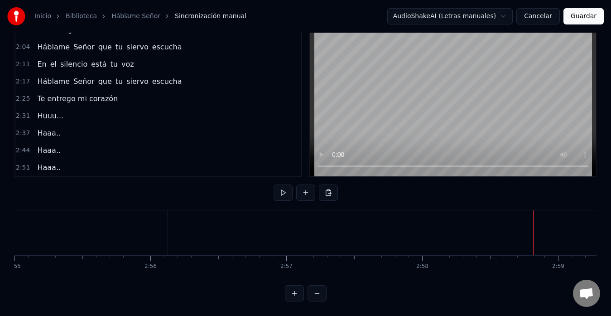
click at [307, 187] on button at bounding box center [305, 192] width 19 height 16
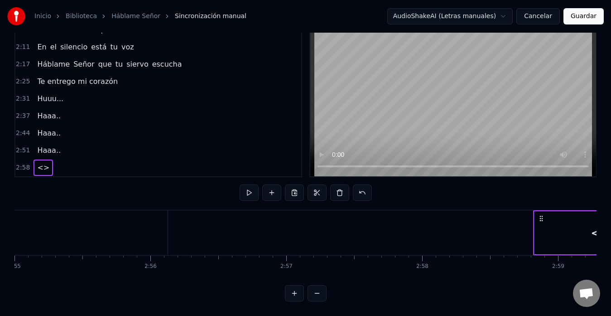
click at [40, 162] on span "<>" at bounding box center [43, 167] width 14 height 10
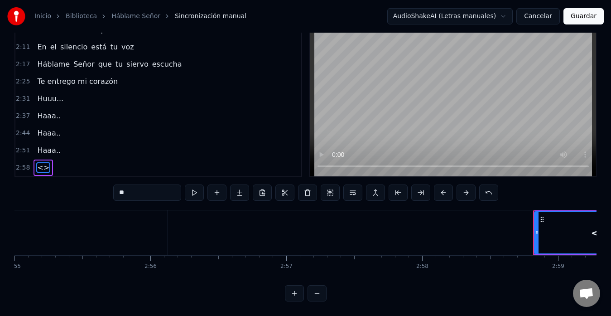
click at [140, 185] on input "**" at bounding box center [147, 192] width 68 height 16
type input "*"
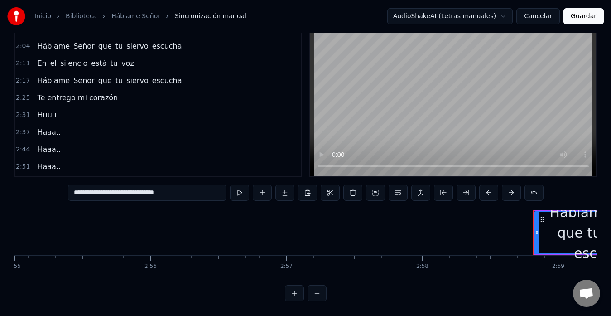
scroll to position [259, 0]
click at [79, 188] on input "**********" at bounding box center [147, 192] width 159 height 16
click at [82, 185] on input "**********" at bounding box center [147, 192] width 159 height 16
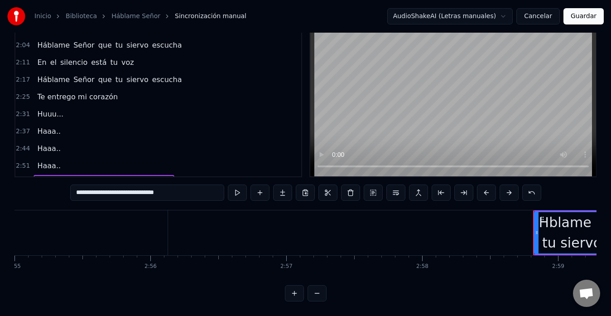
click at [80, 186] on input "**********" at bounding box center [147, 192] width 154 height 16
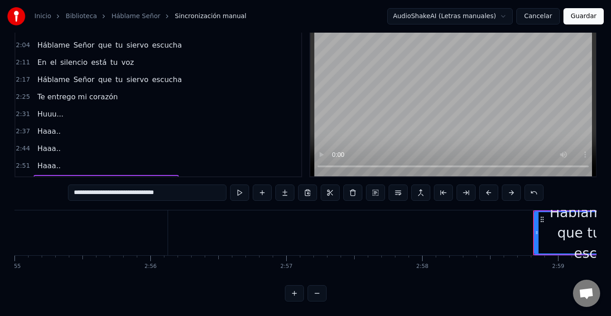
click at [207, 184] on input "**********" at bounding box center [147, 192] width 159 height 16
type input "**********"
click at [241, 190] on button at bounding box center [239, 192] width 19 height 16
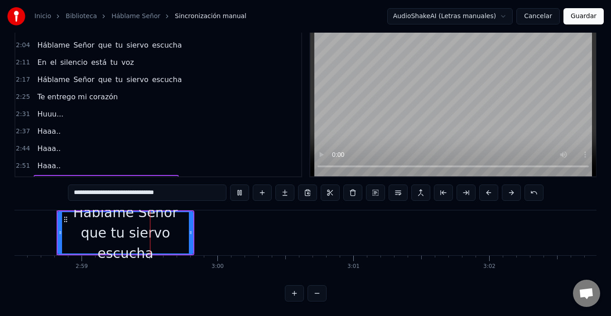
scroll to position [0, 24287]
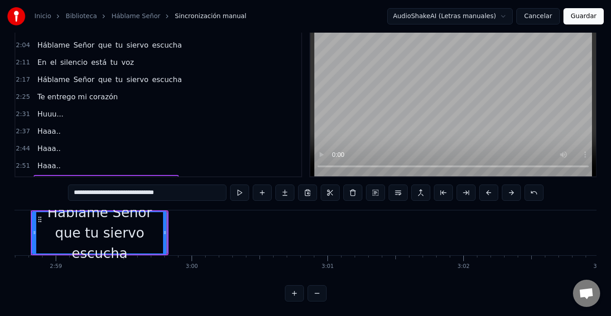
click at [241, 190] on button at bounding box center [239, 192] width 19 height 16
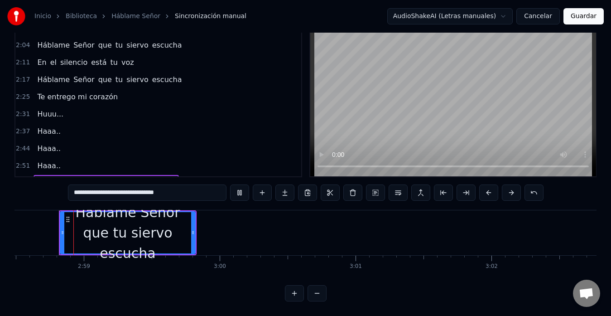
scroll to position [0, 24258]
click at [241, 184] on button at bounding box center [239, 192] width 19 height 16
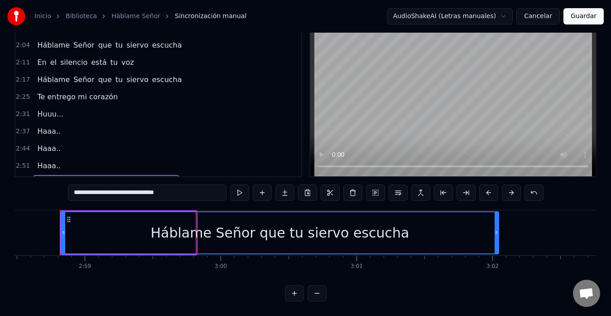
drag, startPoint x: 195, startPoint y: 226, endPoint x: 498, endPoint y: 216, distance: 302.8
click at [498, 216] on div at bounding box center [497, 232] width 4 height 41
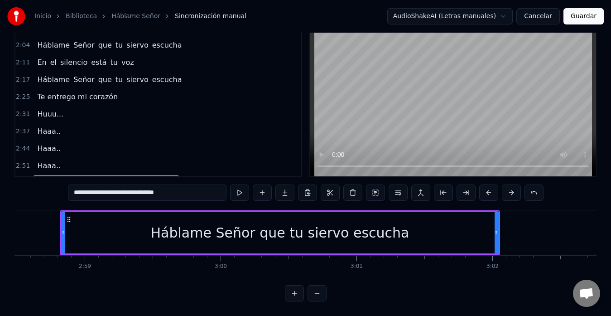
scroll to position [274, 0]
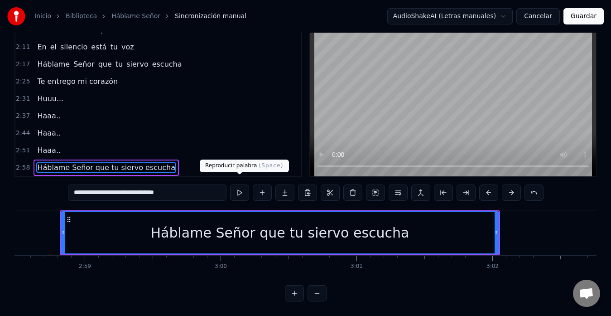
click at [236, 188] on button at bounding box center [239, 192] width 19 height 16
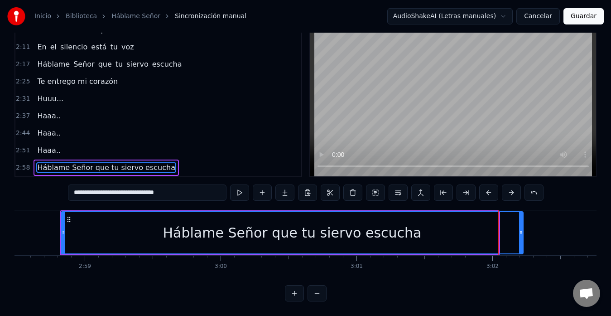
drag, startPoint x: 496, startPoint y: 226, endPoint x: 520, endPoint y: 225, distance: 24.5
click at [520, 229] on icon at bounding box center [521, 232] width 4 height 7
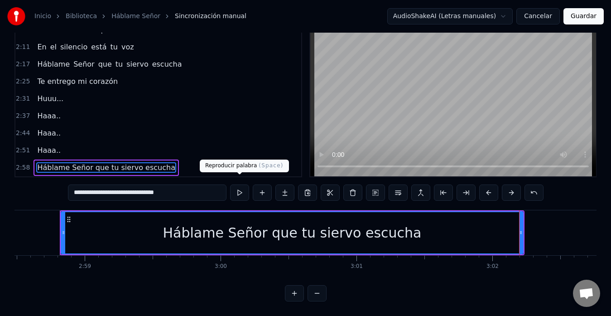
click at [245, 184] on button at bounding box center [239, 192] width 19 height 16
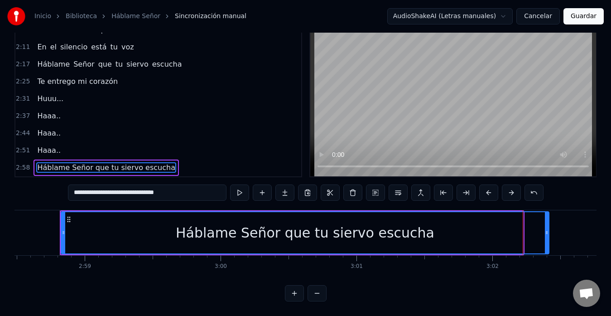
drag, startPoint x: 520, startPoint y: 224, endPoint x: 546, endPoint y: 227, distance: 26.0
click at [546, 229] on icon at bounding box center [547, 232] width 4 height 7
click at [242, 185] on button at bounding box center [239, 192] width 19 height 16
click at [548, 228] on div at bounding box center [547, 232] width 4 height 41
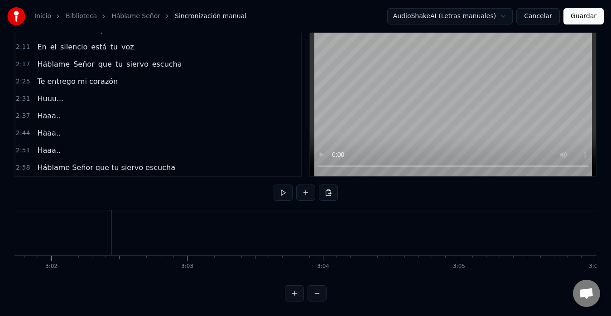
scroll to position [0, 24699]
click at [307, 185] on button at bounding box center [305, 192] width 19 height 16
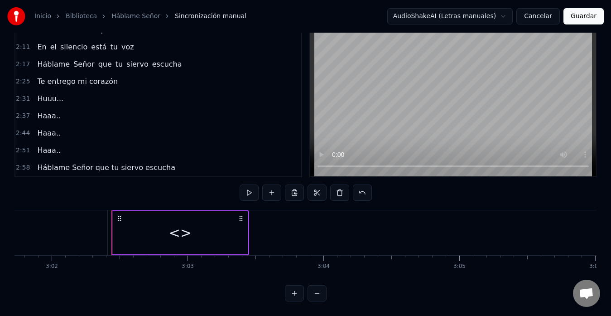
click at [188, 232] on div "<>" at bounding box center [180, 232] width 23 height 20
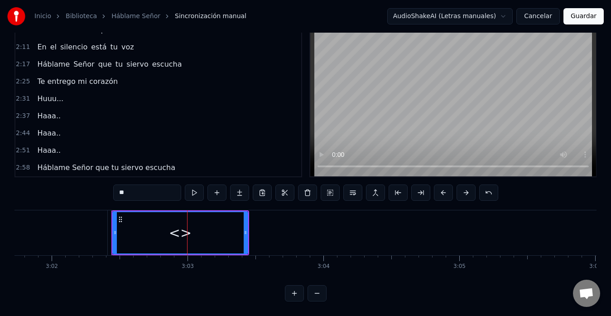
scroll to position [291, 0]
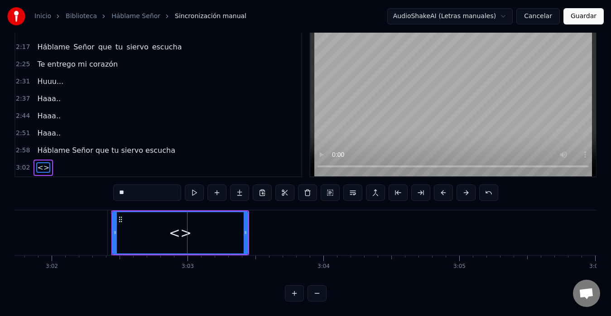
click at [140, 186] on input "**" at bounding box center [147, 192] width 68 height 16
type input "*"
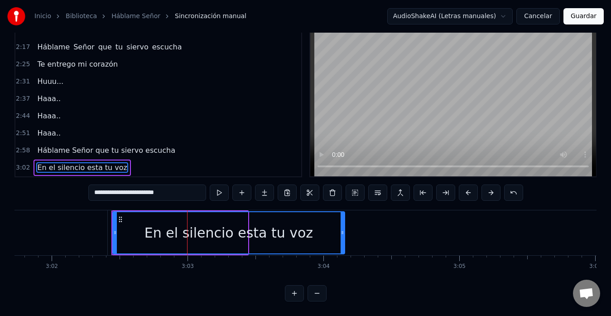
drag, startPoint x: 246, startPoint y: 227, endPoint x: 343, endPoint y: 226, distance: 97.0
click at [343, 229] on icon at bounding box center [343, 232] width 4 height 7
type input "**********"
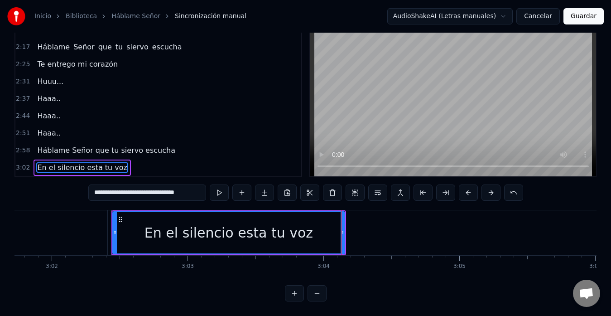
scroll to position [20, 0]
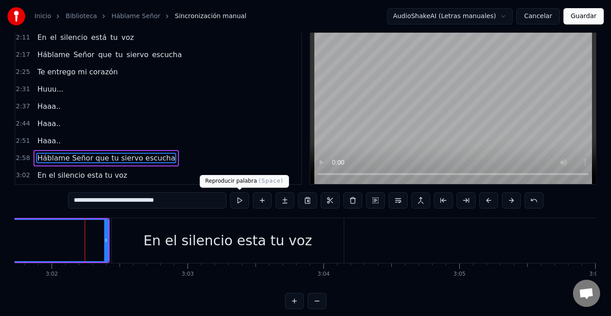
click at [240, 204] on button at bounding box center [239, 200] width 19 height 16
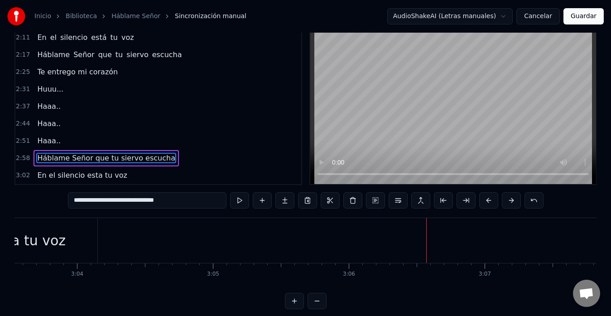
scroll to position [0, 24945]
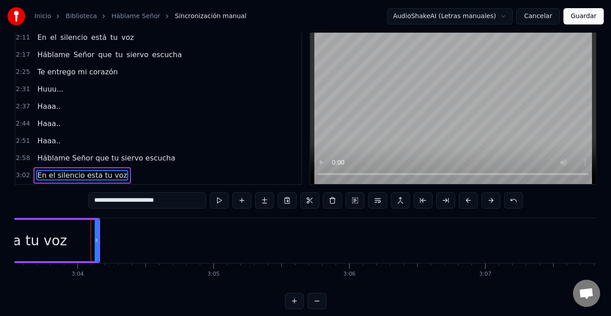
scroll to position [36, 0]
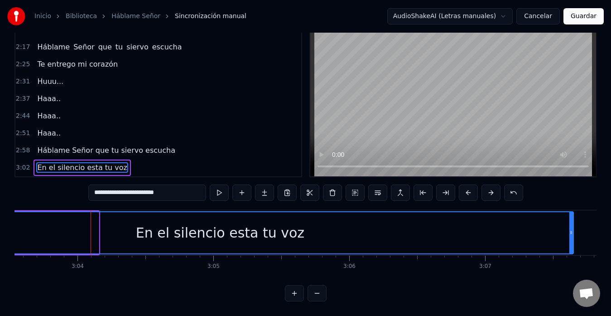
drag, startPoint x: 96, startPoint y: 226, endPoint x: 571, endPoint y: 215, distance: 474.9
click at [571, 215] on div at bounding box center [571, 232] width 4 height 41
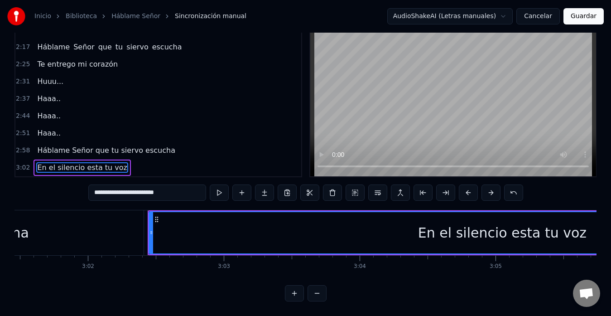
scroll to position [0, 24661]
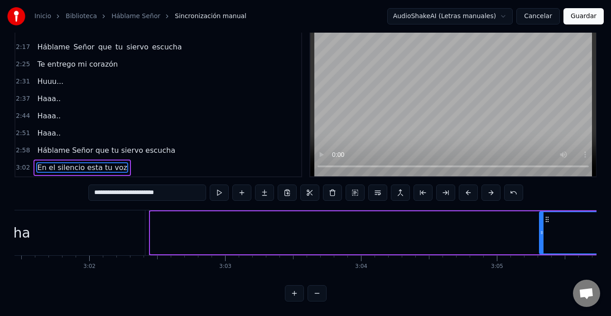
drag, startPoint x: 154, startPoint y: 223, endPoint x: 545, endPoint y: 210, distance: 391.2
click at [544, 212] on div at bounding box center [542, 232] width 4 height 41
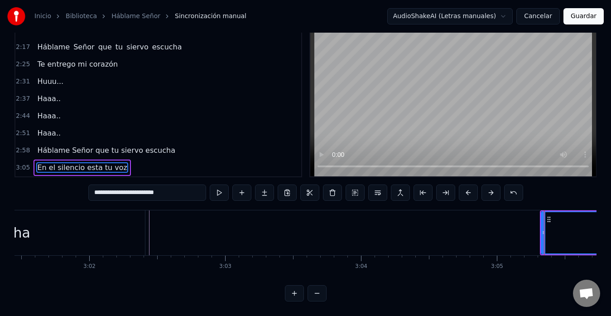
type input "**********"
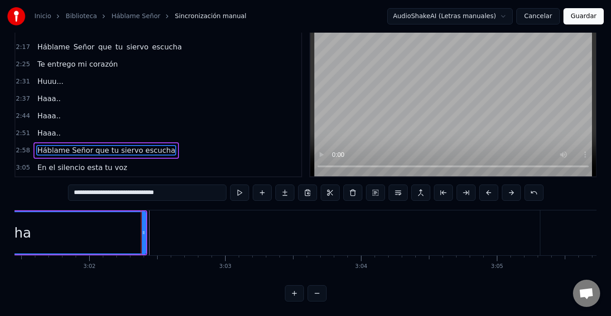
scroll to position [20, 0]
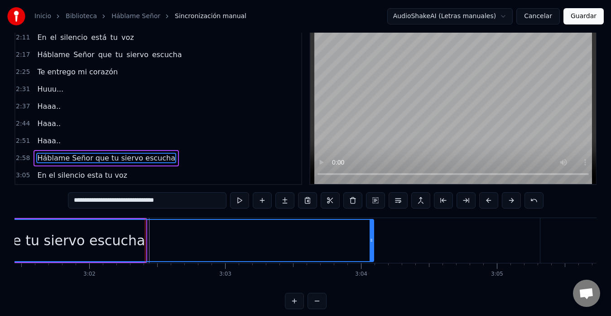
drag, startPoint x: 143, startPoint y: 239, endPoint x: 371, endPoint y: 239, distance: 228.8
click at [371, 239] on icon at bounding box center [372, 239] width 4 height 7
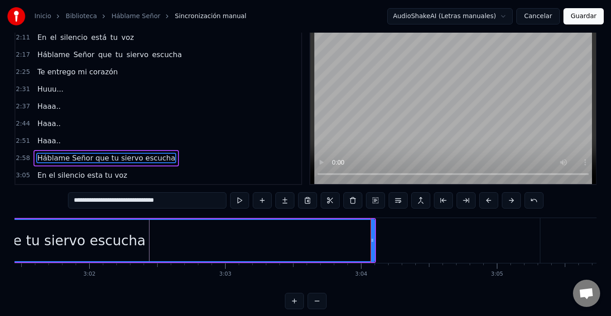
click at [237, 203] on button at bounding box center [239, 200] width 19 height 16
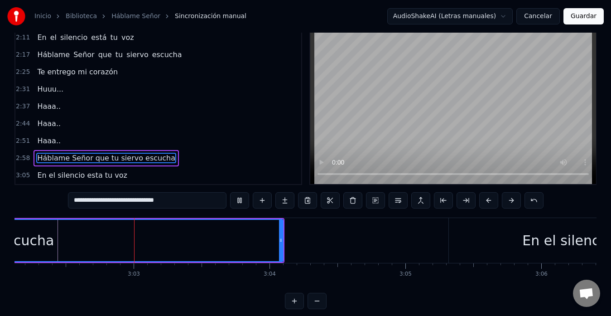
scroll to position [0, 24763]
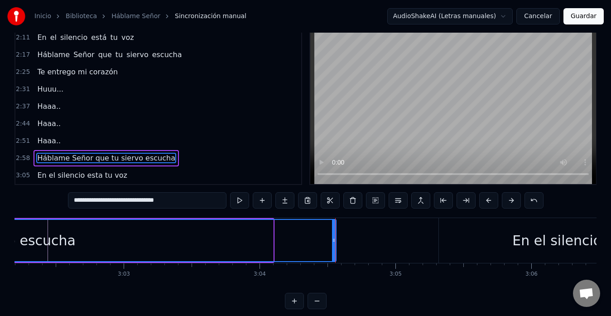
drag, startPoint x: 272, startPoint y: 243, endPoint x: 335, endPoint y: 243, distance: 63.0
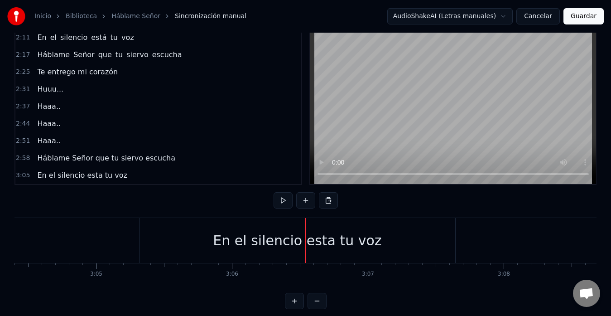
scroll to position [0, 25053]
click at [148, 241] on div "En el silencio esta tu voz" at bounding box center [306, 240] width 317 height 45
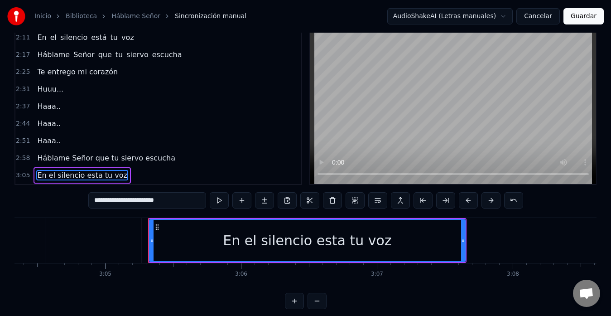
scroll to position [36, 0]
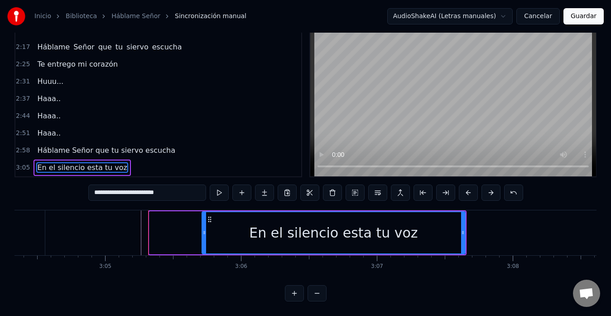
drag, startPoint x: 152, startPoint y: 226, endPoint x: 204, endPoint y: 229, distance: 52.6
click at [204, 229] on div at bounding box center [205, 232] width 4 height 41
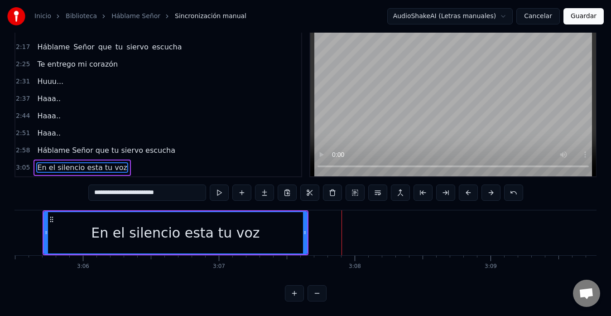
scroll to position [0, 25212]
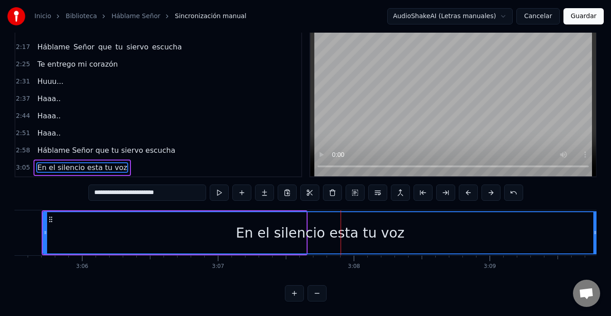
drag, startPoint x: 303, startPoint y: 227, endPoint x: 595, endPoint y: 227, distance: 291.8
click at [595, 229] on icon at bounding box center [595, 232] width 4 height 7
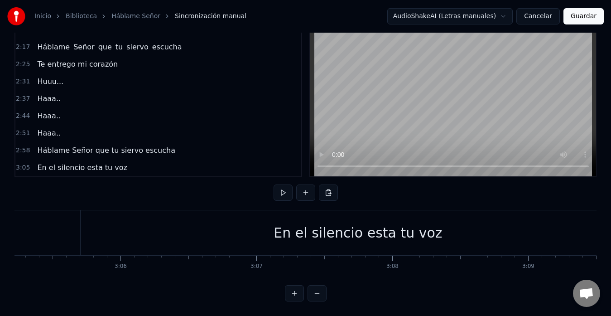
scroll to position [0, 25173]
click at [113, 221] on div "En el silencio esta tu voz" at bounding box center [358, 232] width 555 height 45
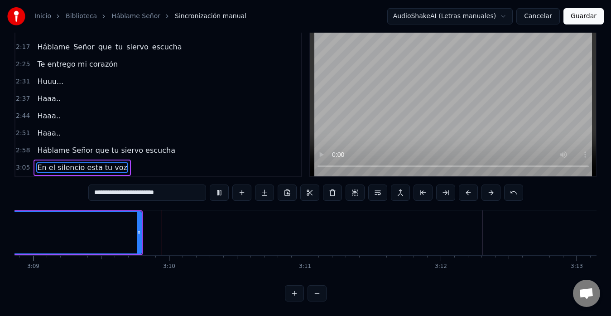
scroll to position [0, 25689]
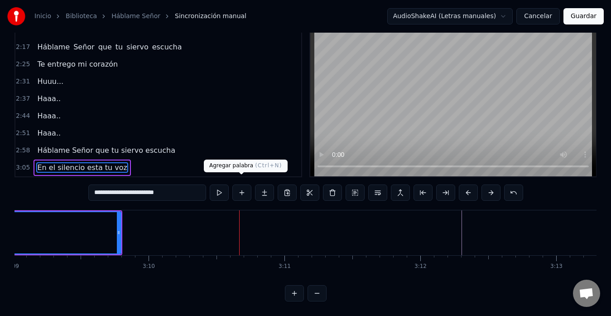
click at [245, 185] on button at bounding box center [241, 192] width 19 height 16
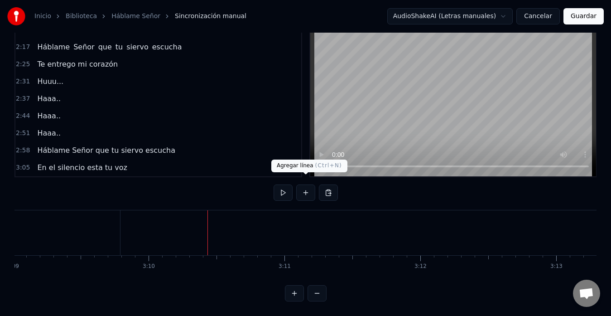
click at [304, 184] on button at bounding box center [305, 192] width 19 height 16
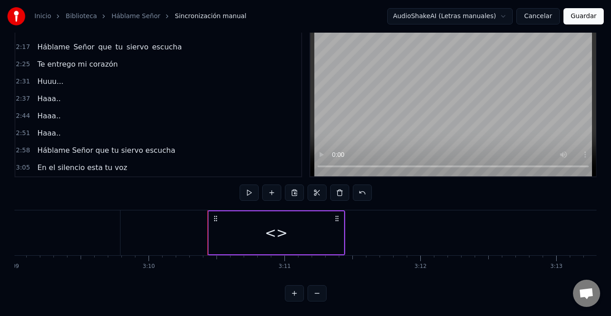
click at [281, 227] on div "<>" at bounding box center [276, 232] width 23 height 20
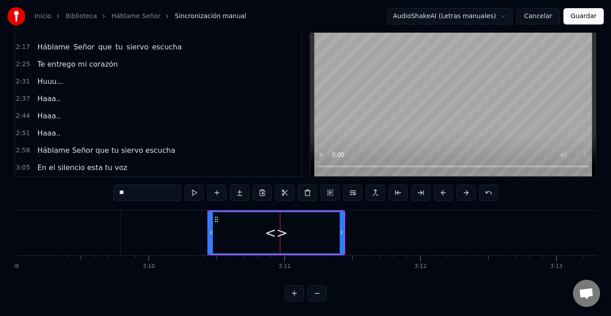
scroll to position [309, 0]
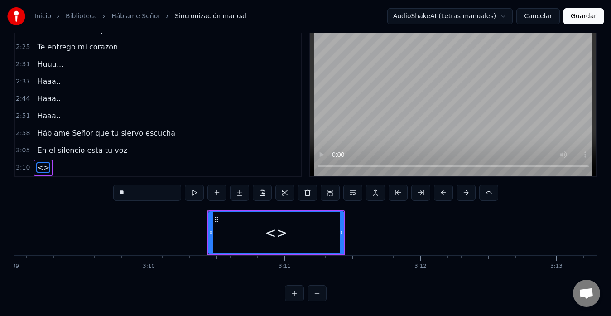
click at [148, 184] on input "**" at bounding box center [147, 192] width 68 height 16
type input "*"
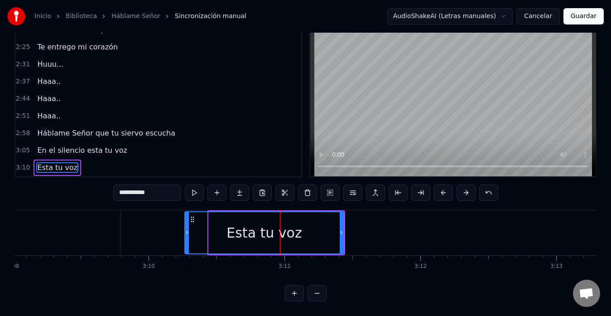
drag, startPoint x: 212, startPoint y: 224, endPoint x: 188, endPoint y: 226, distance: 24.1
click at [188, 229] on icon at bounding box center [187, 232] width 4 height 7
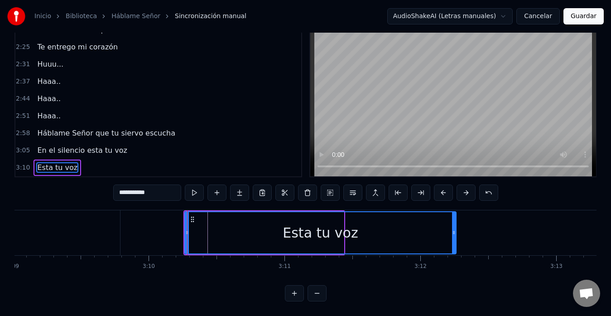
drag, startPoint x: 341, startPoint y: 225, endPoint x: 446, endPoint y: 228, distance: 104.7
click at [452, 229] on icon at bounding box center [454, 232] width 4 height 7
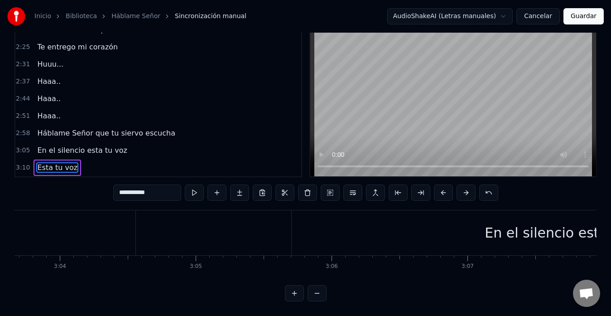
scroll to position [0, 24960]
type input "**********"
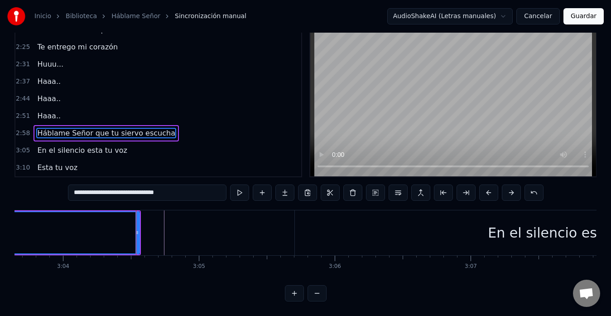
scroll to position [3, 0]
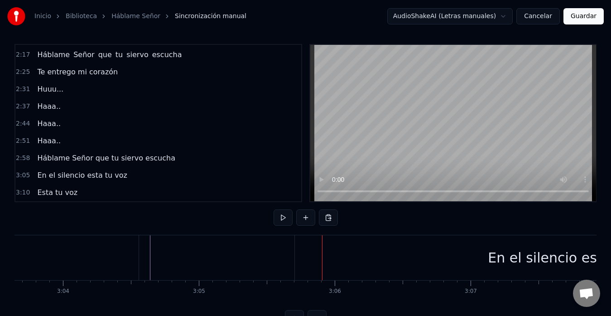
click at [92, 223] on div "0:14 Háblame Señor que tu siervo escucha 0:21 En el silencio está tu voz 0:28 H…" at bounding box center [305, 185] width 582 height 282
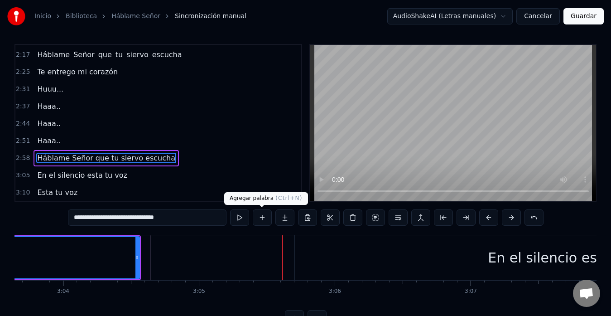
click at [265, 222] on button at bounding box center [262, 217] width 19 height 16
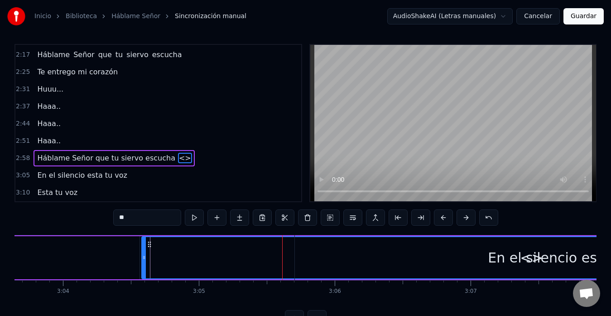
click at [148, 218] on input "**" at bounding box center [147, 217] width 68 height 16
type input "*"
click at [203, 272] on div at bounding box center [531, 257] width 779 height 41
click at [151, 259] on div at bounding box center [531, 257] width 779 height 41
click at [155, 256] on div at bounding box center [531, 257] width 779 height 41
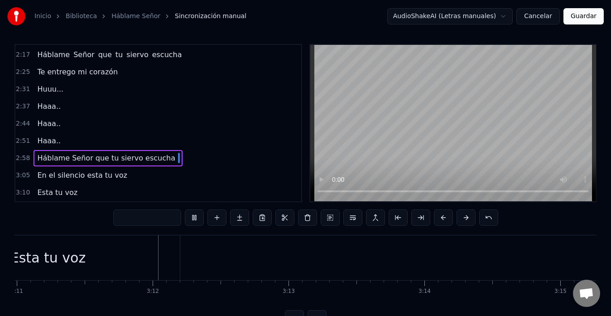
scroll to position [0, 25997]
click at [55, 163] on span "Háblame Señor que tu siervo escucha" at bounding box center [106, 158] width 140 height 10
type input "**********"
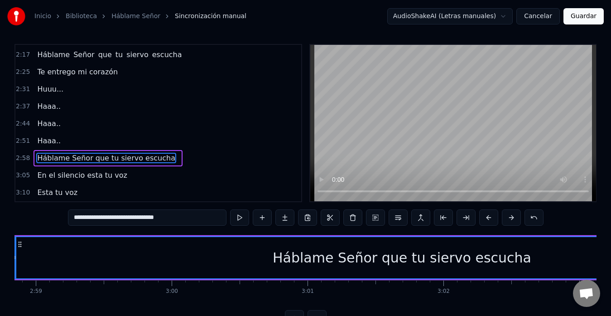
scroll to position [0, 24258]
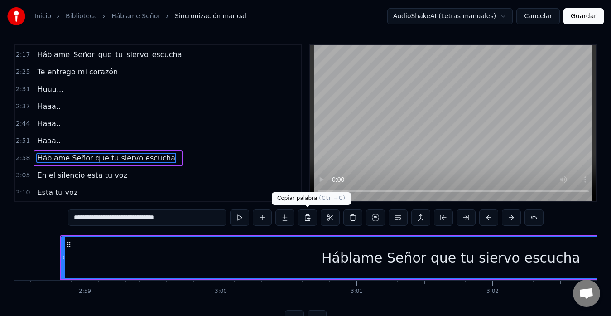
click at [306, 223] on button at bounding box center [307, 217] width 19 height 16
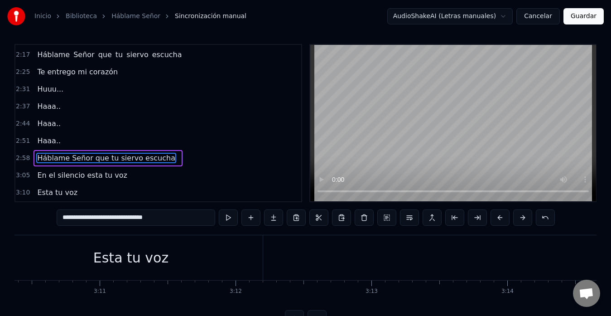
scroll to position [0, 25875]
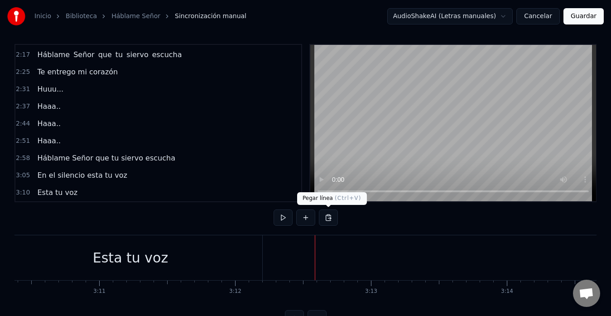
click at [325, 220] on button at bounding box center [328, 217] width 19 height 16
click at [329, 218] on button at bounding box center [328, 217] width 19 height 16
click at [326, 216] on button at bounding box center [328, 217] width 19 height 16
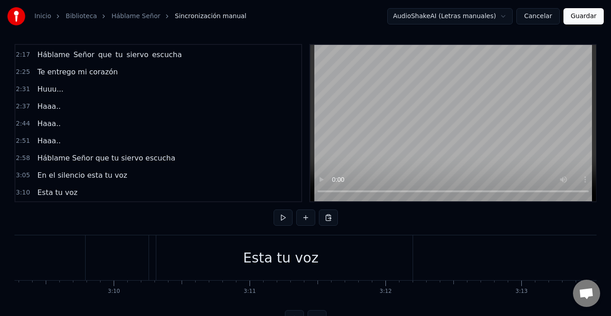
scroll to position [0, 25724]
click at [331, 219] on button at bounding box center [328, 217] width 19 height 16
click at [306, 218] on button at bounding box center [305, 217] width 19 height 16
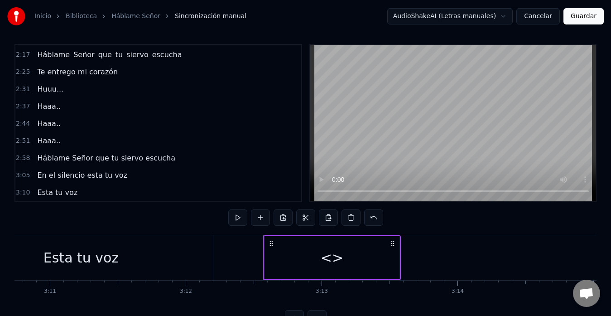
scroll to position [0, 25926]
click at [353, 215] on button at bounding box center [351, 217] width 19 height 16
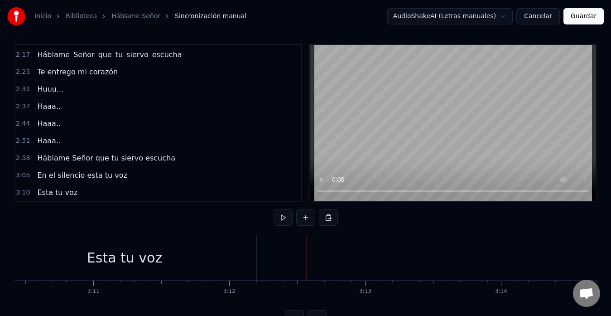
scroll to position [0, 25880]
click at [135, 159] on span "Háblame Señor que tu siervo escucha" at bounding box center [106, 158] width 140 height 10
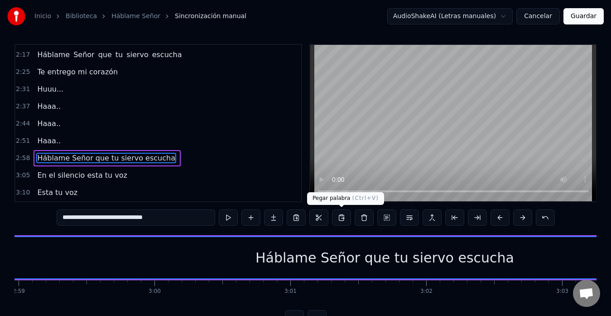
scroll to position [0, 24258]
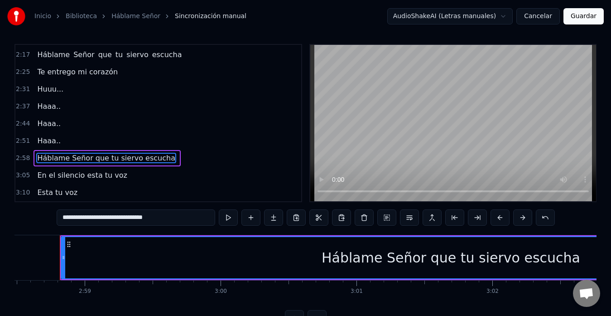
click at [318, 257] on div "Háblame Señor que tu siervo escucha" at bounding box center [451, 257] width 779 height 41
click at [135, 159] on span "Háblame Señor que tu siervo escucha" at bounding box center [106, 158] width 140 height 10
click at [296, 215] on button at bounding box center [296, 217] width 19 height 16
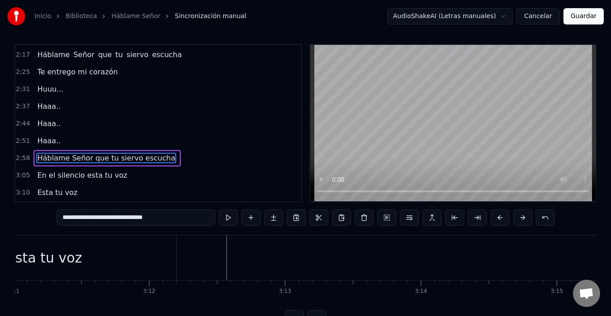
scroll to position [0, 25960]
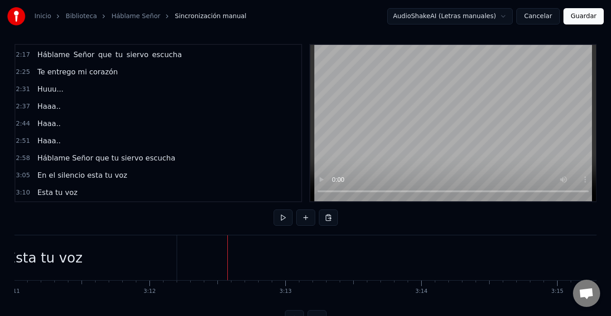
click at [327, 216] on button at bounding box center [328, 217] width 19 height 16
click at [311, 216] on button at bounding box center [305, 217] width 19 height 16
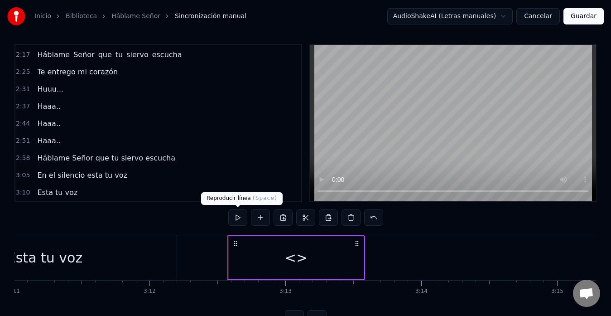
click at [234, 217] on button at bounding box center [237, 217] width 19 height 16
click at [235, 217] on button at bounding box center [237, 217] width 19 height 16
click at [294, 263] on div "<>" at bounding box center [296, 257] width 23 height 20
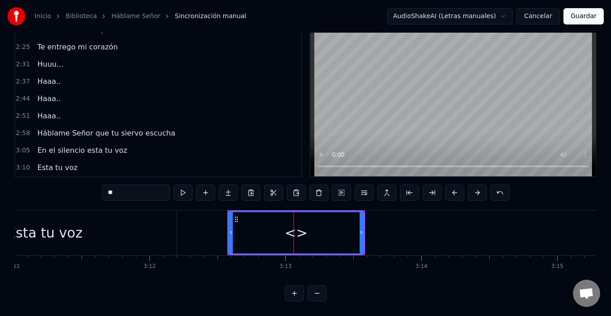
scroll to position [326, 0]
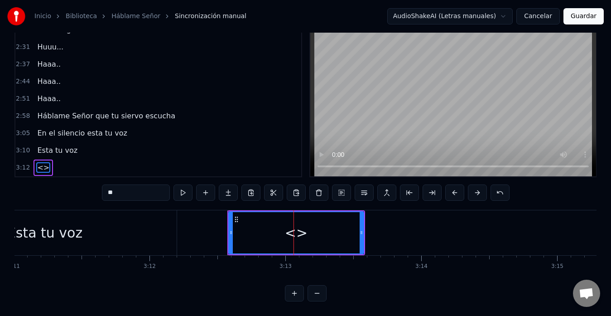
click at [120, 184] on input "**" at bounding box center [136, 192] width 68 height 16
type input "*"
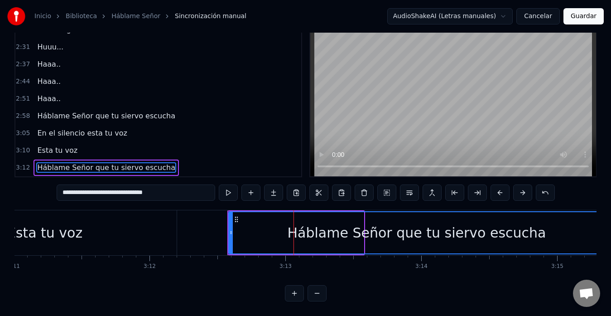
drag, startPoint x: 362, startPoint y: 228, endPoint x: 598, endPoint y: 227, distance: 236.5
click at [598, 227] on div "Inicio Biblioteca Háblame Señor Sincronización manual AudioShakeAI (Letras manu…" at bounding box center [305, 136] width 611 height 329
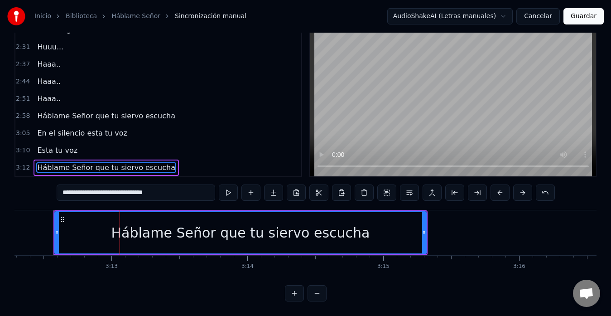
scroll to position [0, 26135]
type input "**********"
click at [91, 222] on div "Háblame Señor que tu siervo escucha" at bounding box center [240, 232] width 371 height 41
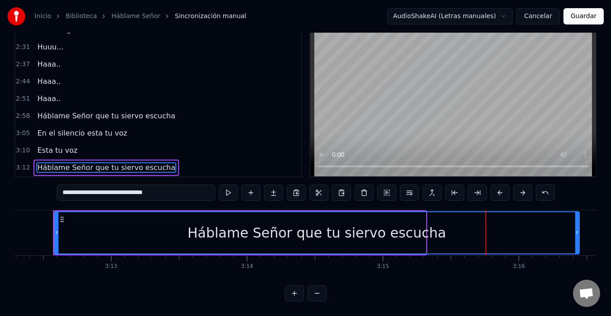
drag, startPoint x: 423, startPoint y: 227, endPoint x: 589, endPoint y: 228, distance: 166.3
click at [579, 228] on div at bounding box center [577, 232] width 4 height 41
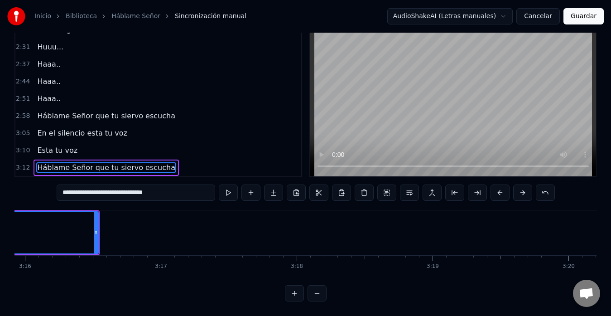
scroll to position [0, 26663]
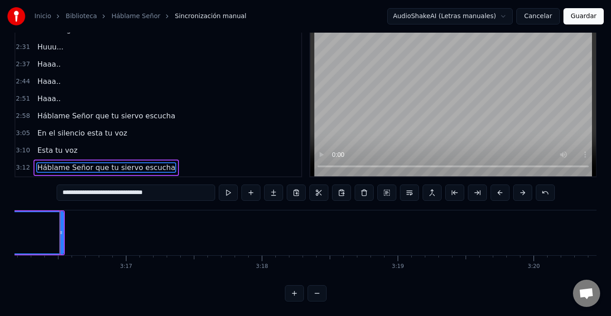
click at [306, 155] on div "0:14 Háblame Señor que tu siervo escucha 0:21 En el silencio está tu voz 0:28 H…" at bounding box center [305, 98] width 582 height 158
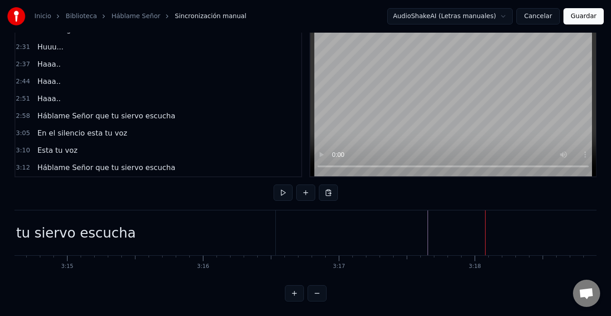
scroll to position [0, 26450]
click at [146, 226] on div "Háblame Señor que tu siervo escucha" at bounding box center [7, 232] width 538 height 45
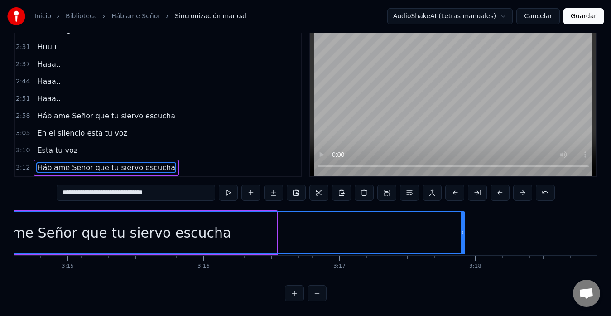
drag, startPoint x: 274, startPoint y: 224, endPoint x: 462, endPoint y: 226, distance: 188.0
click at [462, 229] on icon at bounding box center [463, 232] width 4 height 7
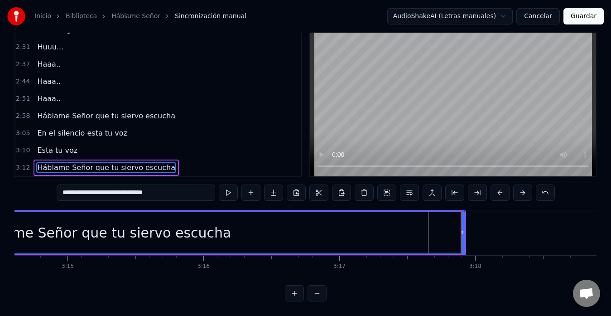
click at [343, 222] on div "Háblame Señor que tu siervo escucha" at bounding box center [101, 232] width 725 height 41
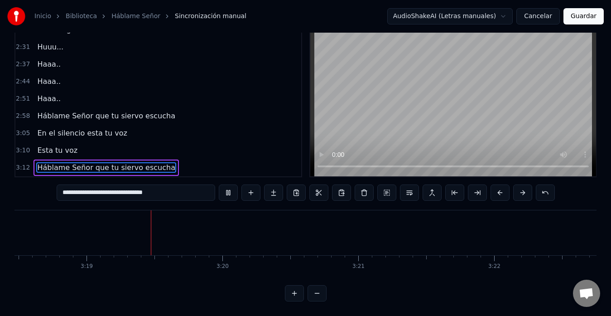
scroll to position [0, 26976]
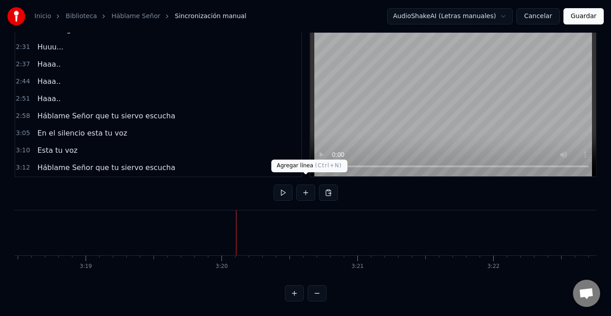
click at [303, 184] on button at bounding box center [305, 192] width 19 height 16
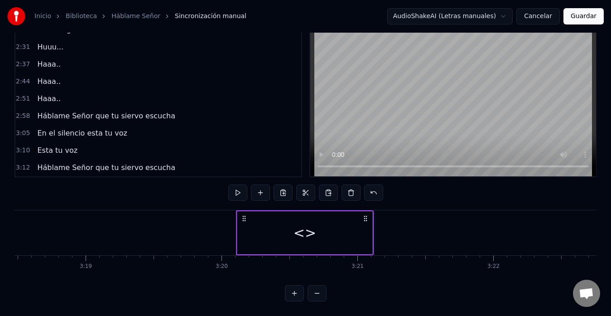
click at [306, 225] on div "<>" at bounding box center [305, 232] width 23 height 20
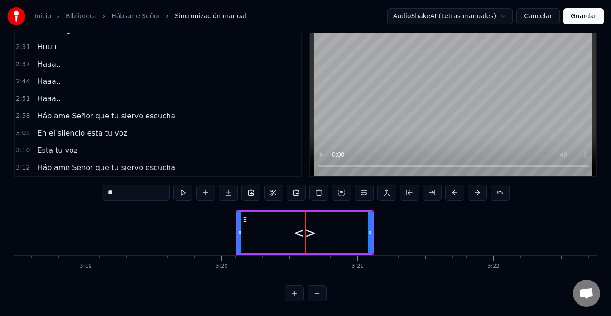
scroll to position [343, 0]
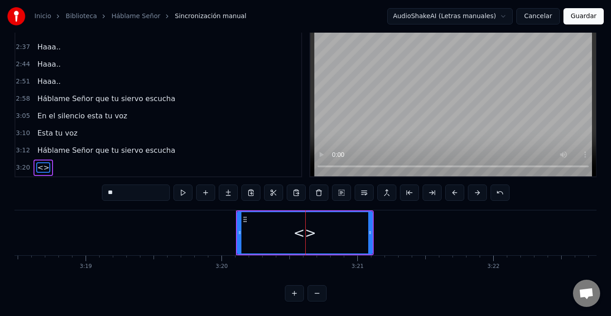
click at [125, 187] on input "**" at bounding box center [136, 192] width 68 height 16
type input "*"
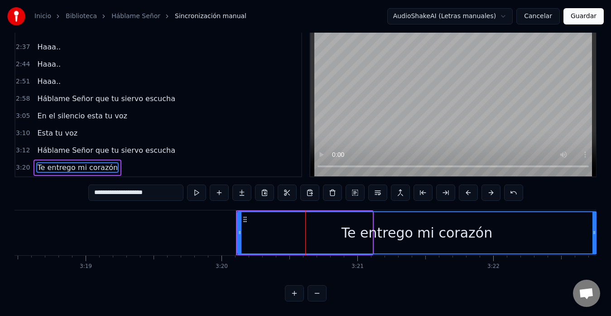
drag, startPoint x: 371, startPoint y: 228, endPoint x: 595, endPoint y: 224, distance: 224.3
click at [595, 229] on icon at bounding box center [595, 232] width 4 height 7
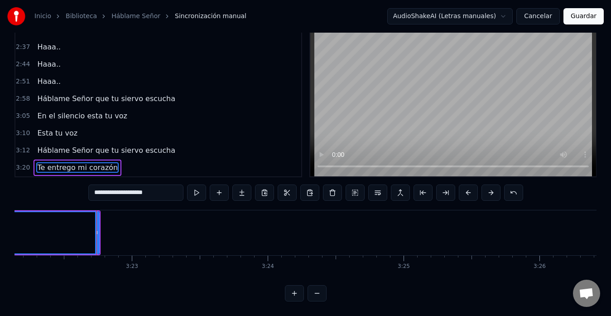
scroll to position [0, 27510]
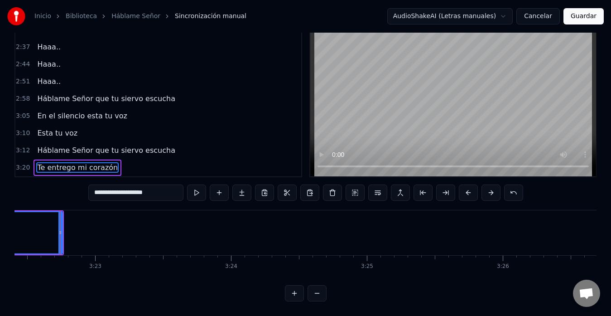
type input "**********"
click at [60, 223] on div at bounding box center [60, 232] width 0 height 45
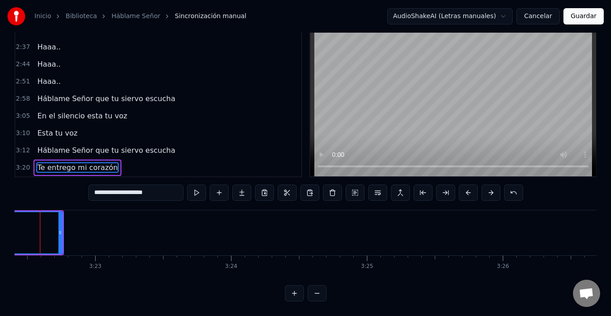
scroll to position [0, 27490]
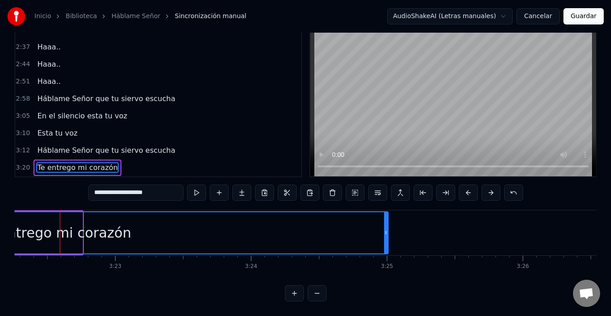
drag, startPoint x: 80, startPoint y: 226, endPoint x: 386, endPoint y: 224, distance: 305.8
click at [386, 229] on icon at bounding box center [386, 232] width 4 height 7
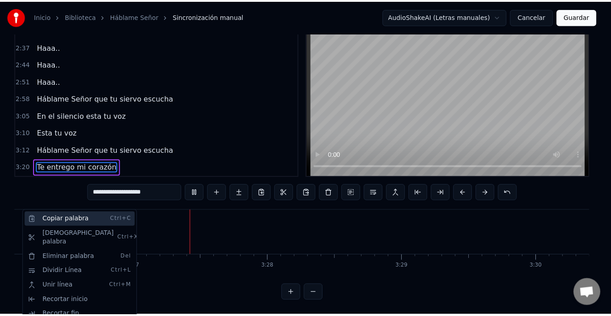
scroll to position [0, 28073]
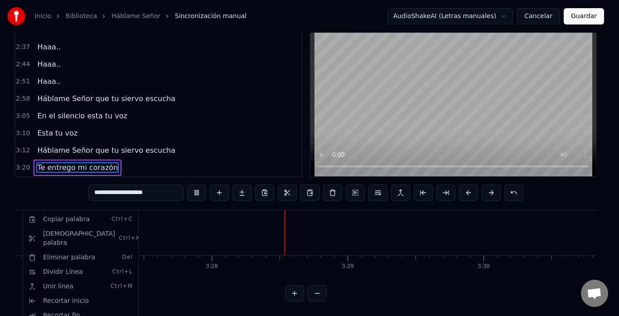
click at [197, 190] on html "Inicio Biblioteca Háblame Señor Sincronización manual AudioShakeAI (Letras manu…" at bounding box center [309, 144] width 619 height 344
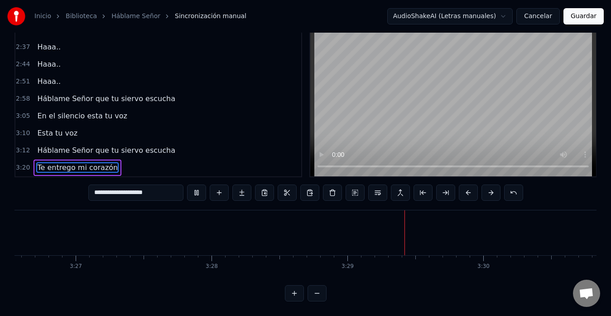
click at [196, 184] on button at bounding box center [196, 192] width 19 height 16
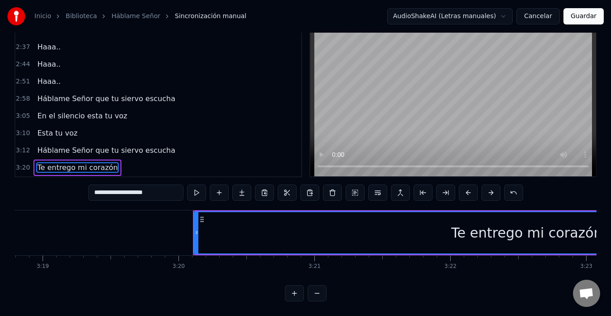
scroll to position [0, 27017]
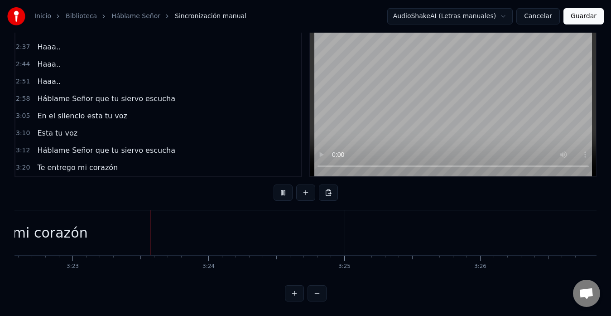
scroll to position [0, 27533]
click at [95, 145] on span "Háblame Señor que tu siervo escucha" at bounding box center [106, 150] width 140 height 10
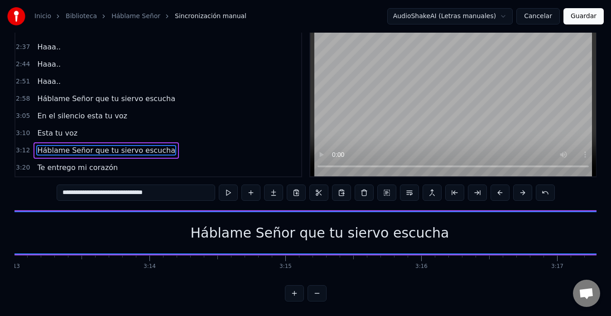
scroll to position [0, 26128]
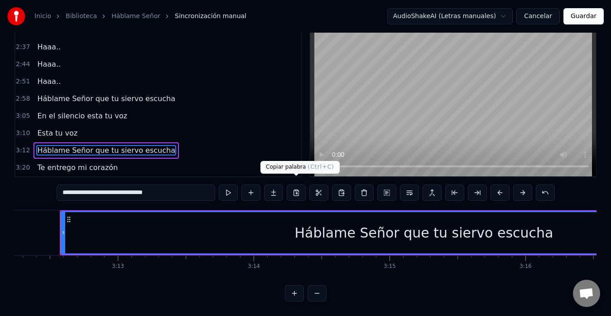
click at [298, 184] on button at bounding box center [296, 192] width 19 height 16
click at [114, 145] on span "Háblame Señor que tu siervo escucha" at bounding box center [106, 150] width 140 height 10
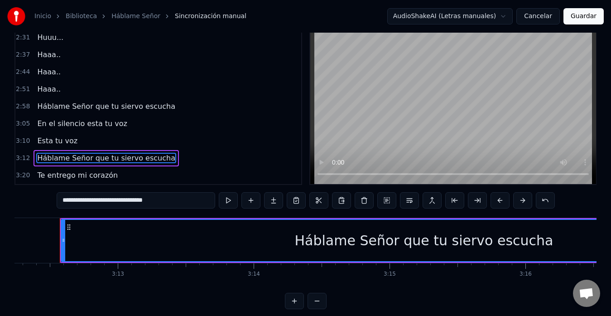
click at [114, 141] on div "0:14 Háblame Señor que tu siervo escucha 0:21 En el silencio está tu voz 0:28 H…" at bounding box center [158, 106] width 288 height 158
click at [114, 141] on div "3:10 Esta tu voz" at bounding box center [158, 140] width 286 height 17
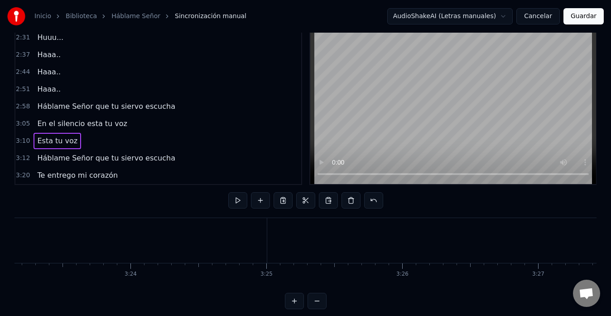
scroll to position [0, 27656]
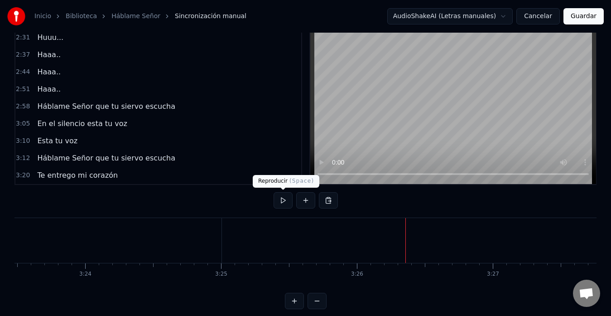
click at [278, 203] on button at bounding box center [283, 200] width 19 height 16
click at [322, 201] on button at bounding box center [328, 200] width 19 height 16
click at [304, 199] on button at bounding box center [305, 200] width 19 height 16
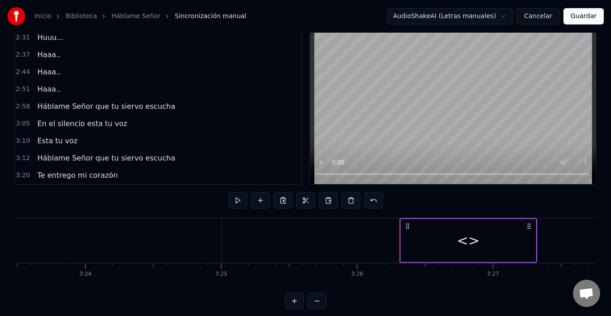
click at [471, 239] on div "<>" at bounding box center [468, 240] width 23 height 20
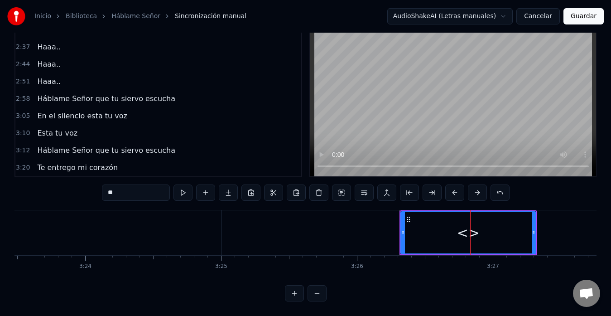
scroll to position [360, 0]
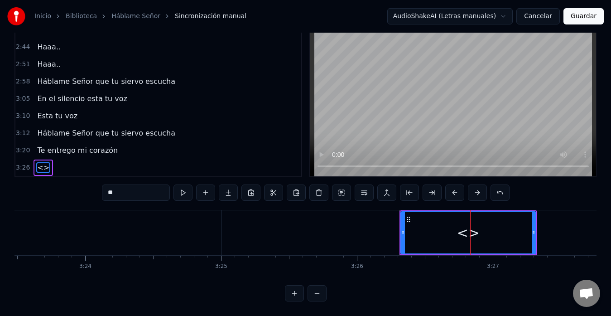
click at [119, 184] on input "**" at bounding box center [136, 192] width 68 height 16
type input "*"
click at [301, 185] on button at bounding box center [296, 192] width 19 height 16
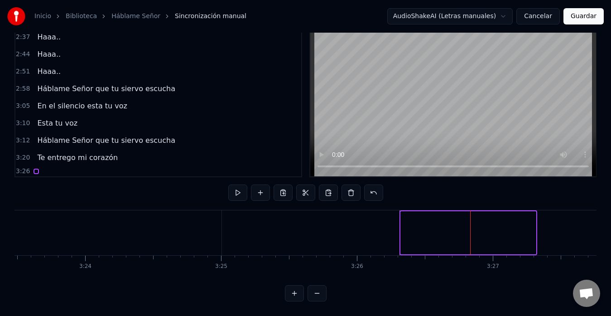
click at [419, 232] on div at bounding box center [468, 232] width 136 height 43
click at [435, 226] on div at bounding box center [468, 232] width 136 height 43
click at [352, 187] on button at bounding box center [351, 192] width 19 height 16
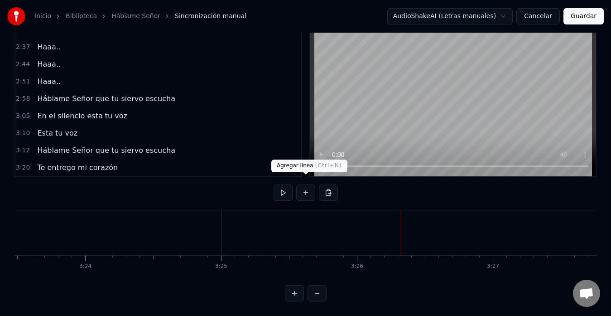
click at [302, 185] on button at bounding box center [305, 192] width 19 height 16
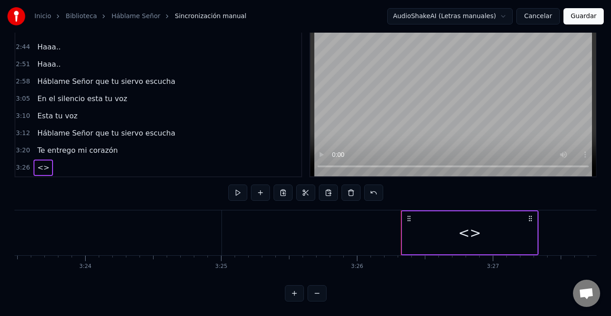
click at [448, 231] on div "<>" at bounding box center [469, 232] width 135 height 43
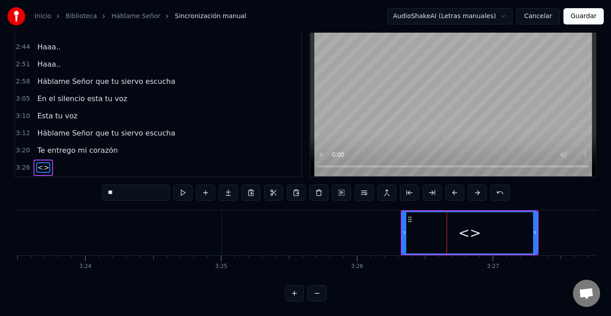
click at [114, 188] on input "**" at bounding box center [136, 192] width 68 height 16
click at [118, 188] on input "**" at bounding box center [136, 192] width 68 height 16
type input "*"
